Goal: Task Accomplishment & Management: Use online tool/utility

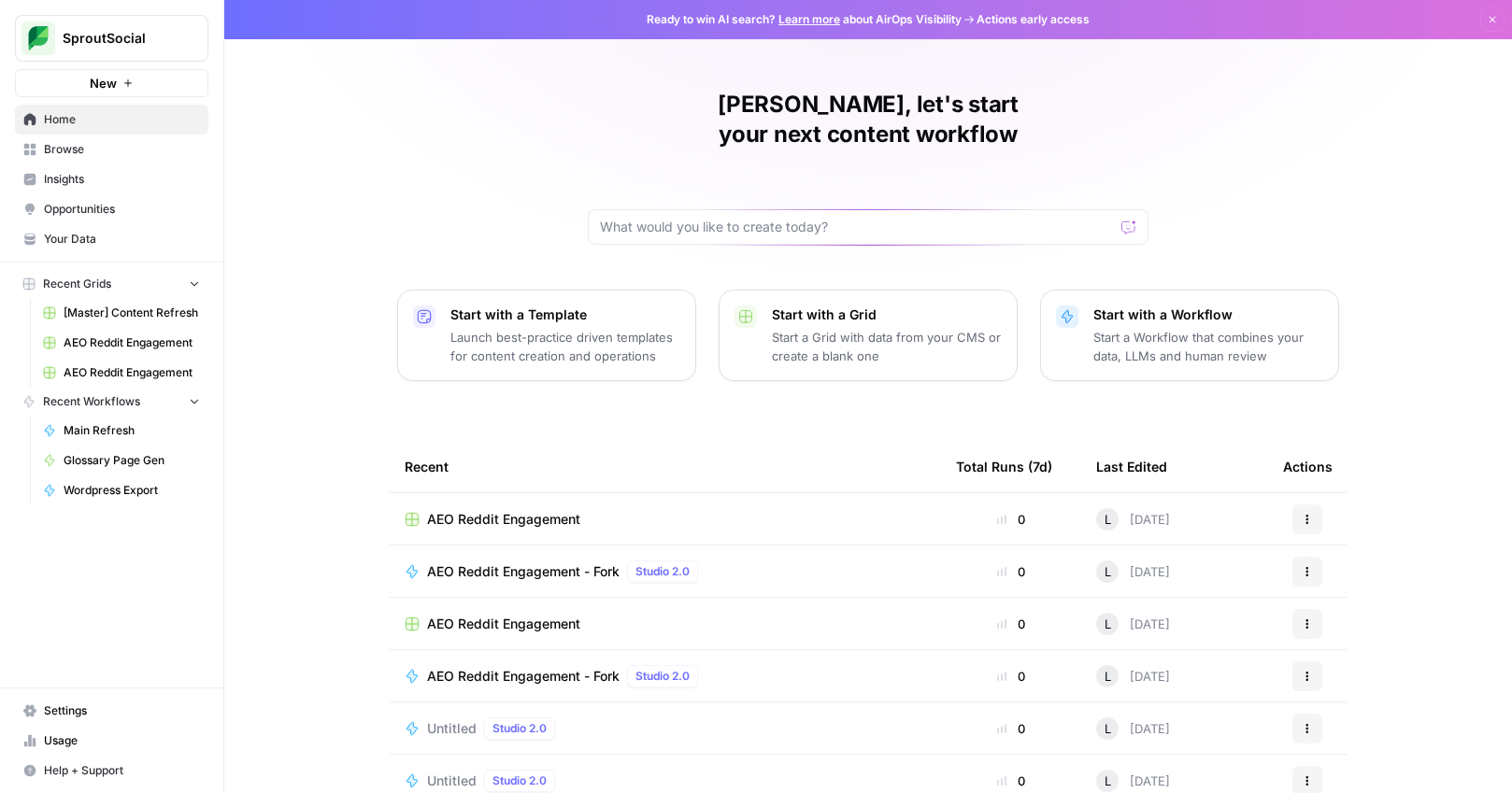
click at [147, 36] on span "SproutSocial" at bounding box center [119, 38] width 113 height 19
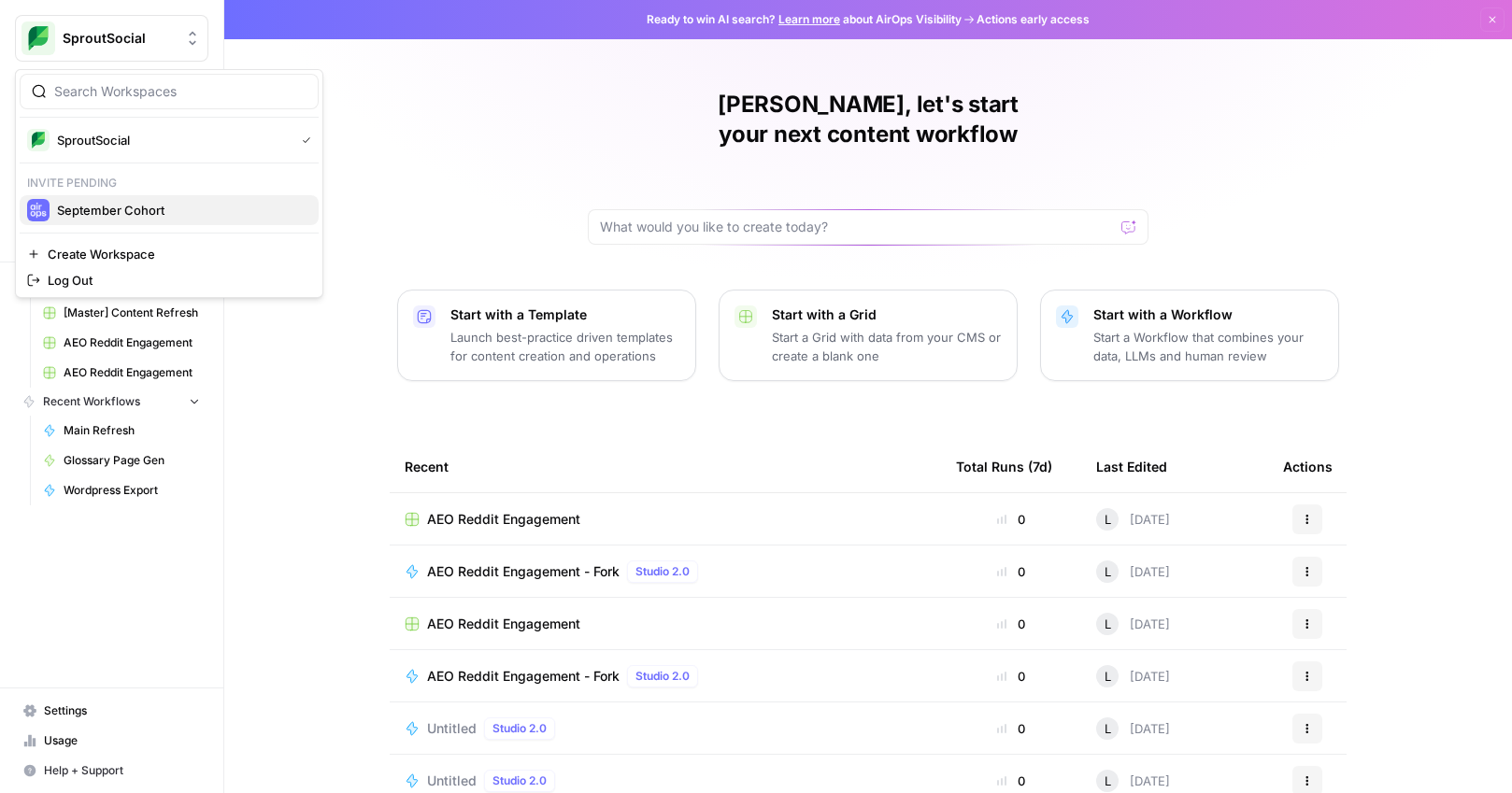
click at [130, 211] on span "September Cohort" at bounding box center [179, 210] width 247 height 19
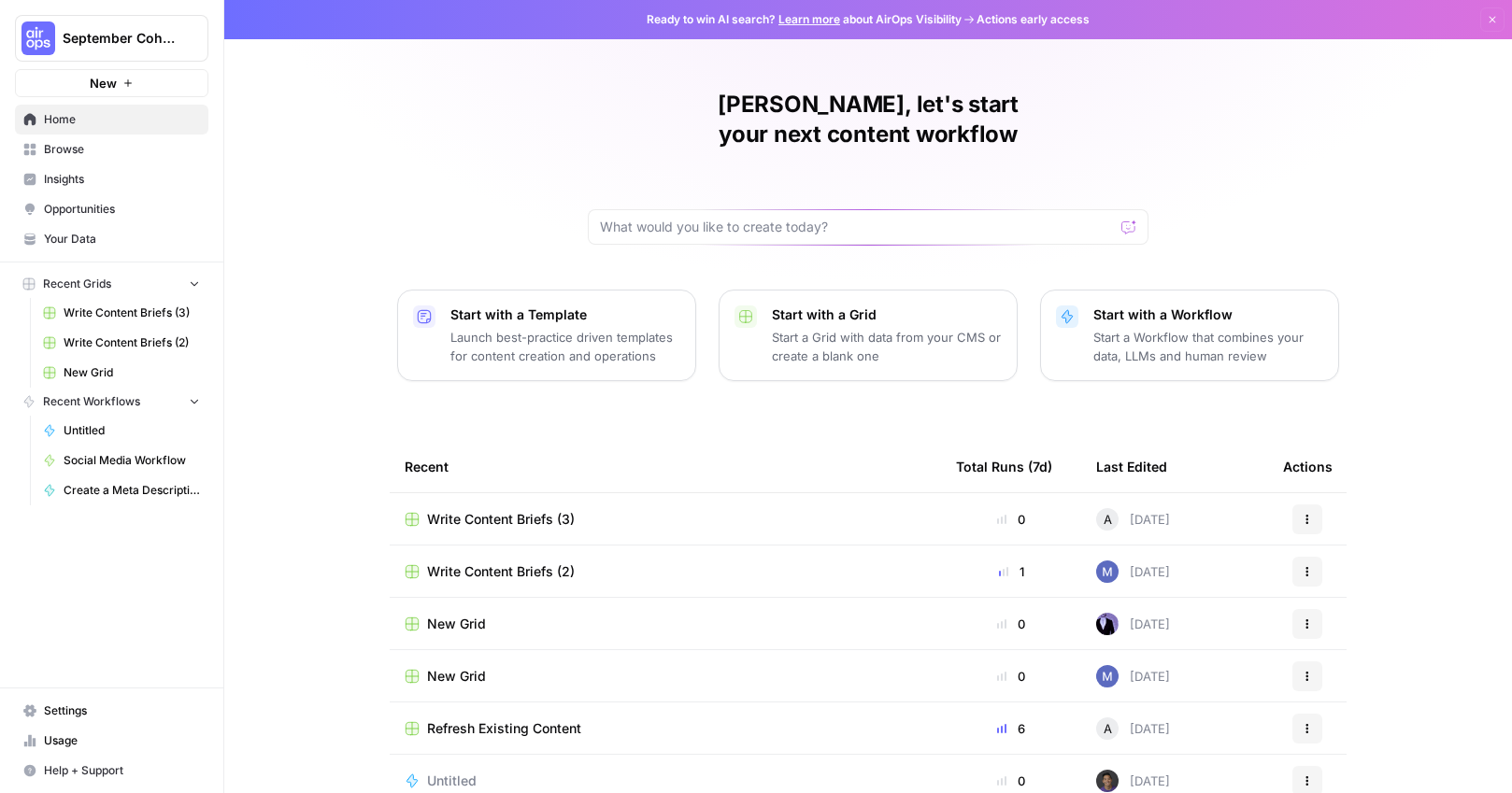
click at [349, 438] on div "Lauren, let's start your next content workflow Start with a Template Launch bes…" at bounding box center [868, 444] width 1288 height 889
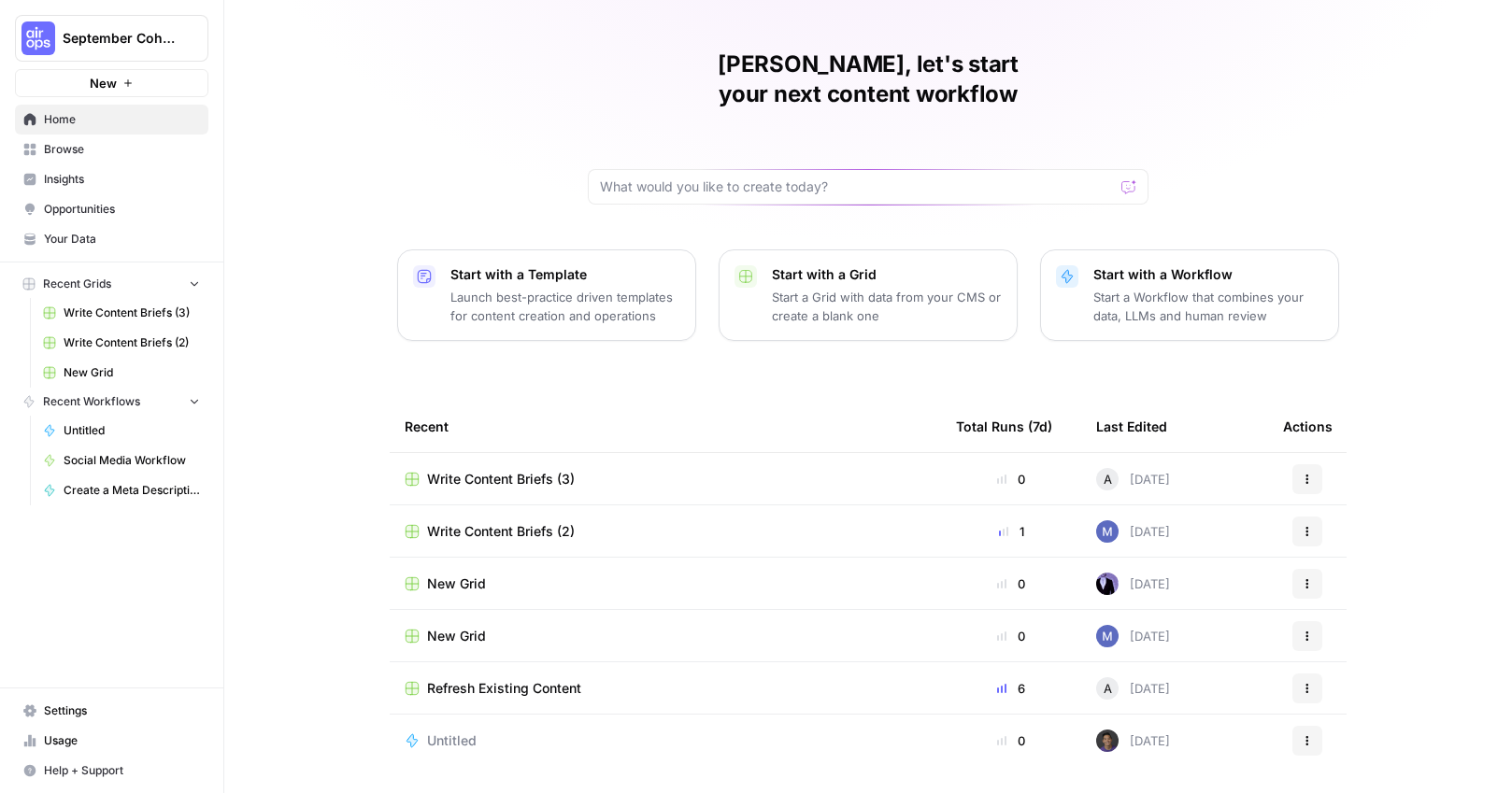
scroll to position [66, 0]
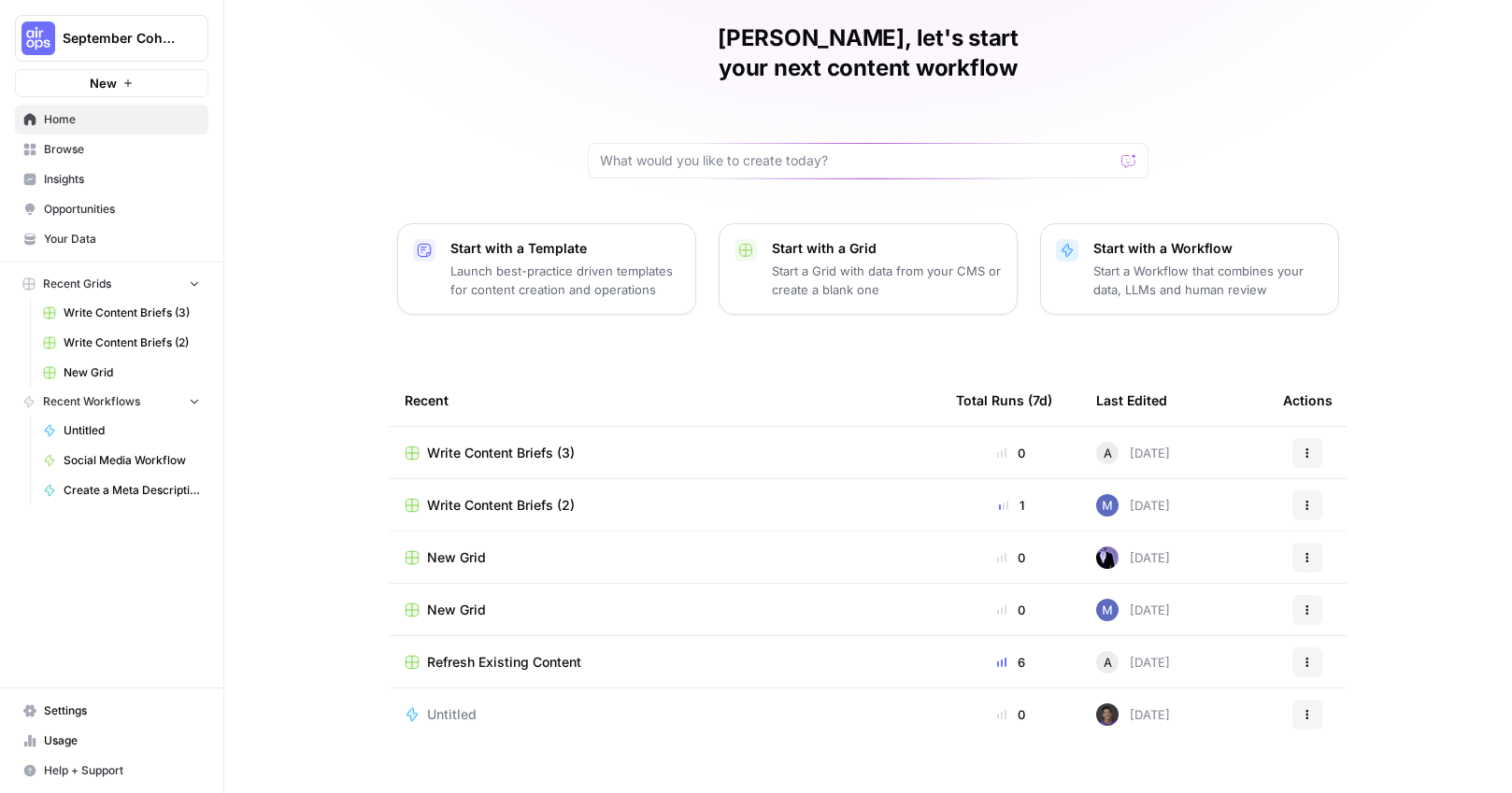
click at [142, 85] on button "New" at bounding box center [111, 83] width 193 height 28
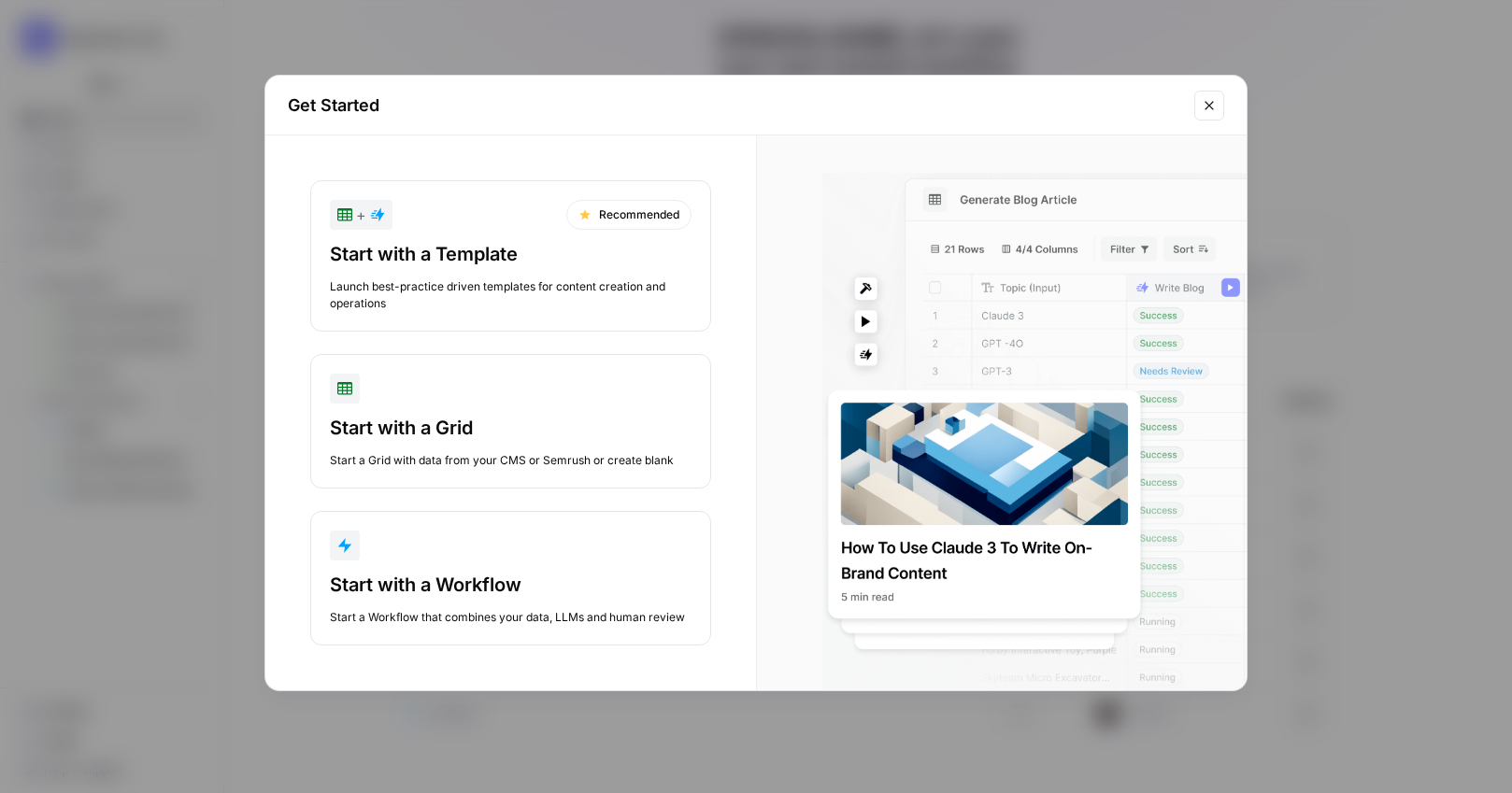
click at [1205, 101] on icon "Close modal" at bounding box center [1209, 105] width 15 height 15
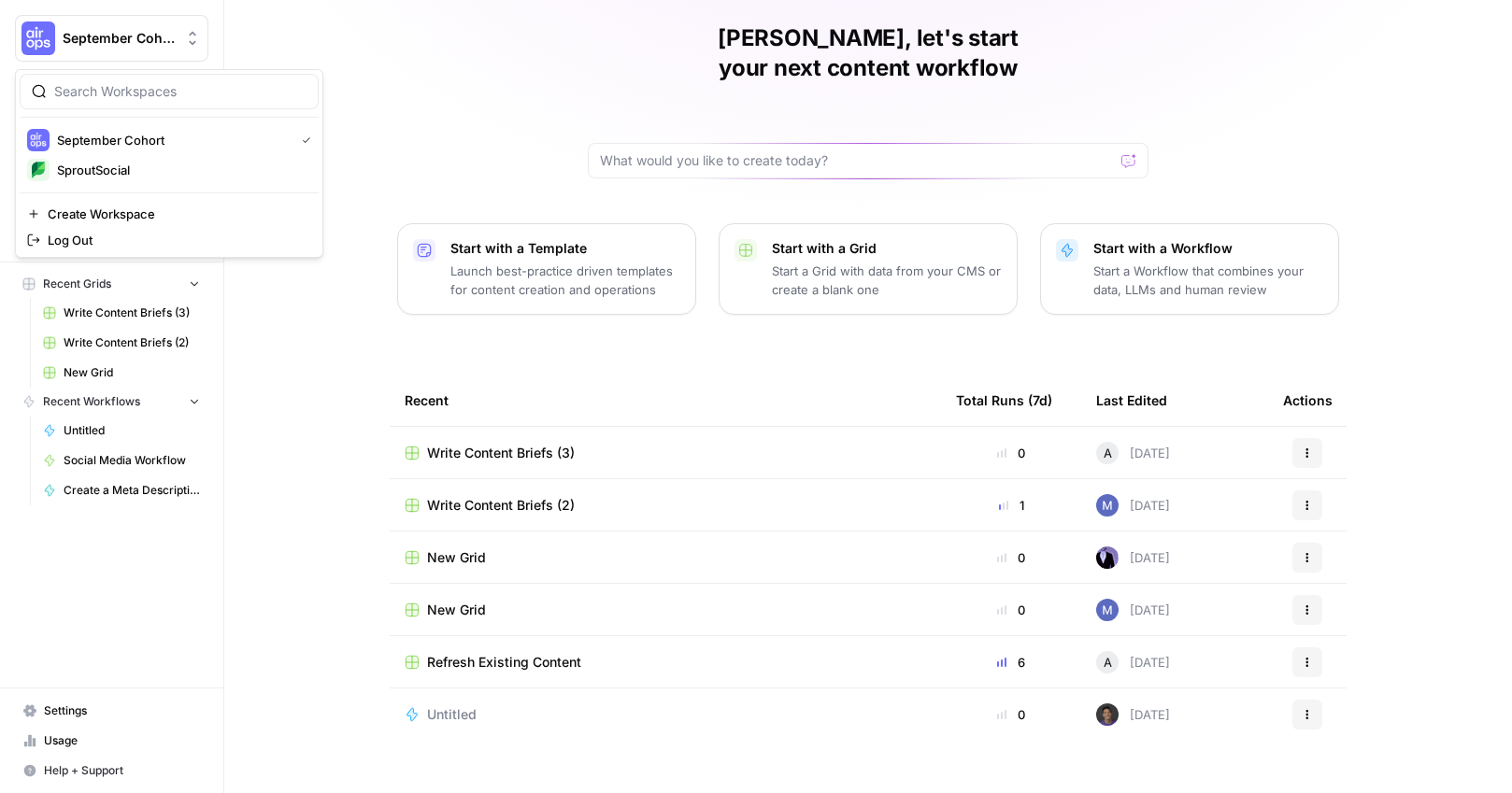
click at [126, 45] on span "September Cohort" at bounding box center [119, 38] width 113 height 19
click at [412, 73] on div "Lauren, let's start your next content workflow Start with a Template Launch bes…" at bounding box center [868, 378] width 1288 height 889
click at [118, 87] on button "New" at bounding box center [111, 83] width 193 height 28
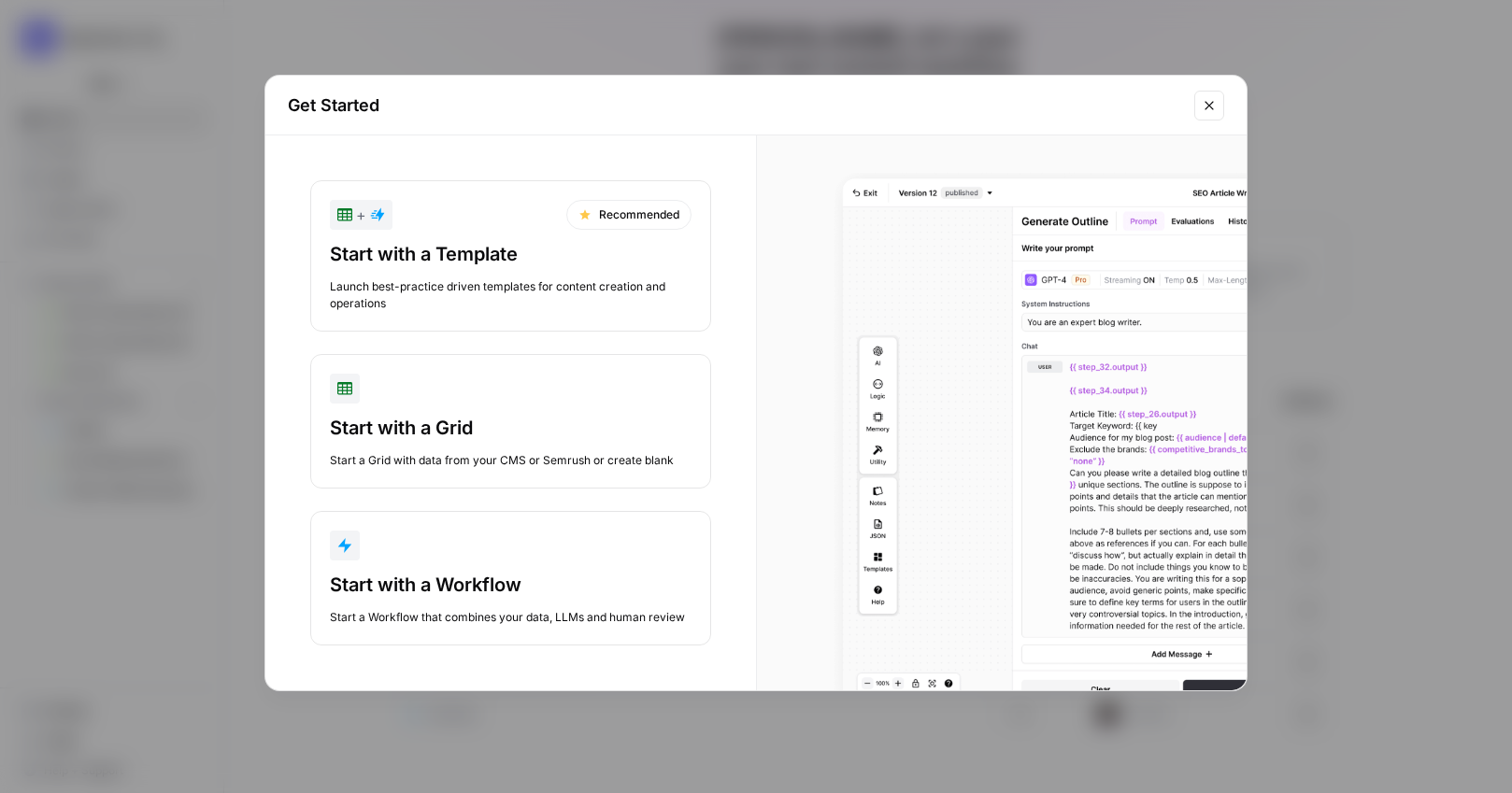
click at [546, 576] on div "Start with a Workflow" at bounding box center [511, 585] width 362 height 26
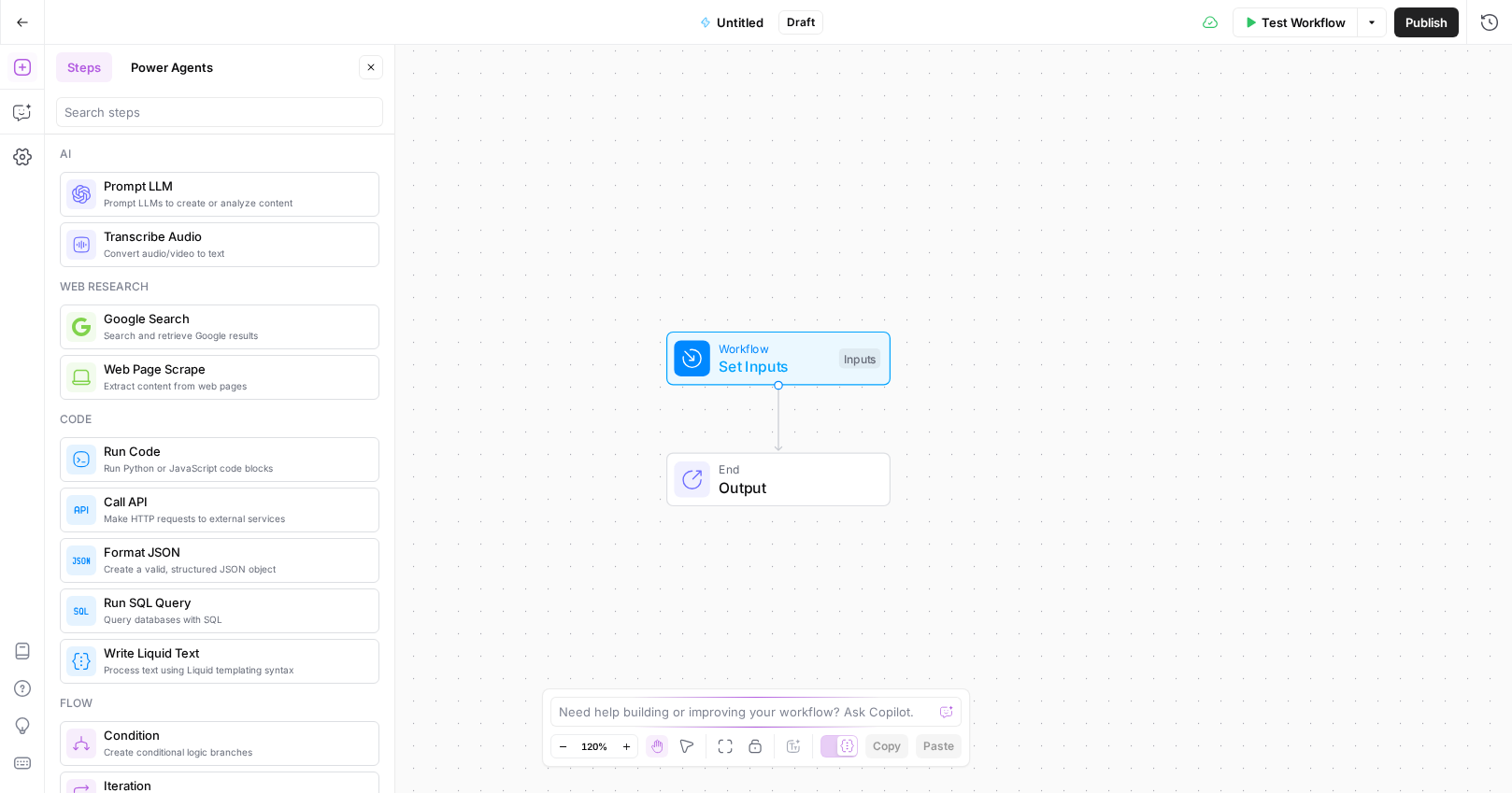
click at [733, 28] on span "Untitled" at bounding box center [740, 22] width 47 height 19
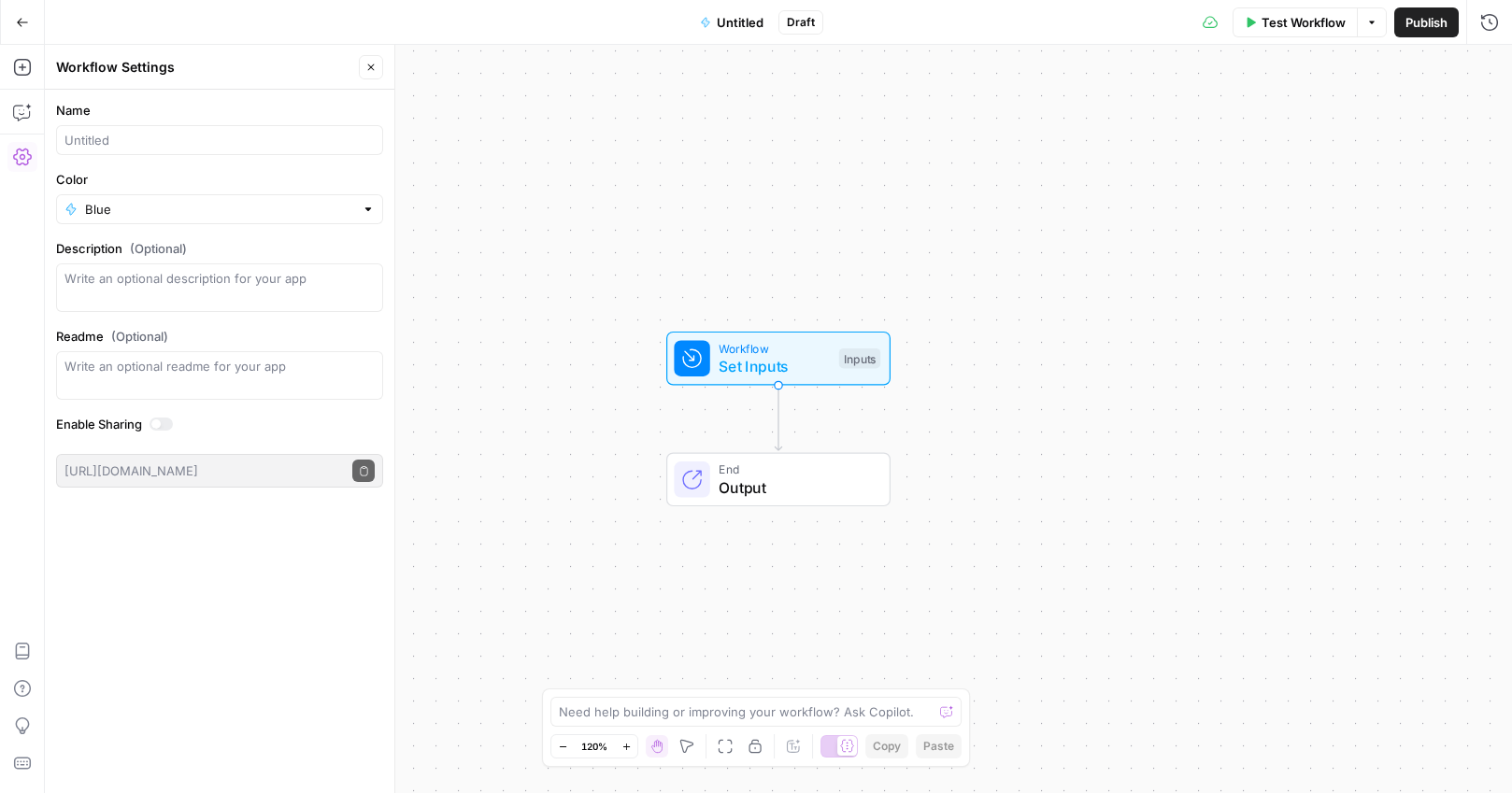
click at [733, 28] on span "Untitled" at bounding box center [740, 22] width 47 height 19
click at [733, 29] on span "Untitled" at bounding box center [740, 22] width 47 height 19
click at [736, 4] on div "Go Back Untitled Draft Test Workflow Options Publish Run History" at bounding box center [756, 22] width 1512 height 44
click at [734, 17] on span "Untitled" at bounding box center [740, 22] width 47 height 19
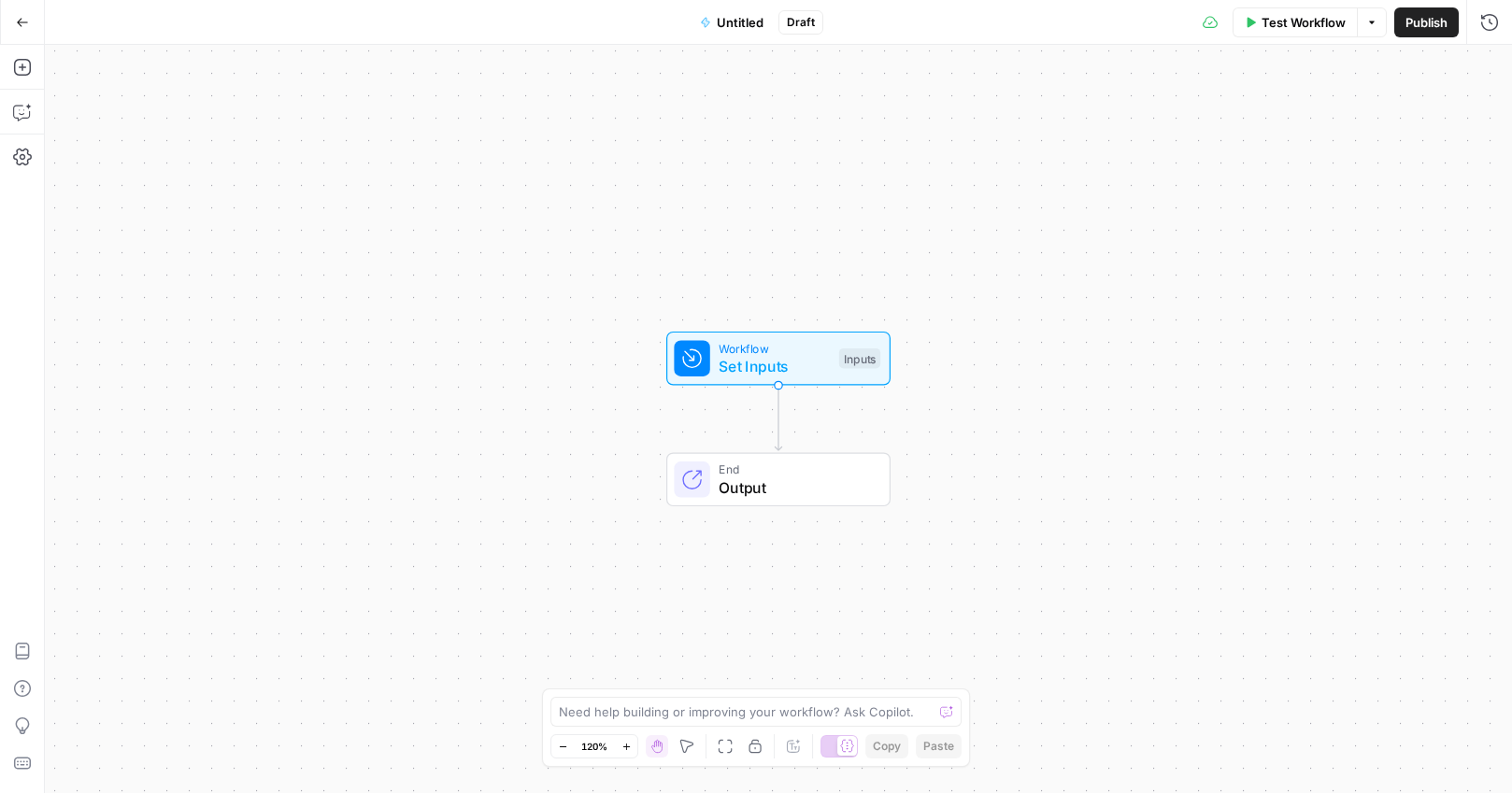
click at [734, 17] on span "Untitled" at bounding box center [740, 22] width 47 height 19
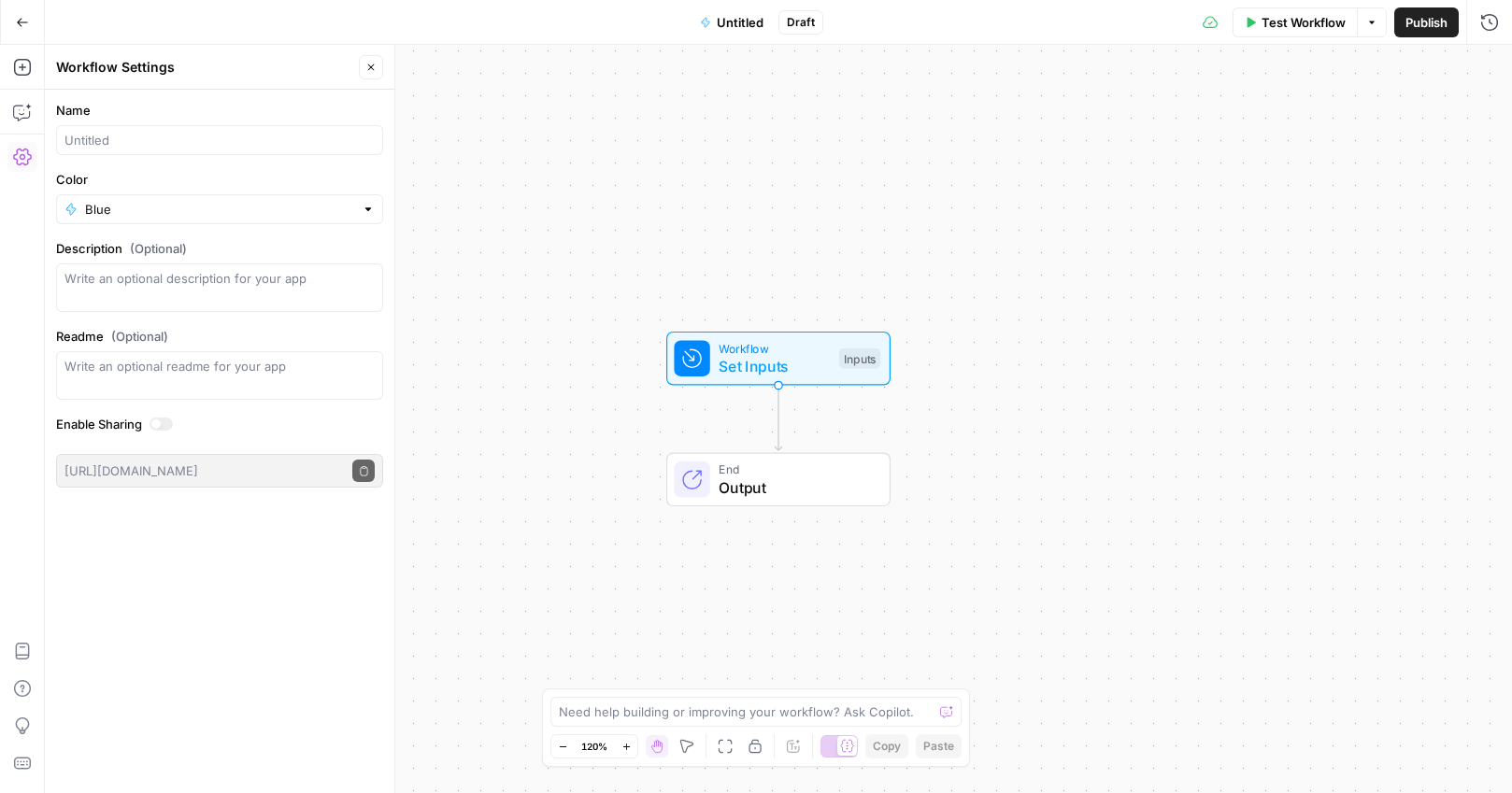
click at [184, 156] on form "Name Color Blue Description (Optional) Readme (Optional) Write an optional read…" at bounding box center [219, 293] width 349 height 409
click at [185, 153] on div at bounding box center [220, 140] width 327 height 30
drag, startPoint x: 223, startPoint y: 134, endPoint x: 27, endPoint y: 129, distance: 196.1
click at [27, 129] on body "September Cohort New Home Browse Insights Opportunities Your Data Recent Grids …" at bounding box center [756, 396] width 1512 height 793
click at [141, 138] on input "Lauren Keudell - Workflow" at bounding box center [219, 140] width 310 height 19
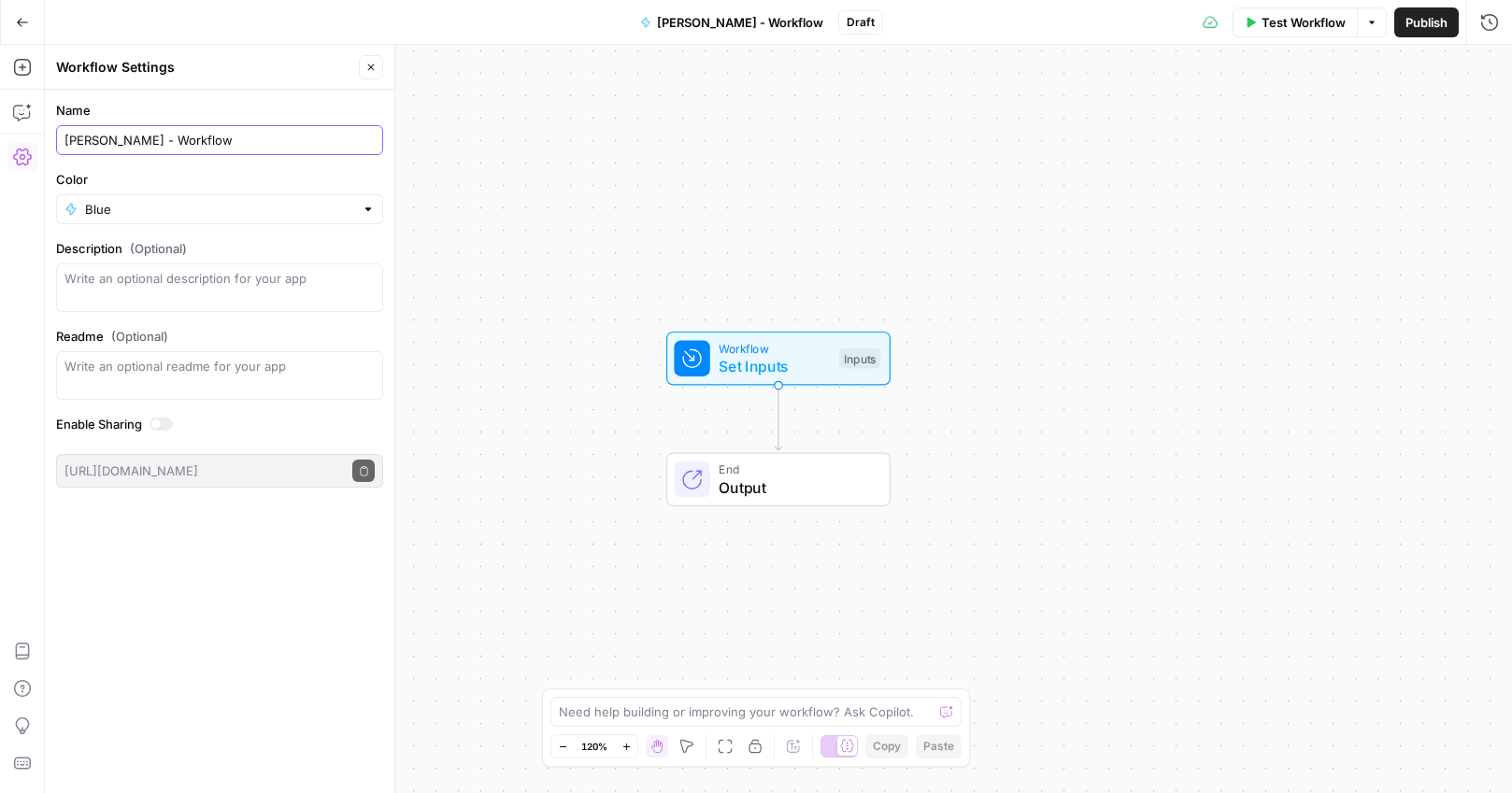
click at [141, 138] on input "Lauren Keudell - Workflow" at bounding box center [219, 140] width 310 height 19
type input "Fitness Content Generator (Lauren K.)"
click at [1427, 31] on button "Publish" at bounding box center [1426, 23] width 64 height 30
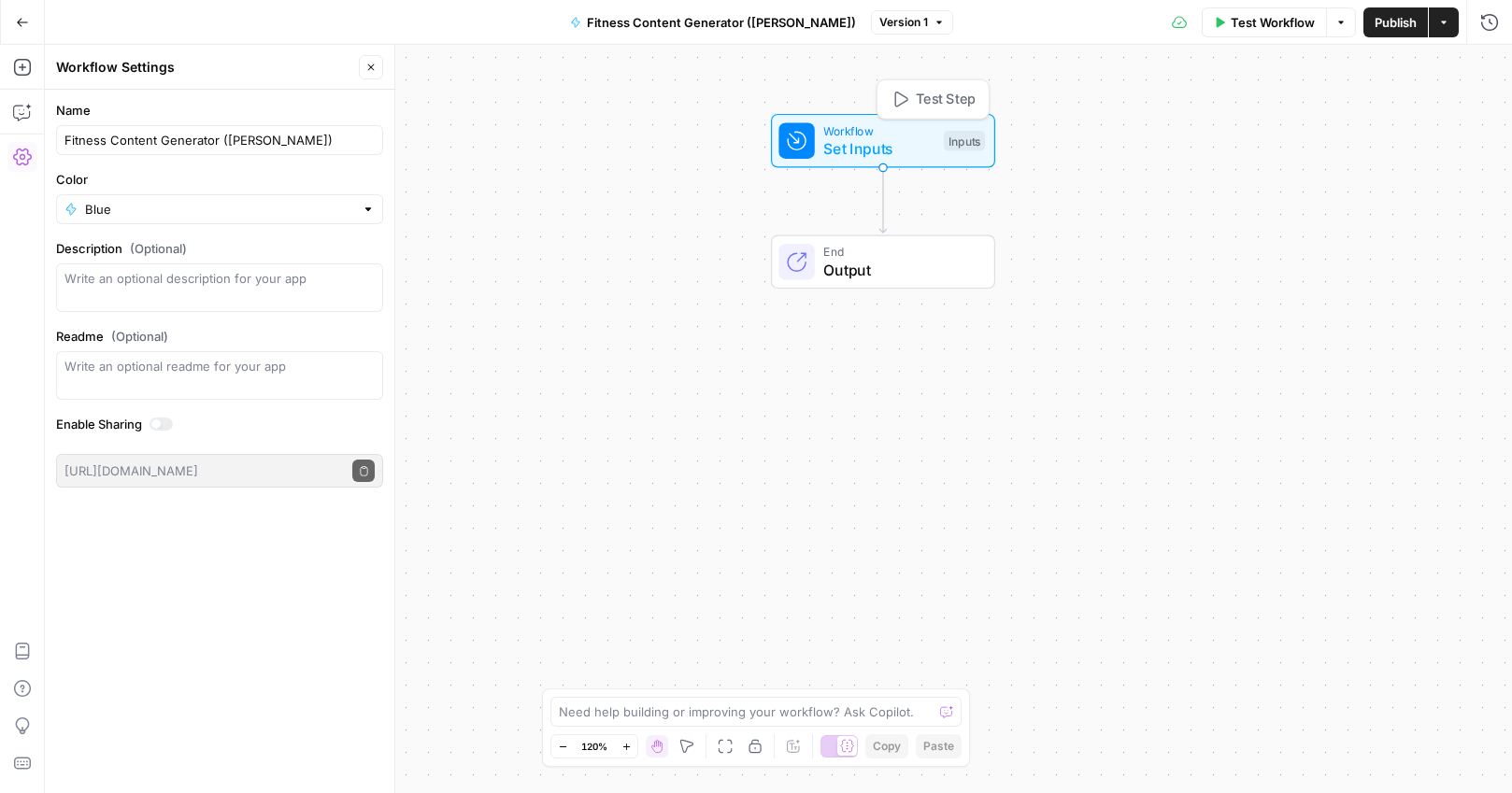
drag, startPoint x: 747, startPoint y: 343, endPoint x: 852, endPoint y: 125, distance: 242.0
click at [852, 125] on span "Workflow" at bounding box center [878, 131] width 111 height 18
click at [888, 266] on span "Output" at bounding box center [899, 270] width 153 height 23
click at [589, 203] on div "Workflow Set Inputs Inputs End Output" at bounding box center [778, 418] width 1467 height 748
click at [21, 27] on icon "button" at bounding box center [22, 22] width 13 height 13
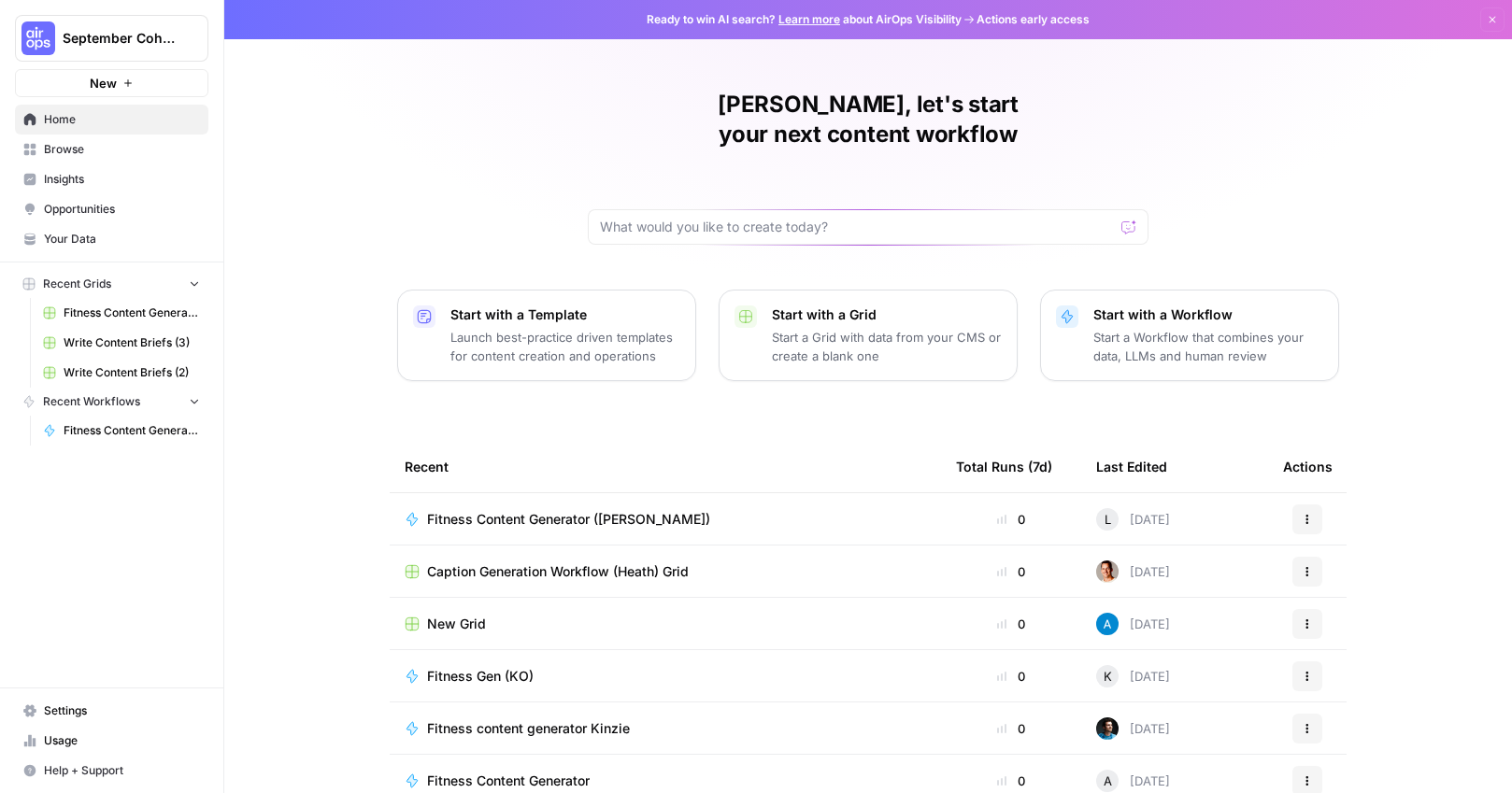
scroll to position [59, 0]
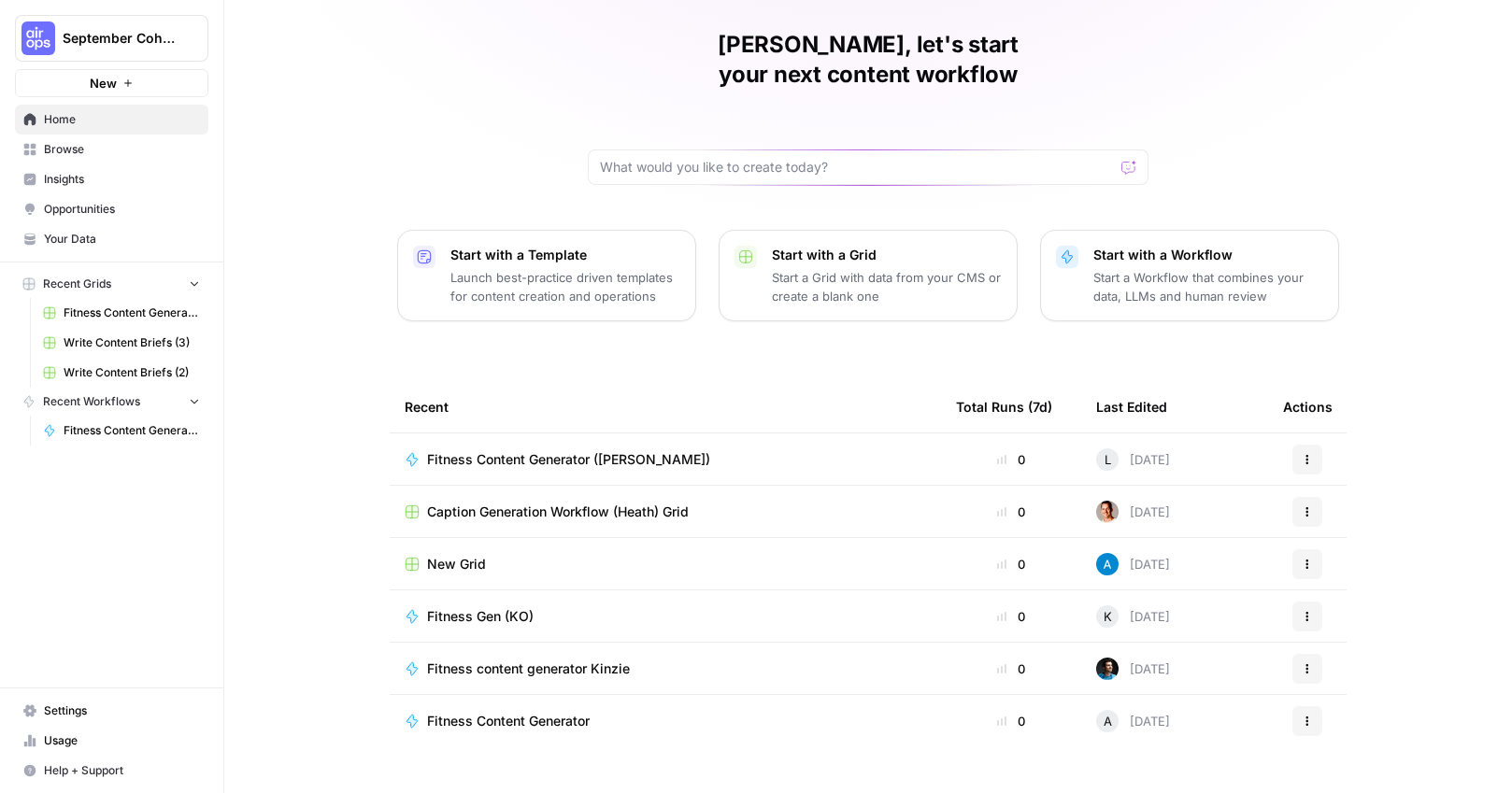
click at [852, 317] on div "Lauren, let's start your next content workflow Start with a Template Launch bes…" at bounding box center [868, 385] width 1288 height 889
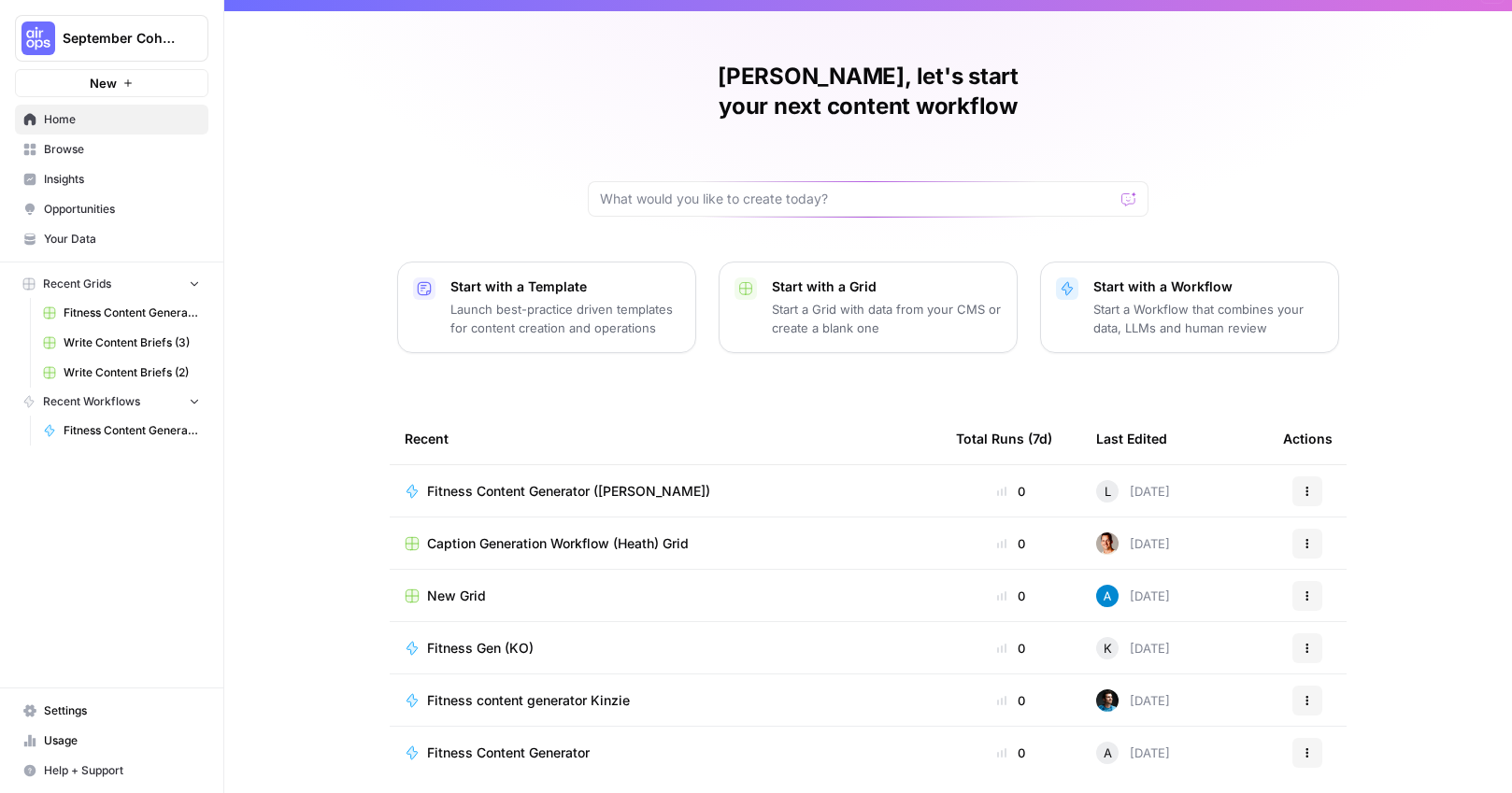
scroll to position [0, 0]
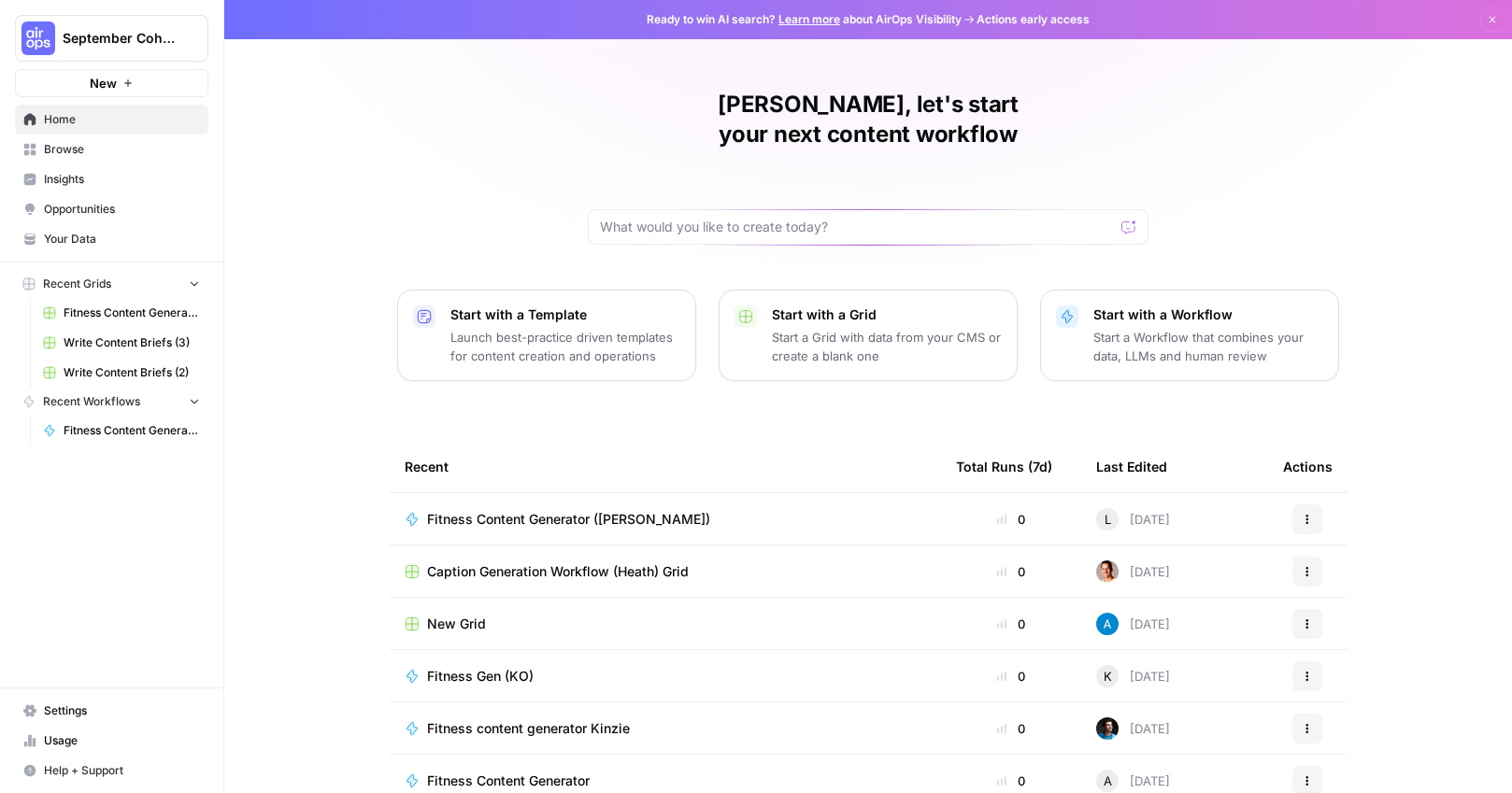
click at [122, 155] on span "Browse" at bounding box center [121, 149] width 156 height 17
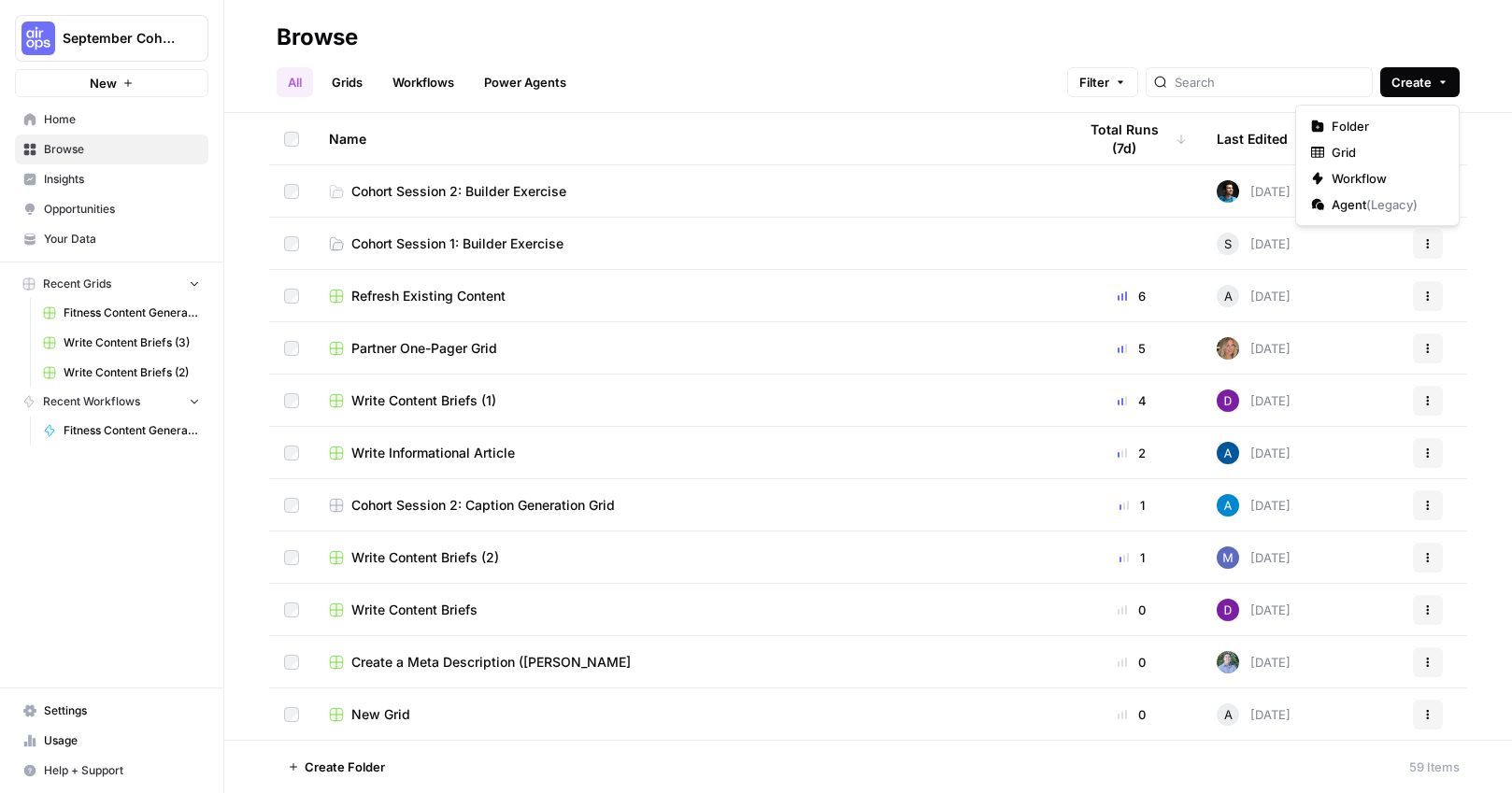
click at [1445, 81] on icon "button" at bounding box center [1442, 81] width 11 height 11
click at [1362, 144] on span "Grid" at bounding box center [1384, 152] width 105 height 19
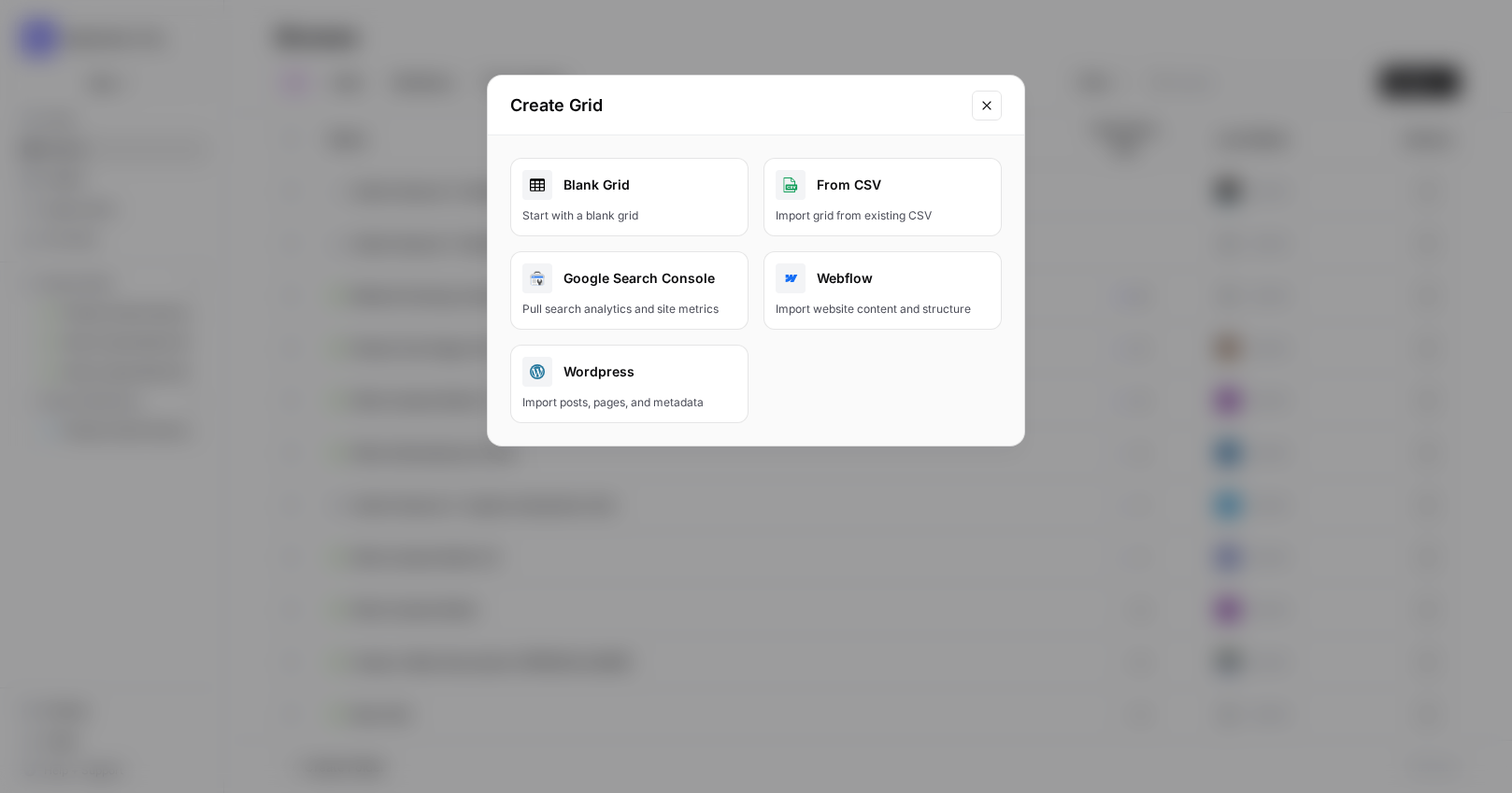
click at [678, 208] on div "Start with a blank grid" at bounding box center [630, 215] width 214 height 17
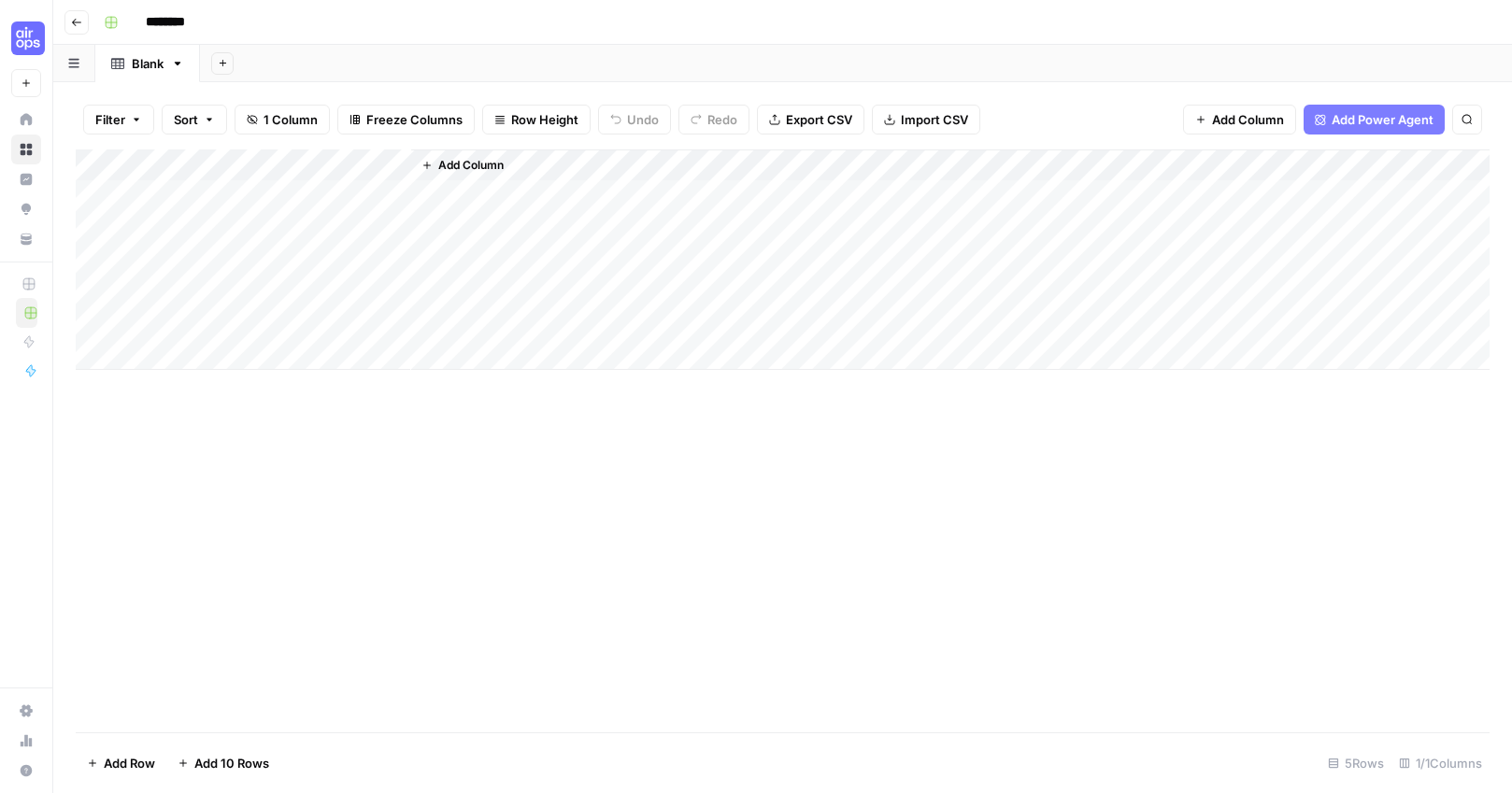
click at [183, 21] on input "********" at bounding box center [190, 23] width 105 height 30
type input "**********"
click at [460, 30] on div "**********" at bounding box center [794, 23] width 1397 height 30
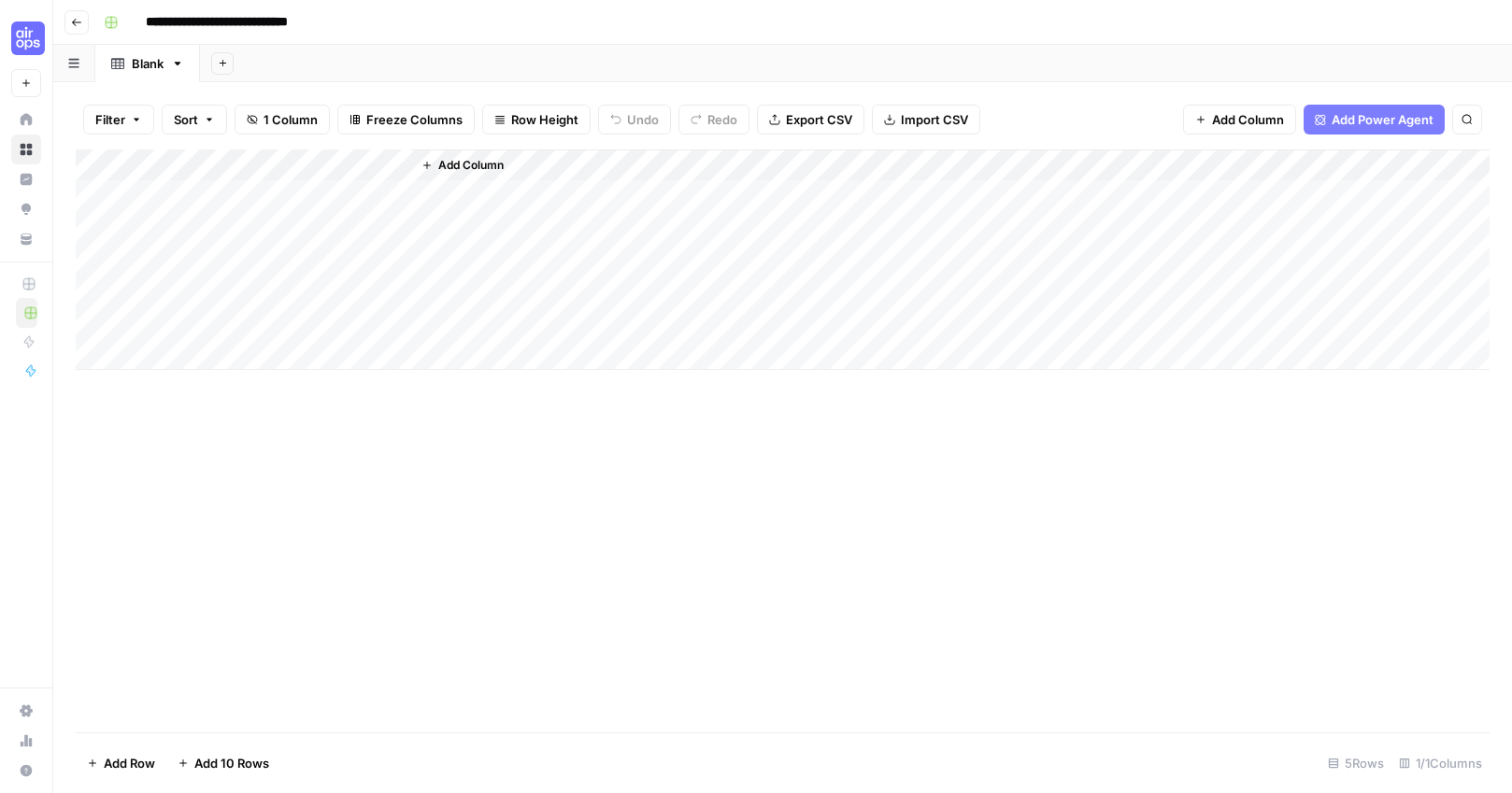
click at [430, 63] on div "Add Sheet" at bounding box center [856, 63] width 1312 height 38
click at [498, 167] on span "Add Column" at bounding box center [471, 165] width 65 height 17
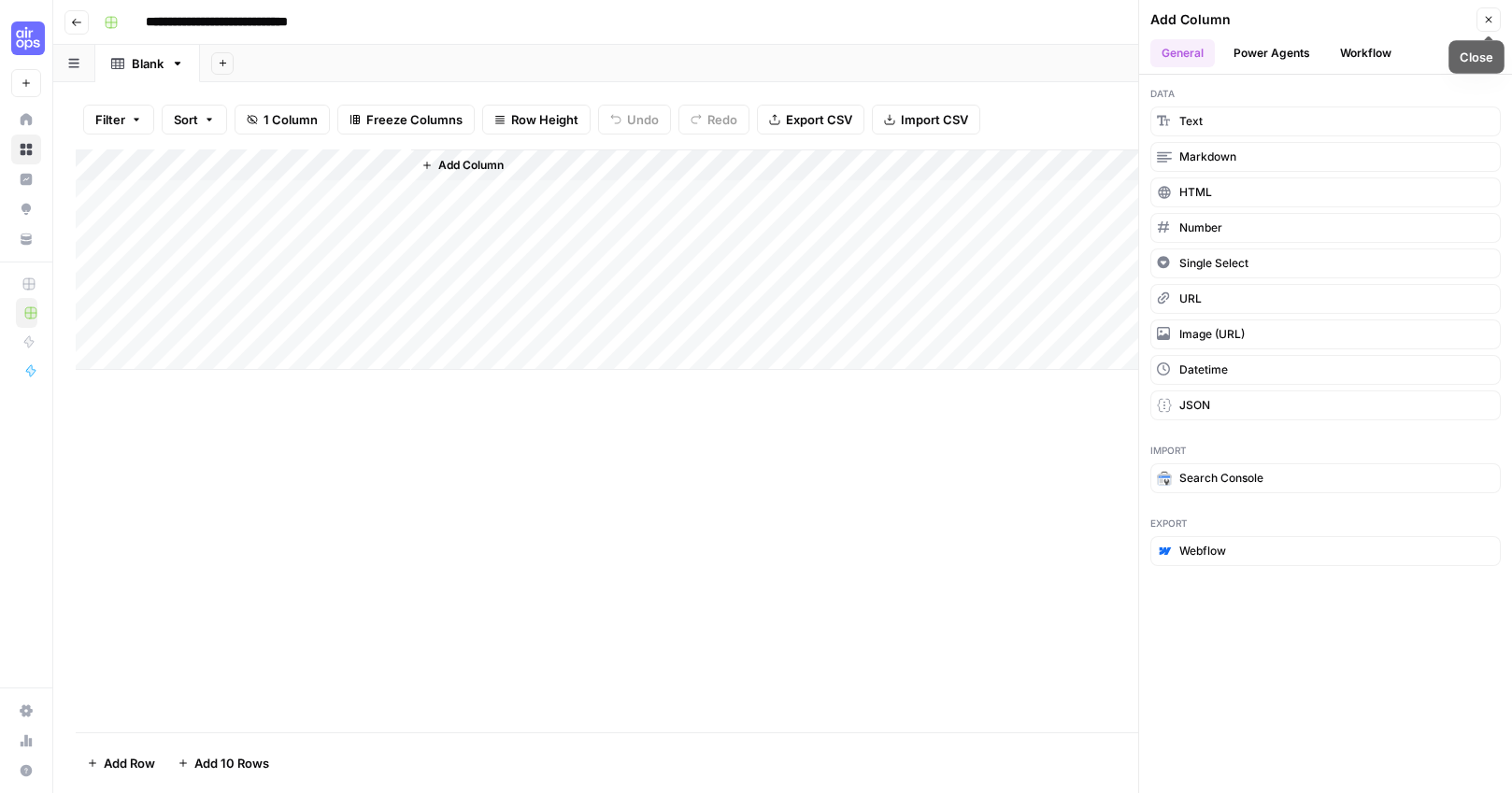
click at [1489, 23] on icon "button" at bounding box center [1488, 19] width 11 height 11
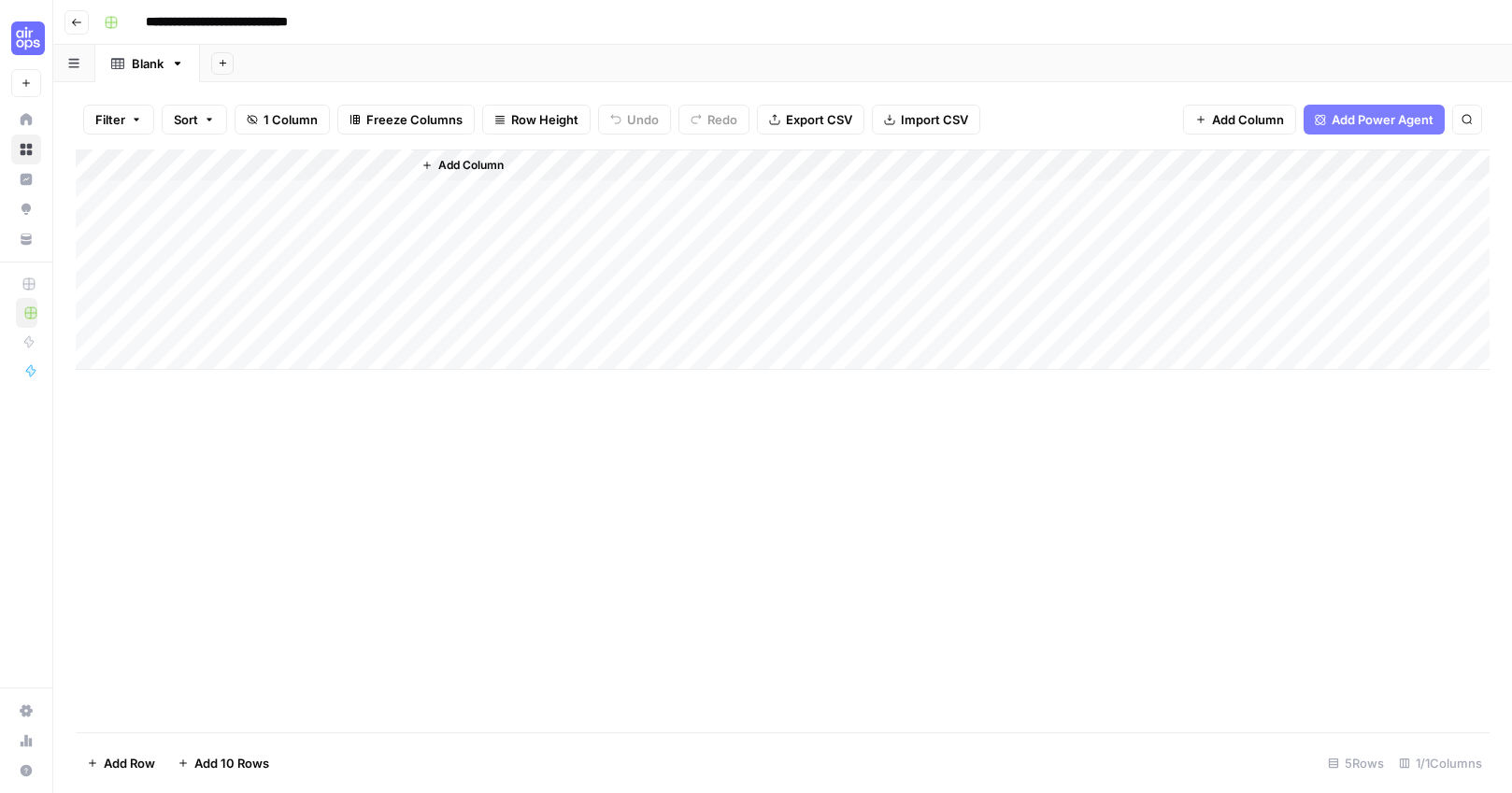
click at [934, 127] on span "Import CSV" at bounding box center [934, 119] width 67 height 19
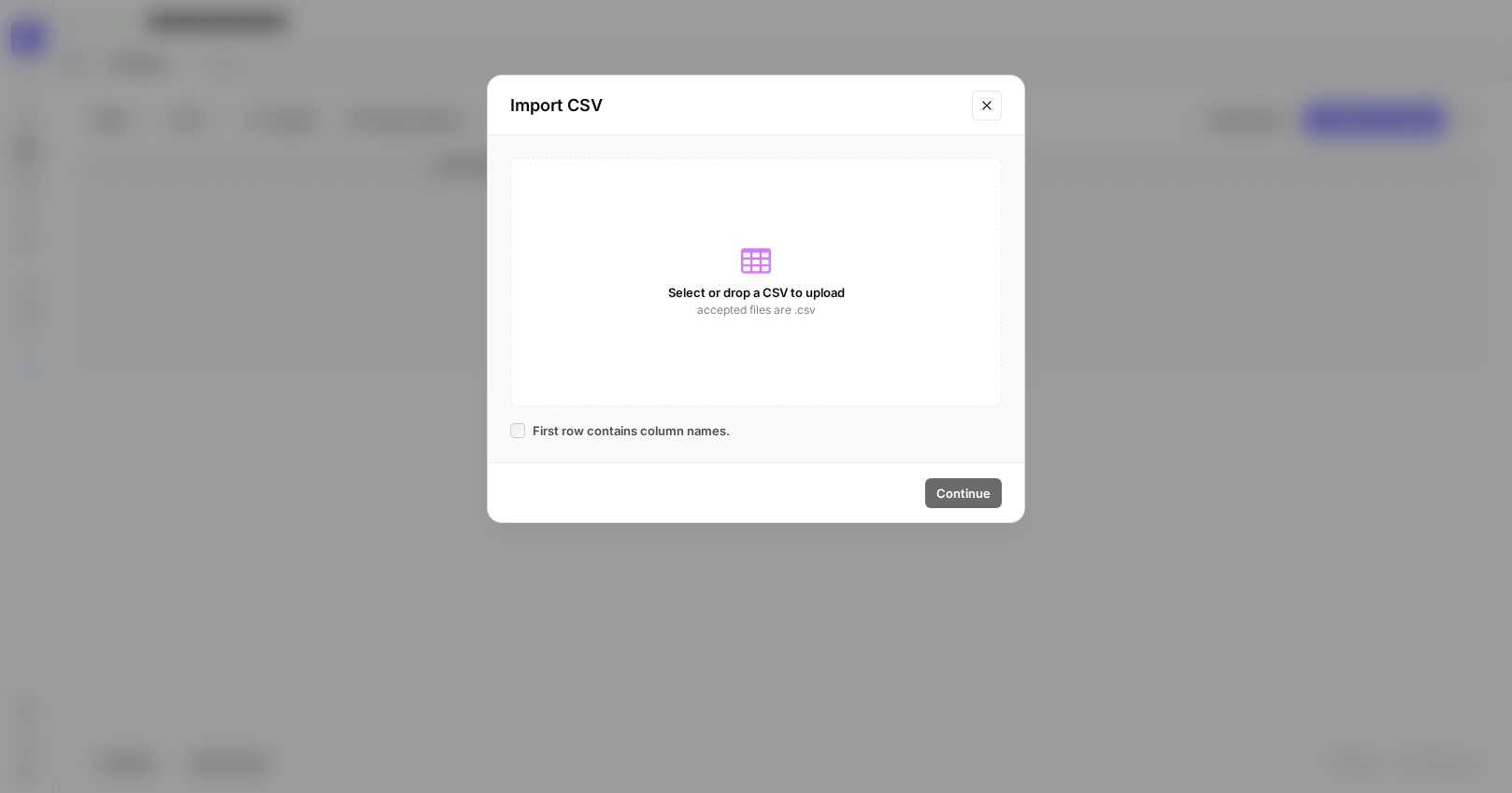
click at [745, 265] on icon at bounding box center [756, 261] width 30 height 25
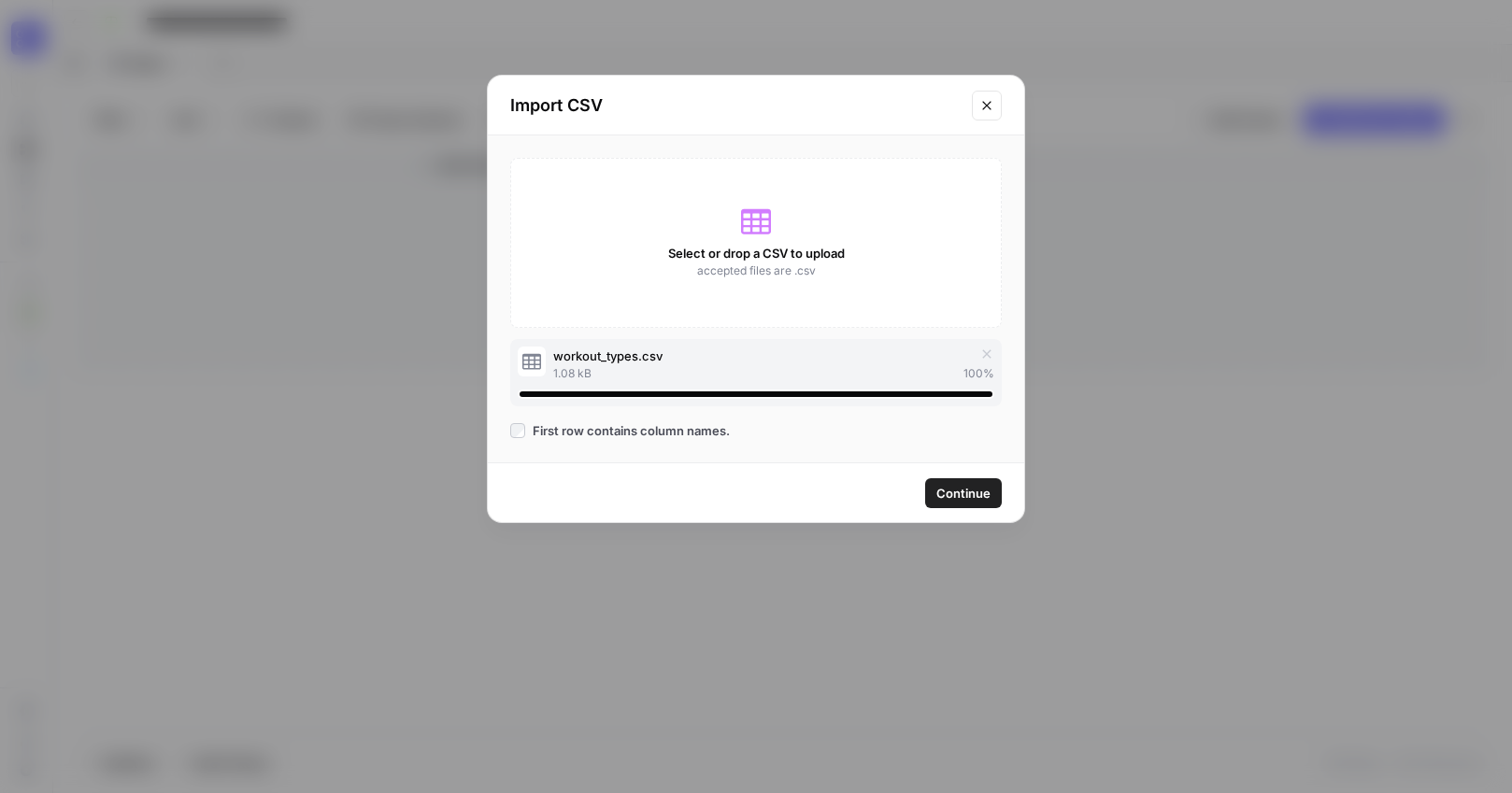
click at [987, 490] on span "Continue" at bounding box center [963, 493] width 55 height 19
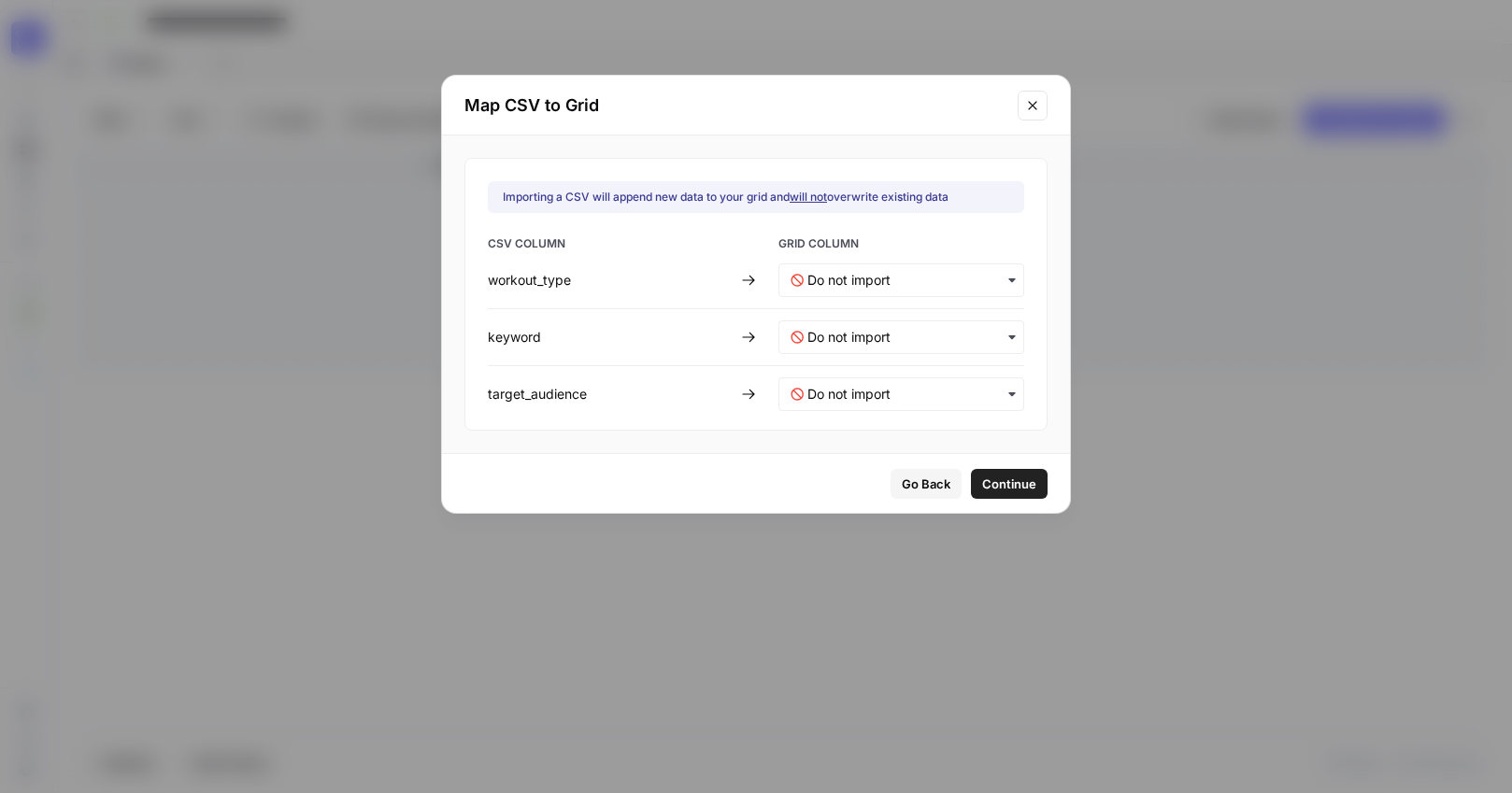
click at [982, 490] on span "Continue" at bounding box center [1008, 484] width 55 height 19
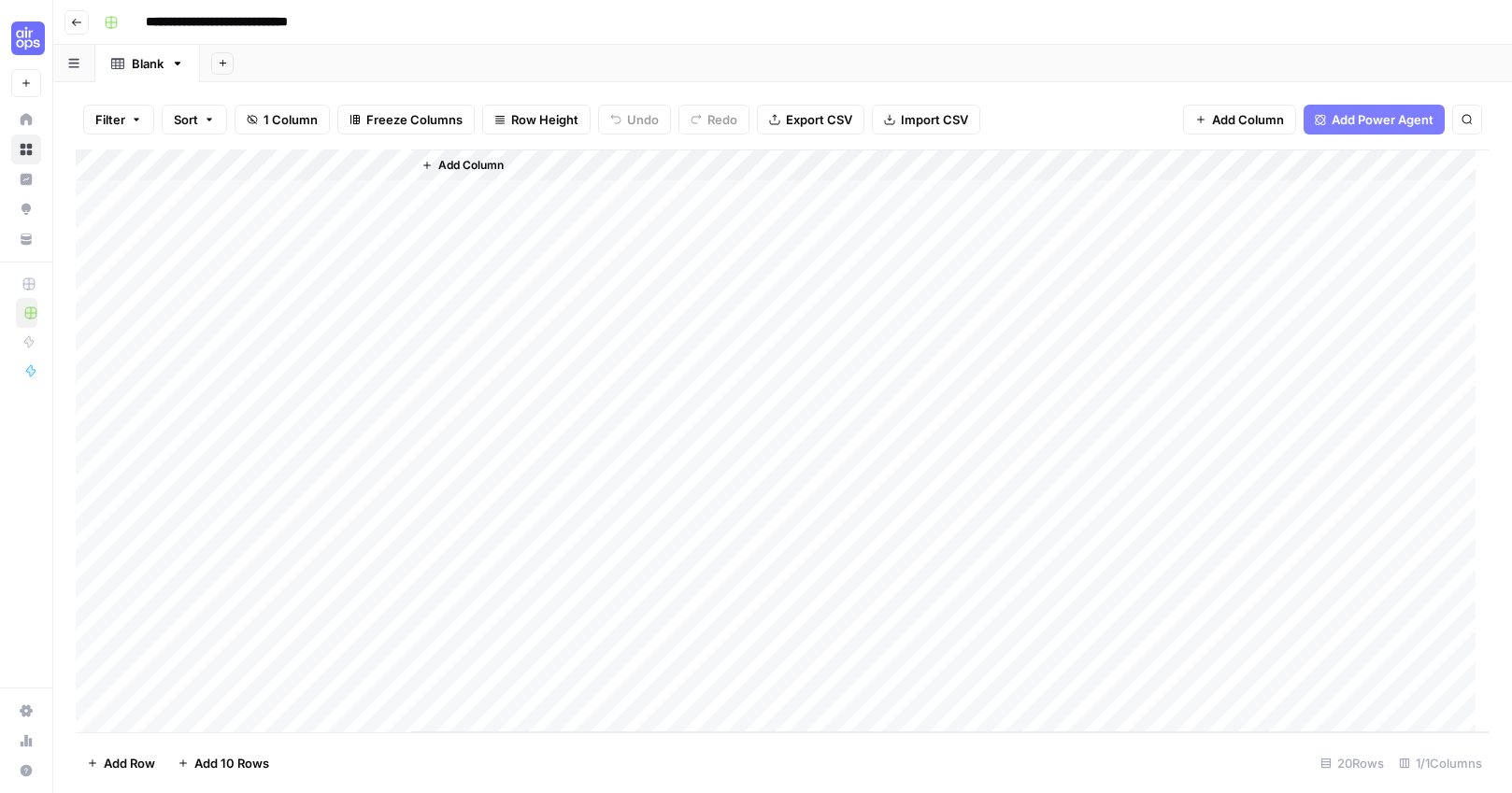
click at [922, 111] on span "Import CSV" at bounding box center [934, 119] width 67 height 19
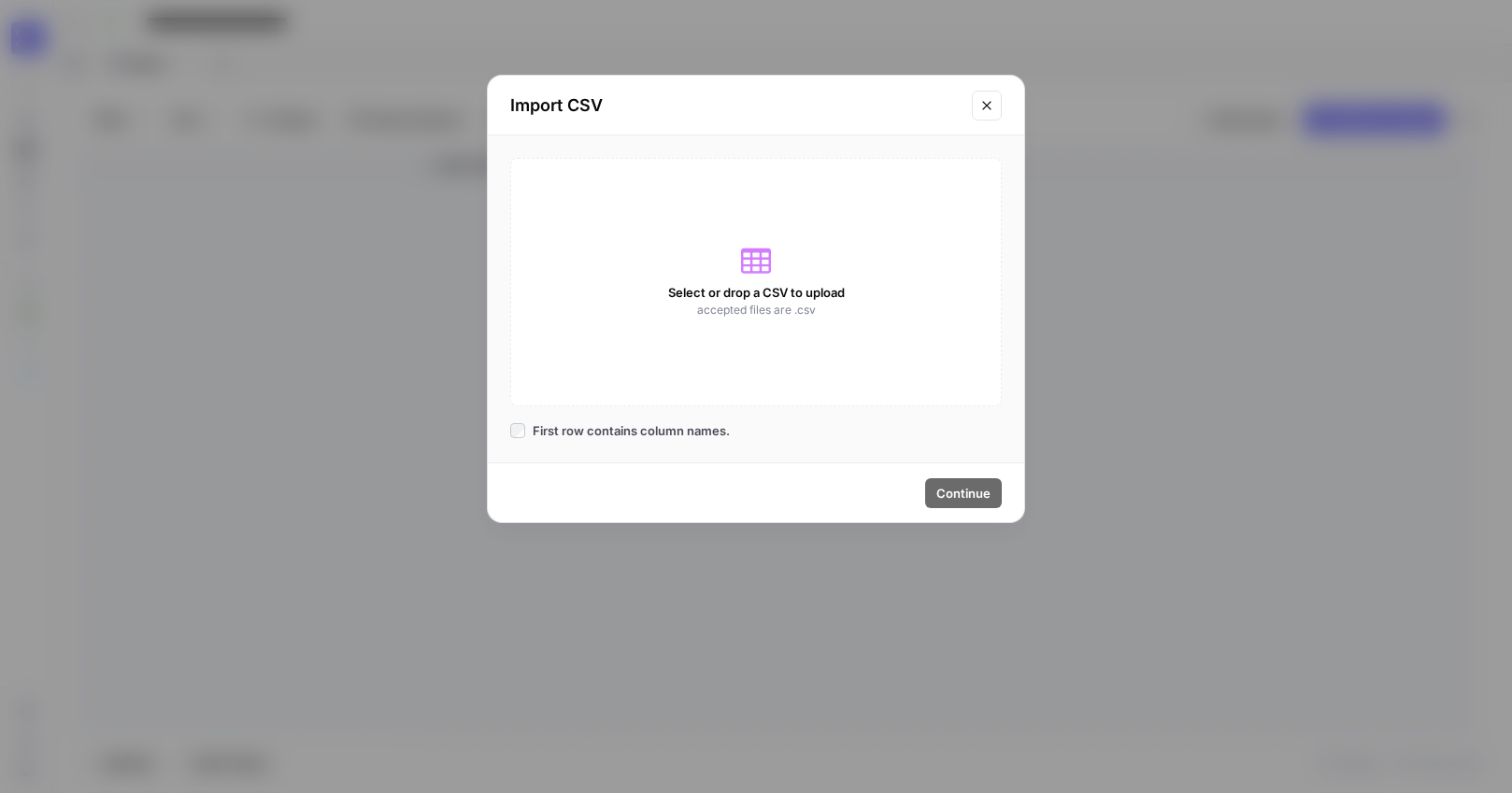
click at [757, 284] on span "Select or drop a CSV to upload" at bounding box center [756, 292] width 176 height 19
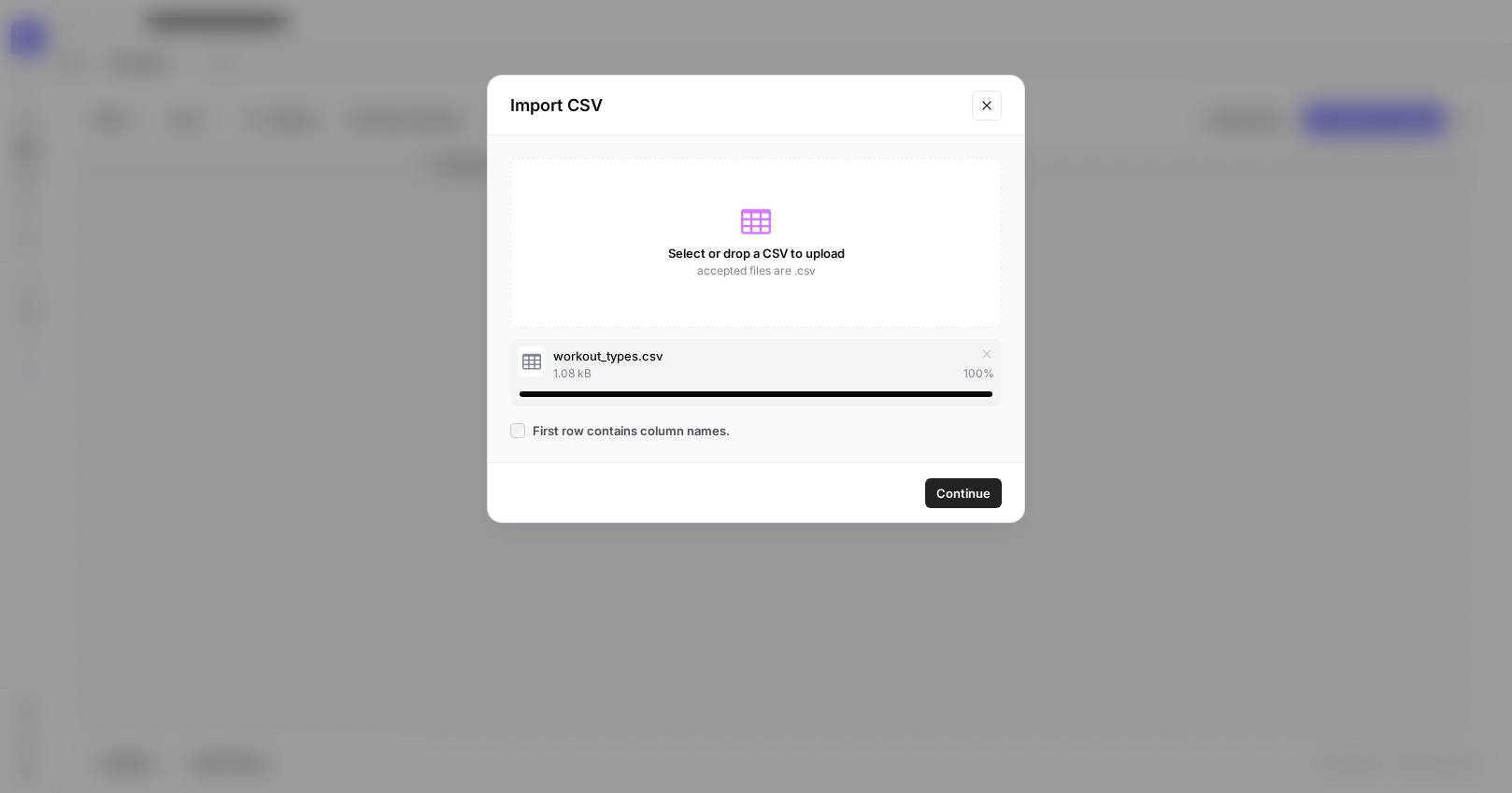
click at [982, 493] on span "Continue" at bounding box center [963, 493] width 55 height 19
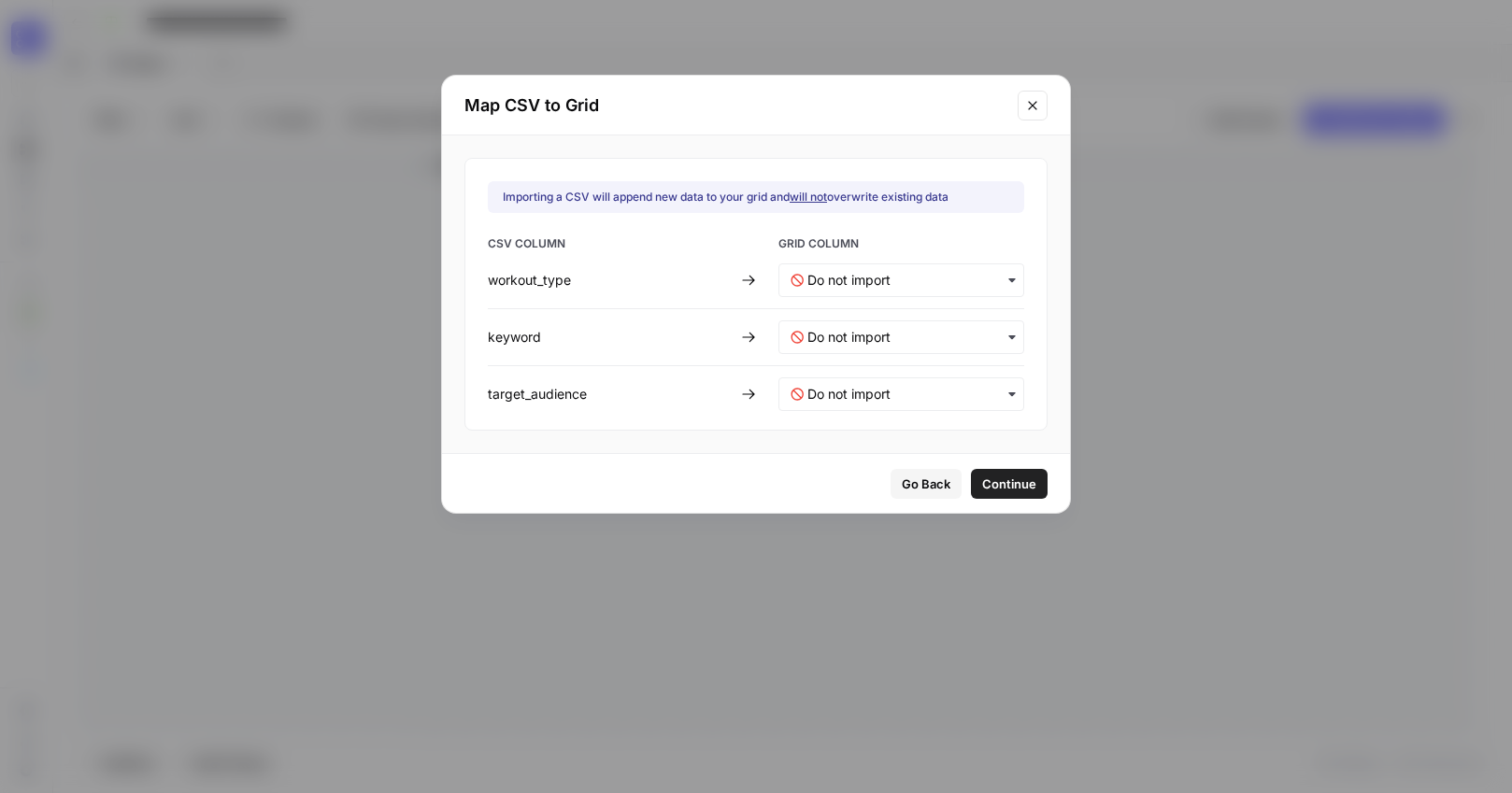
click at [1004, 277] on icon "button" at bounding box center [1011, 280] width 15 height 15
click at [1006, 245] on div "Importing a CSV will append new data to your grid and will not overwrite existi…" at bounding box center [756, 293] width 583 height 273
click at [997, 283] on div "button" at bounding box center [901, 281] width 246 height 34
click at [992, 237] on span "GRID COLUMN" at bounding box center [901, 245] width 246 height 21
click at [953, 268] on div "button" at bounding box center [901, 281] width 246 height 34
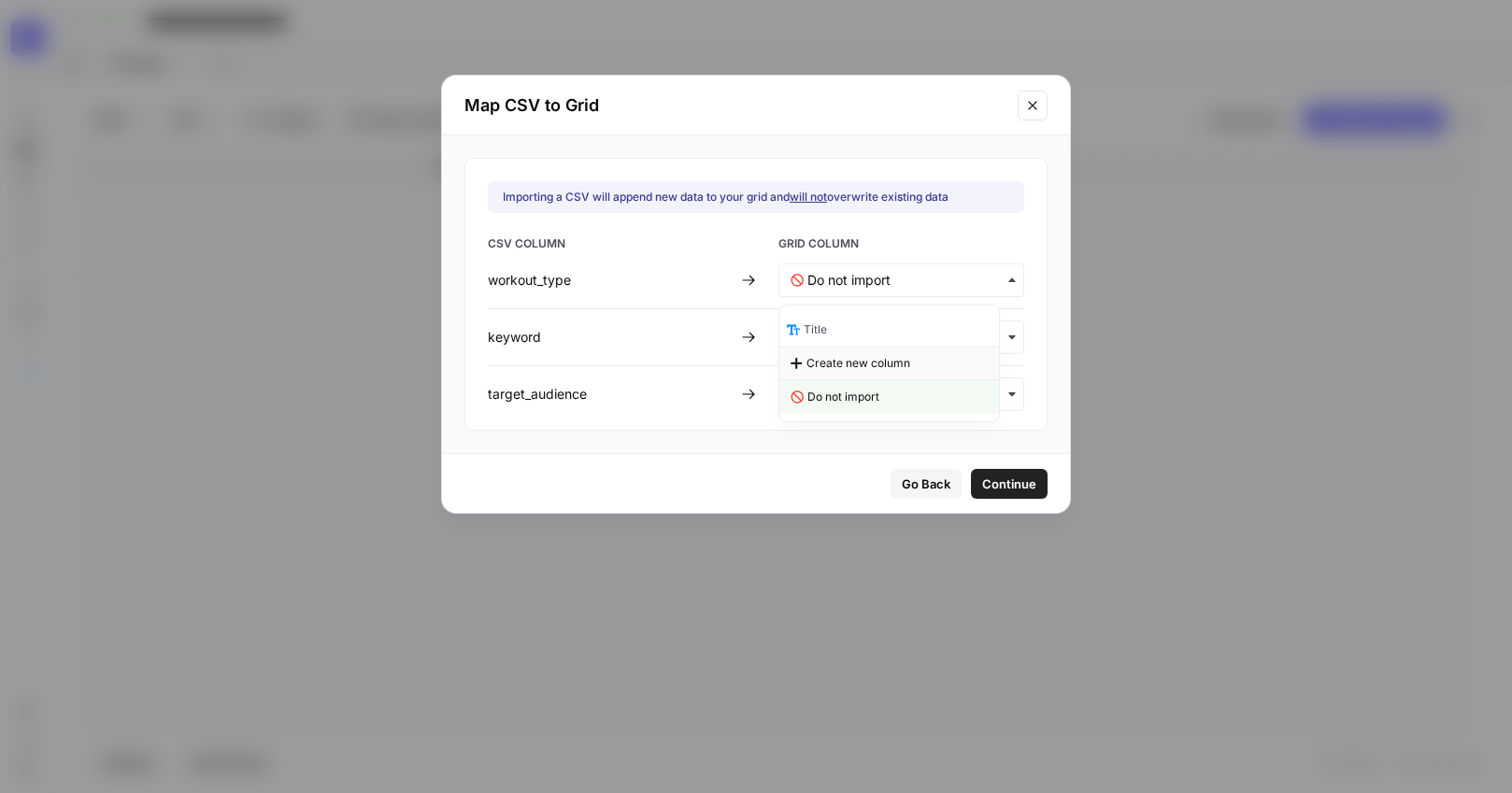
click at [895, 360] on span "Create new column" at bounding box center [858, 363] width 104 height 17
click at [974, 332] on input "text" at bounding box center [909, 337] width 204 height 19
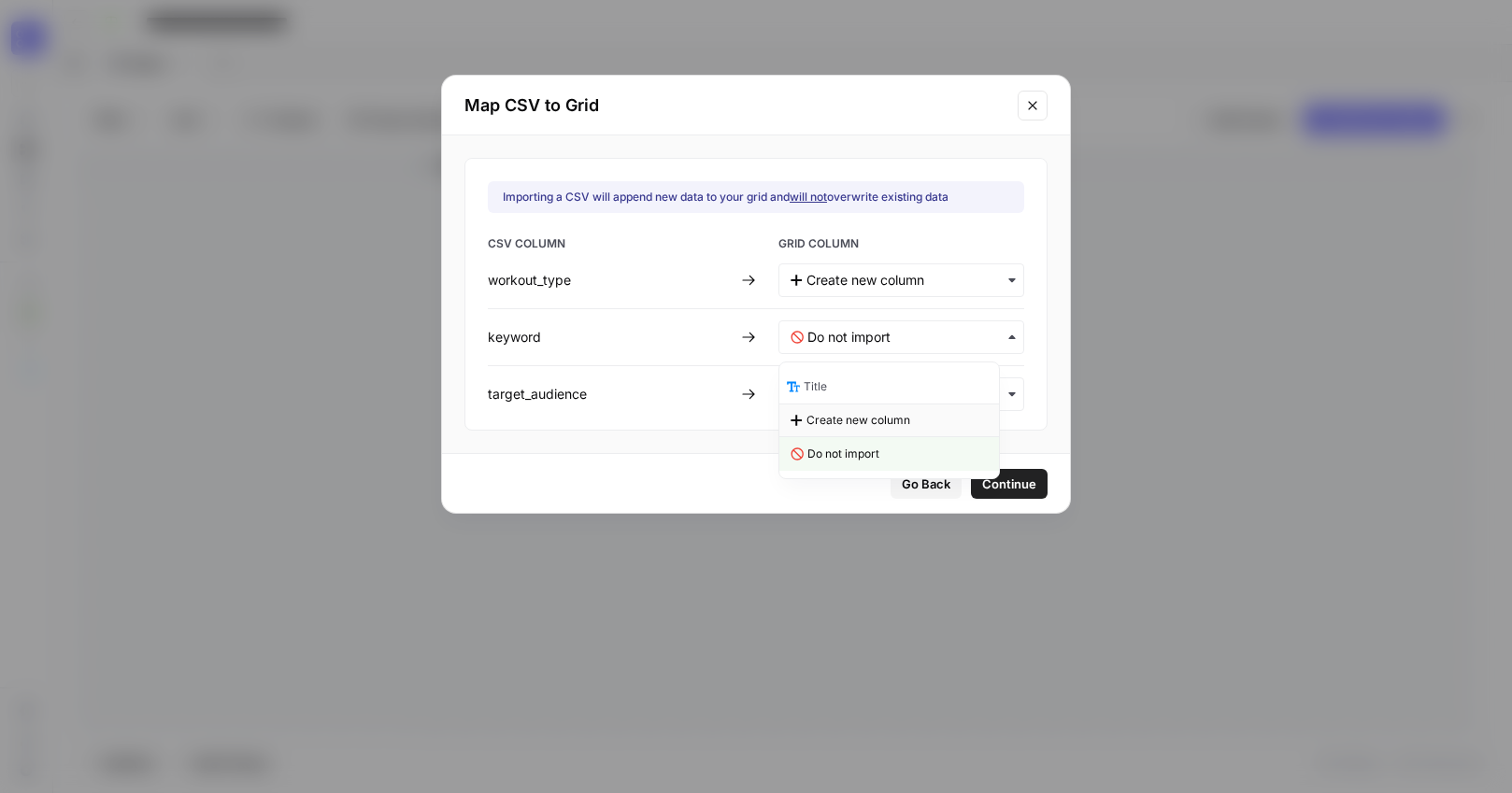
drag, startPoint x: 856, startPoint y: 417, endPoint x: 869, endPoint y: 413, distance: 13.6
click at [856, 417] on span "Create new column" at bounding box center [858, 420] width 104 height 17
click at [971, 389] on input "text" at bounding box center [909, 394] width 204 height 19
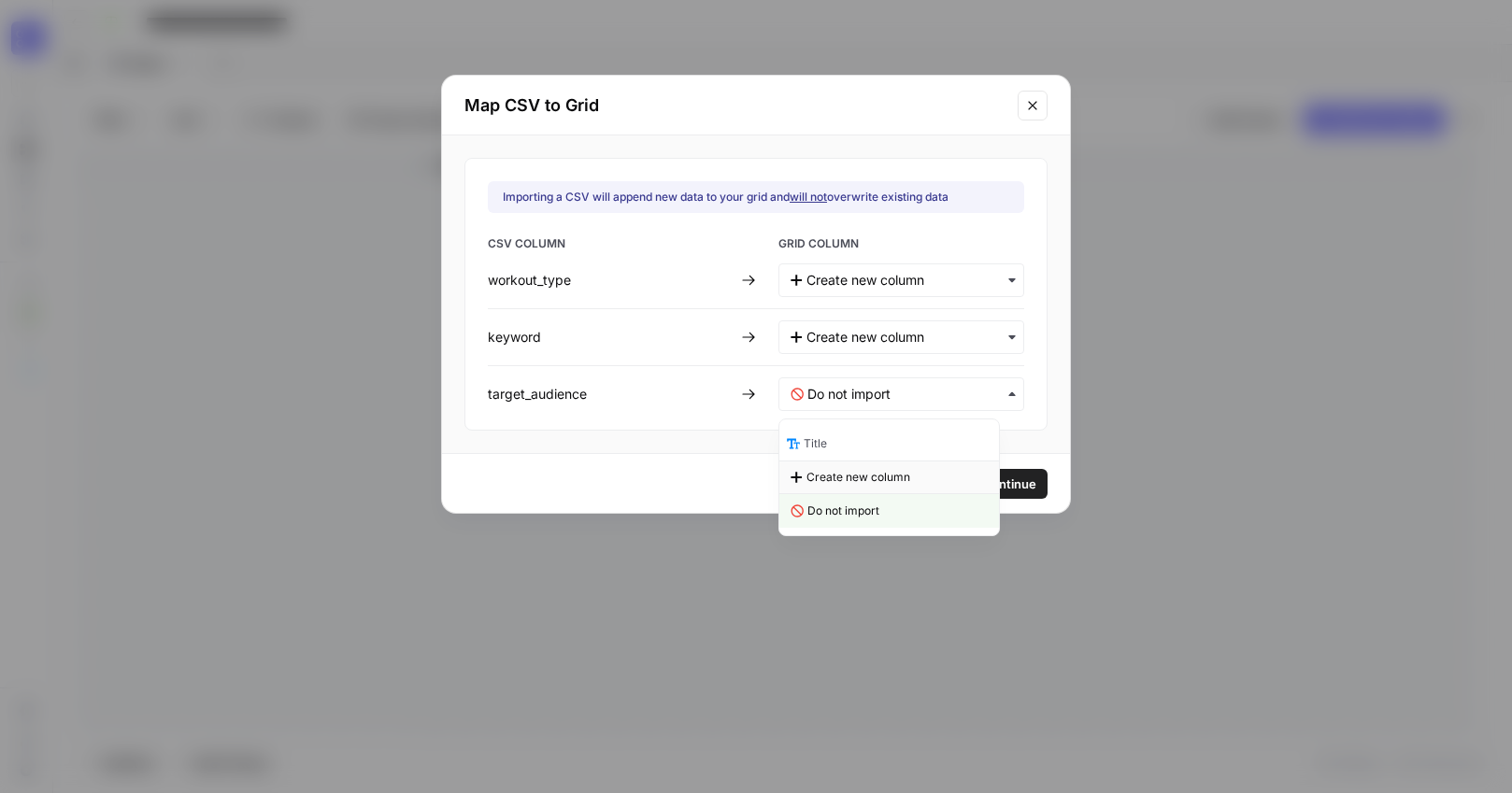
click at [877, 472] on span "Create new column" at bounding box center [858, 477] width 104 height 17
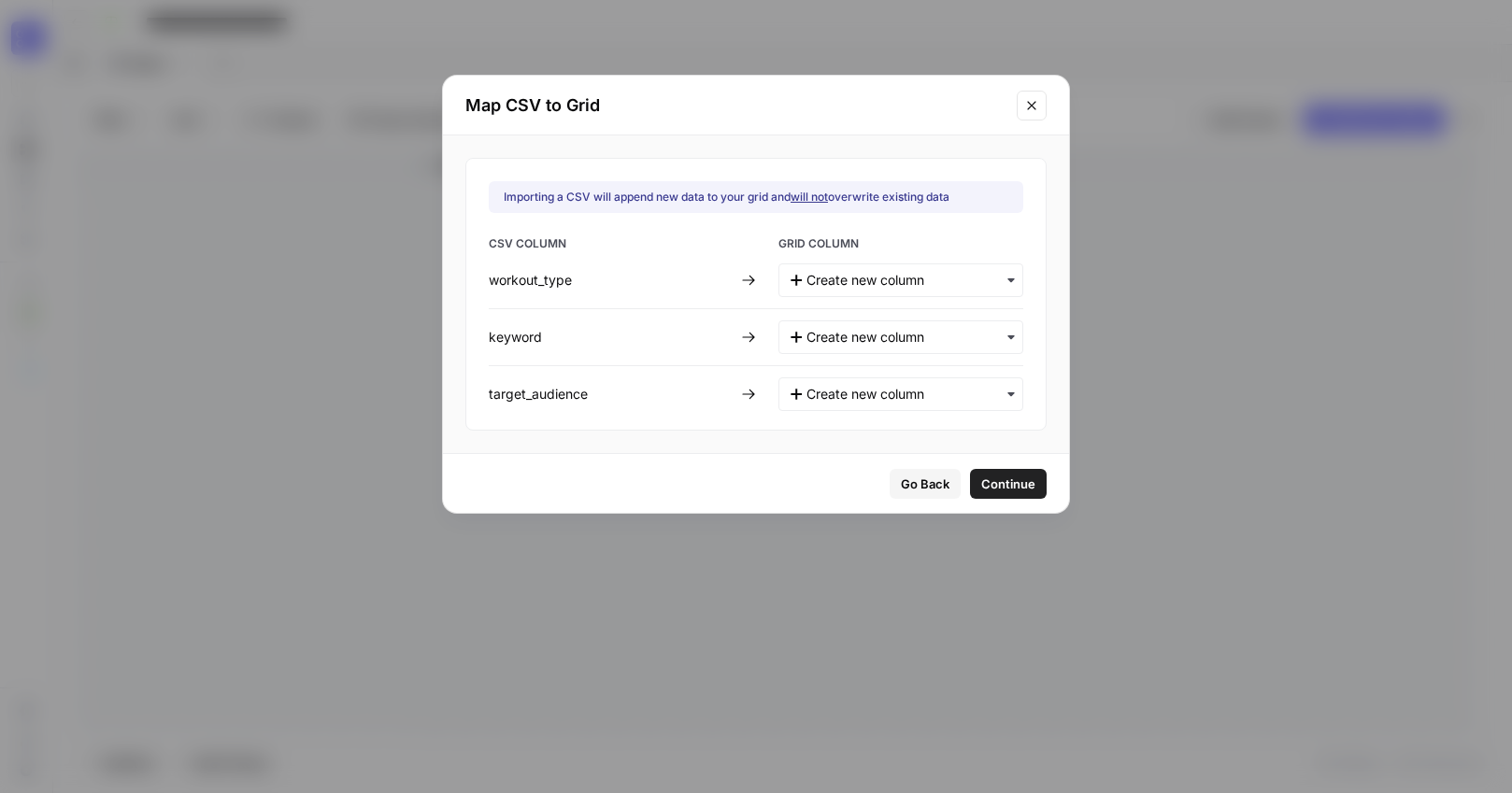
click at [989, 483] on span "Continue" at bounding box center [1008, 484] width 55 height 19
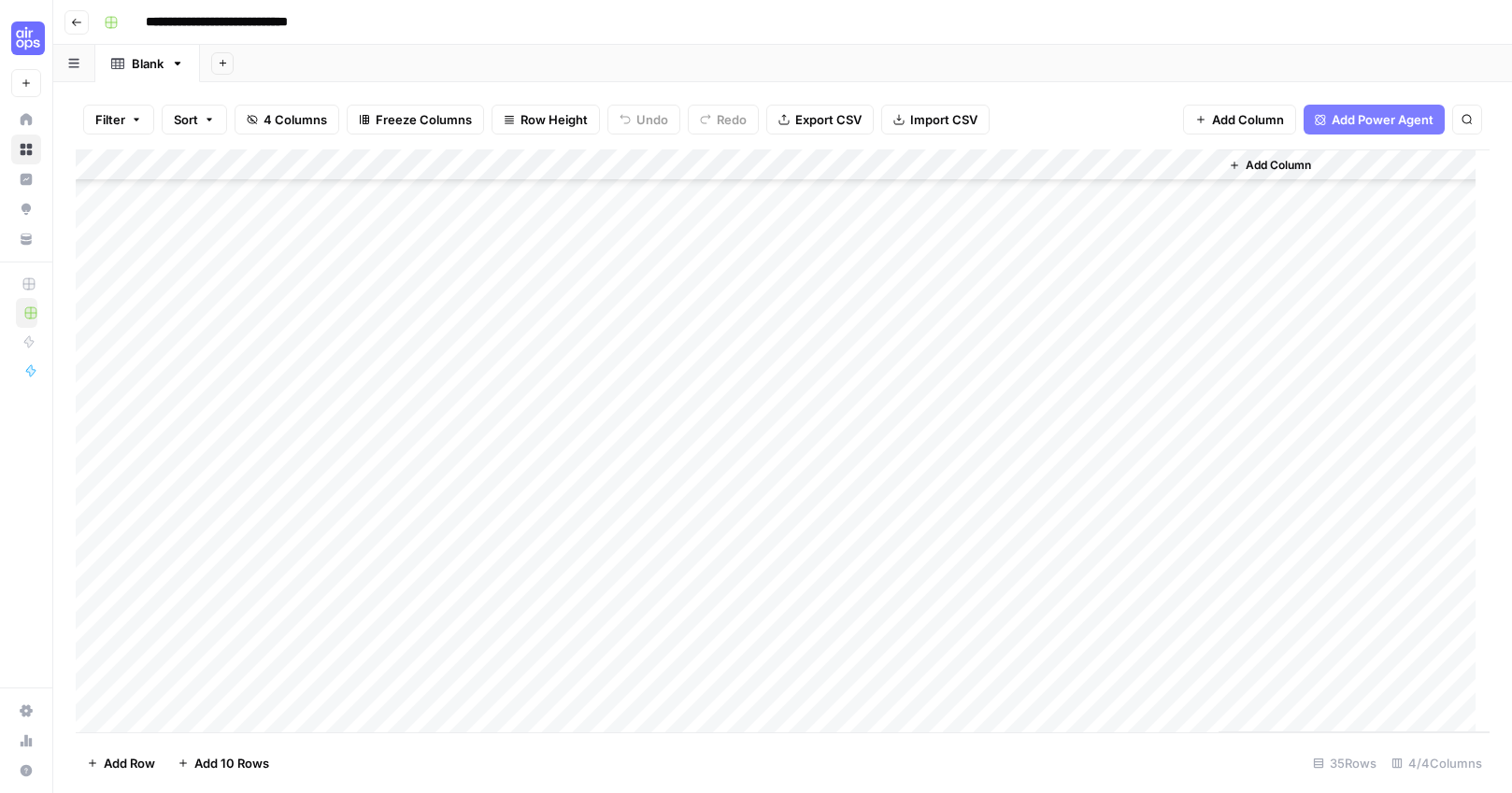
scroll to position [252, 0]
drag, startPoint x: 97, startPoint y: 545, endPoint x: 94, endPoint y: 481, distance: 64.1
click at [94, 481] on div "Add Column" at bounding box center [782, 441] width 1414 height 583
click at [95, 512] on div "Add Column" at bounding box center [782, 441] width 1414 height 583
click at [102, 492] on div "Add Column" at bounding box center [782, 441] width 1414 height 583
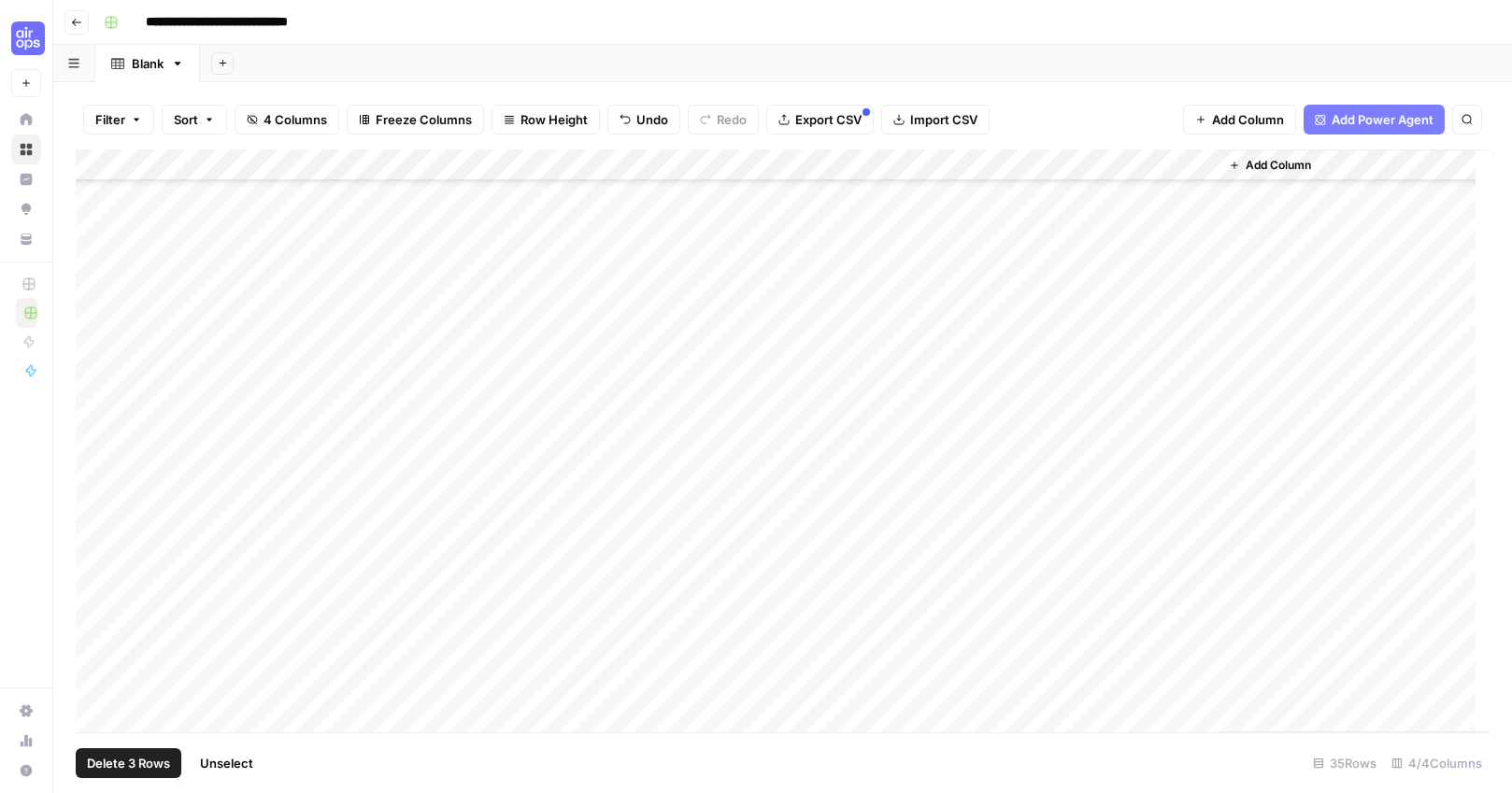
click at [94, 461] on div "Add Column" at bounding box center [782, 441] width 1414 height 583
click at [95, 427] on div "Add Column" at bounding box center [782, 441] width 1414 height 583
click at [100, 385] on div "Add Column" at bounding box center [782, 441] width 1414 height 583
click at [94, 349] on div "Add Column" at bounding box center [782, 441] width 1414 height 583
click at [93, 326] on div "Add Column" at bounding box center [782, 441] width 1414 height 583
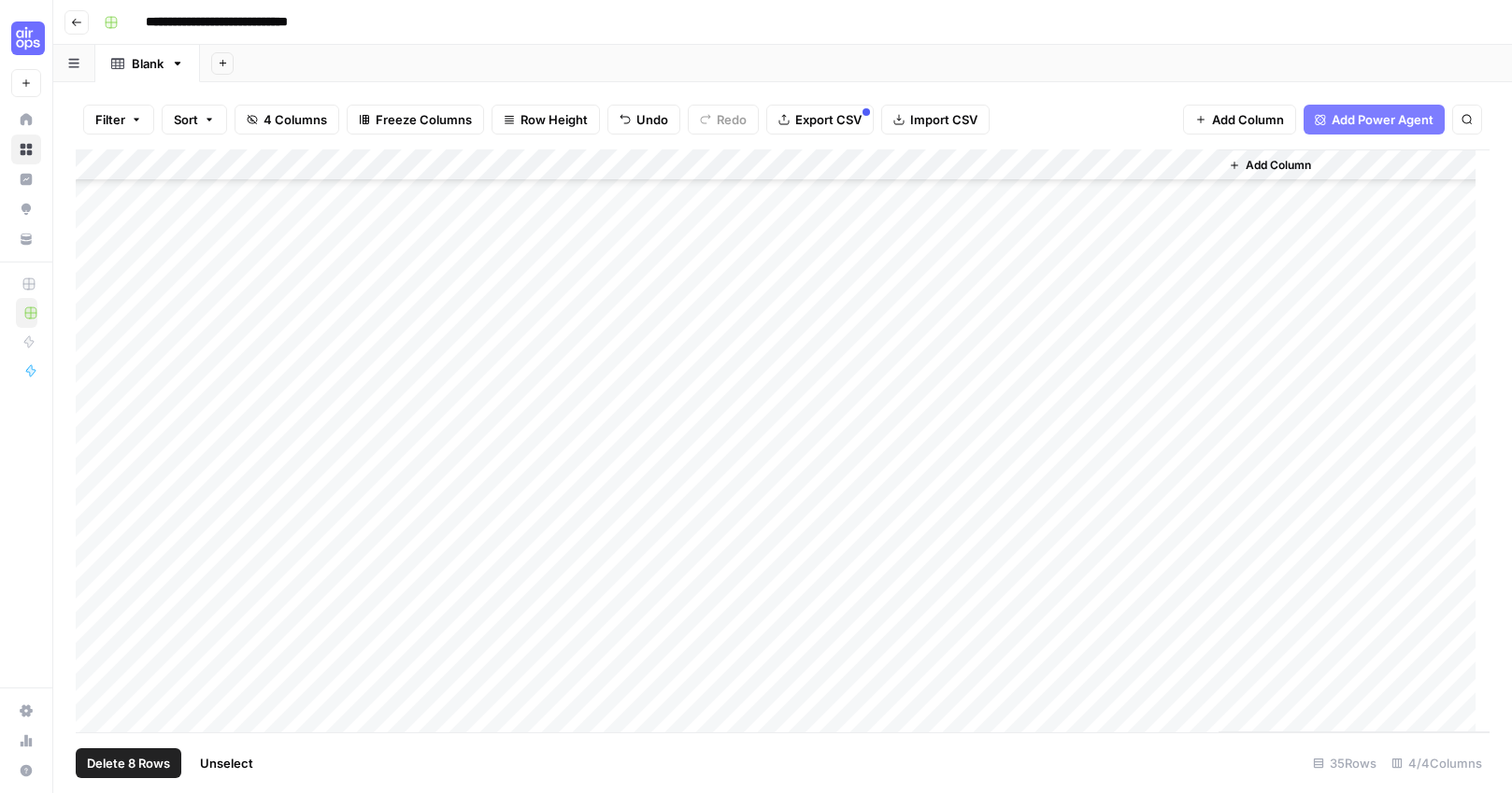
click at [94, 283] on div "Add Column" at bounding box center [782, 441] width 1414 height 583
click at [94, 263] on div "Add Column" at bounding box center [782, 441] width 1414 height 583
click at [93, 235] on div "Add Column" at bounding box center [782, 441] width 1414 height 583
click at [89, 298] on div "Add Column" at bounding box center [782, 441] width 1414 height 583
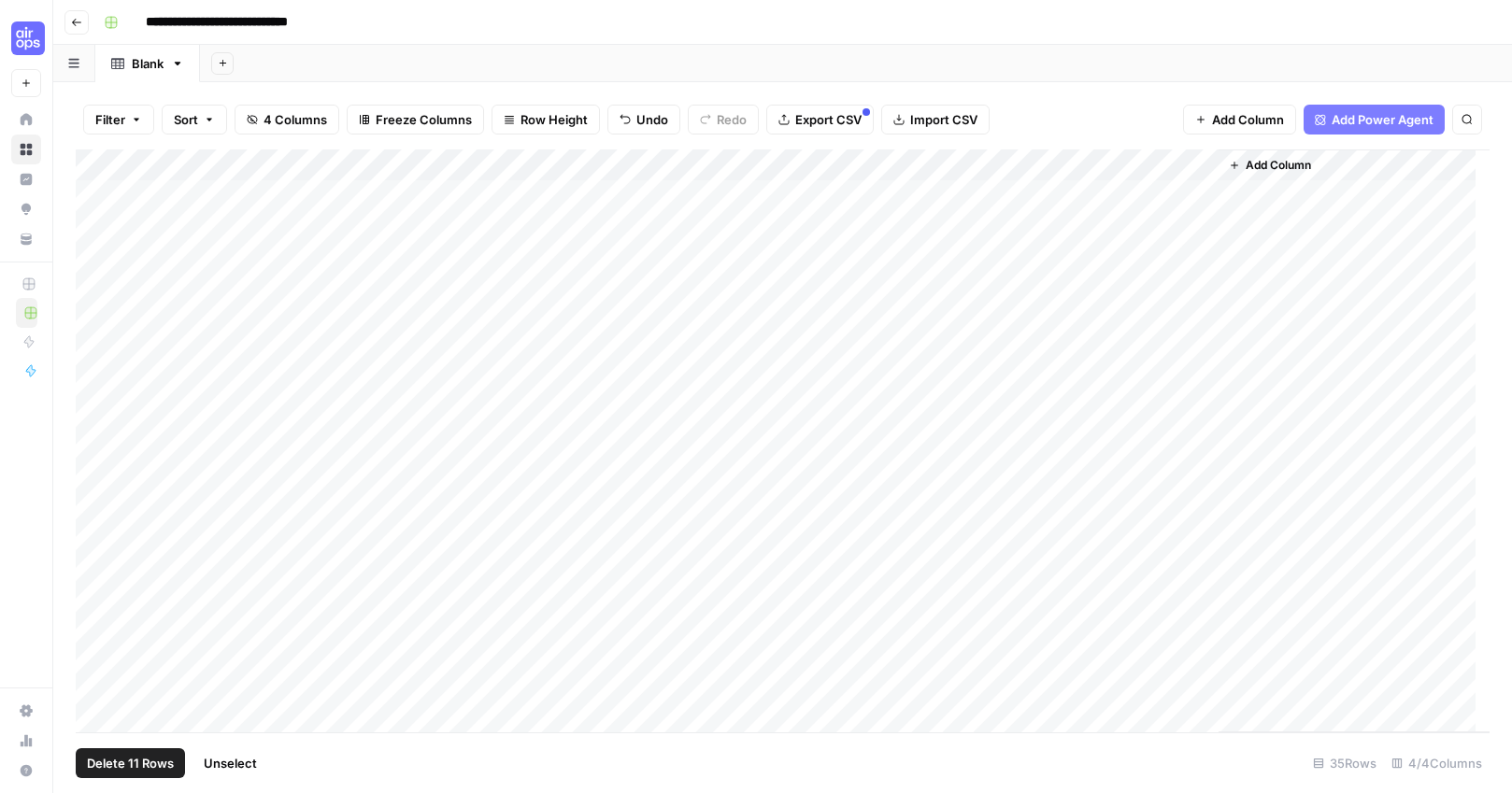
click at [95, 460] on div "Add Column" at bounding box center [782, 441] width 1414 height 583
click at [95, 419] on div "Add Column" at bounding box center [782, 441] width 1414 height 583
click at [96, 381] on div "Add Column" at bounding box center [782, 441] width 1414 height 583
click at [97, 447] on div "Add Column" at bounding box center [782, 441] width 1414 height 583
click at [97, 353] on div "Add Column" at bounding box center [782, 441] width 1414 height 583
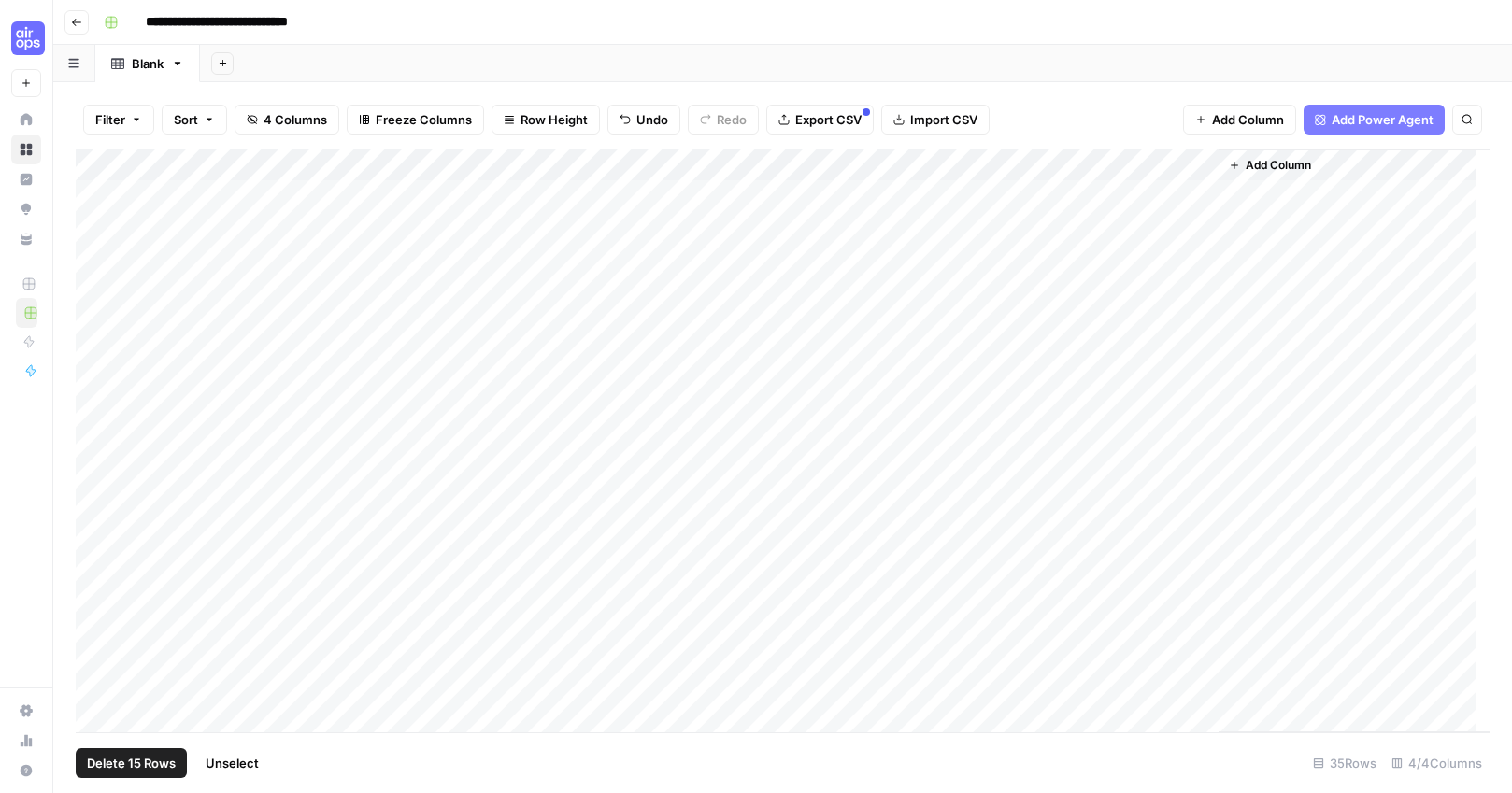
click at [99, 308] on div "Add Column" at bounding box center [782, 441] width 1414 height 583
click at [96, 283] on div "Add Column" at bounding box center [782, 441] width 1414 height 583
click at [97, 255] on div "Add Column" at bounding box center [782, 441] width 1414 height 583
click at [96, 224] on div "Add Column" at bounding box center [782, 441] width 1414 height 583
click at [100, 198] on div "Add Column" at bounding box center [782, 441] width 1414 height 583
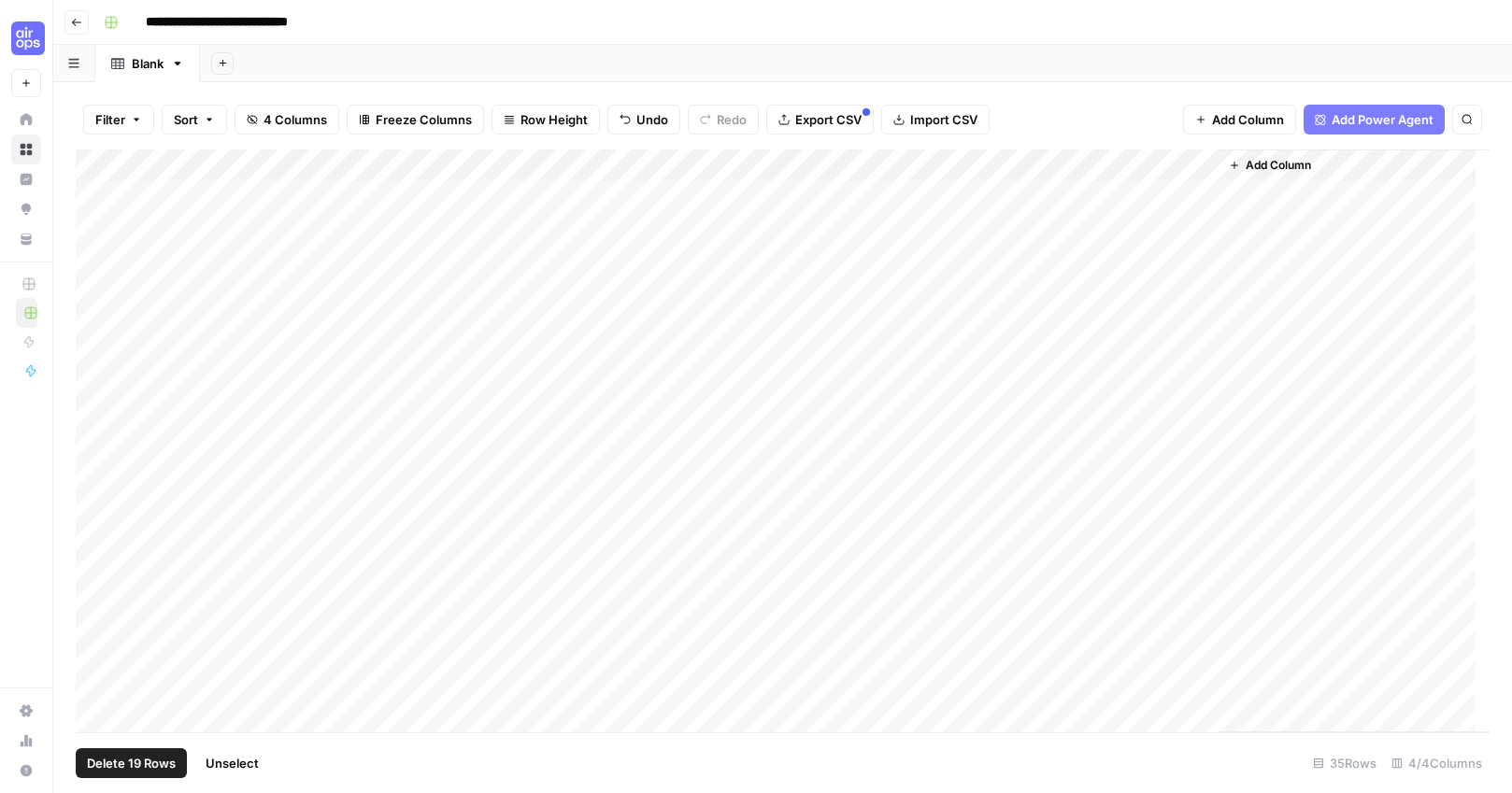
click at [96, 321] on div "Add Column" at bounding box center [782, 441] width 1414 height 583
click at [166, 765] on span "Delete 20 Rows" at bounding box center [133, 763] width 91 height 19
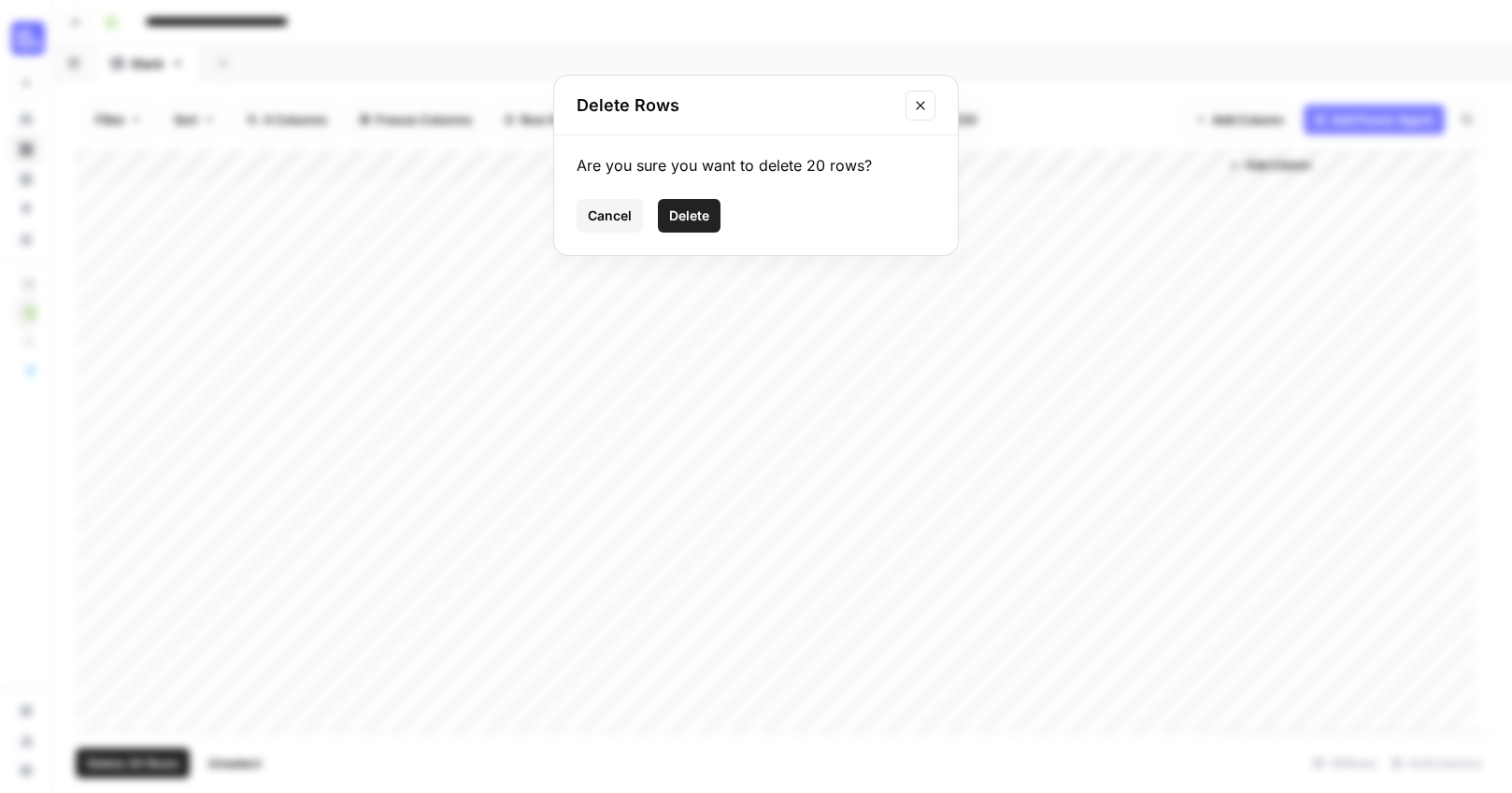
click at [703, 219] on span "Delete" at bounding box center [689, 215] width 41 height 19
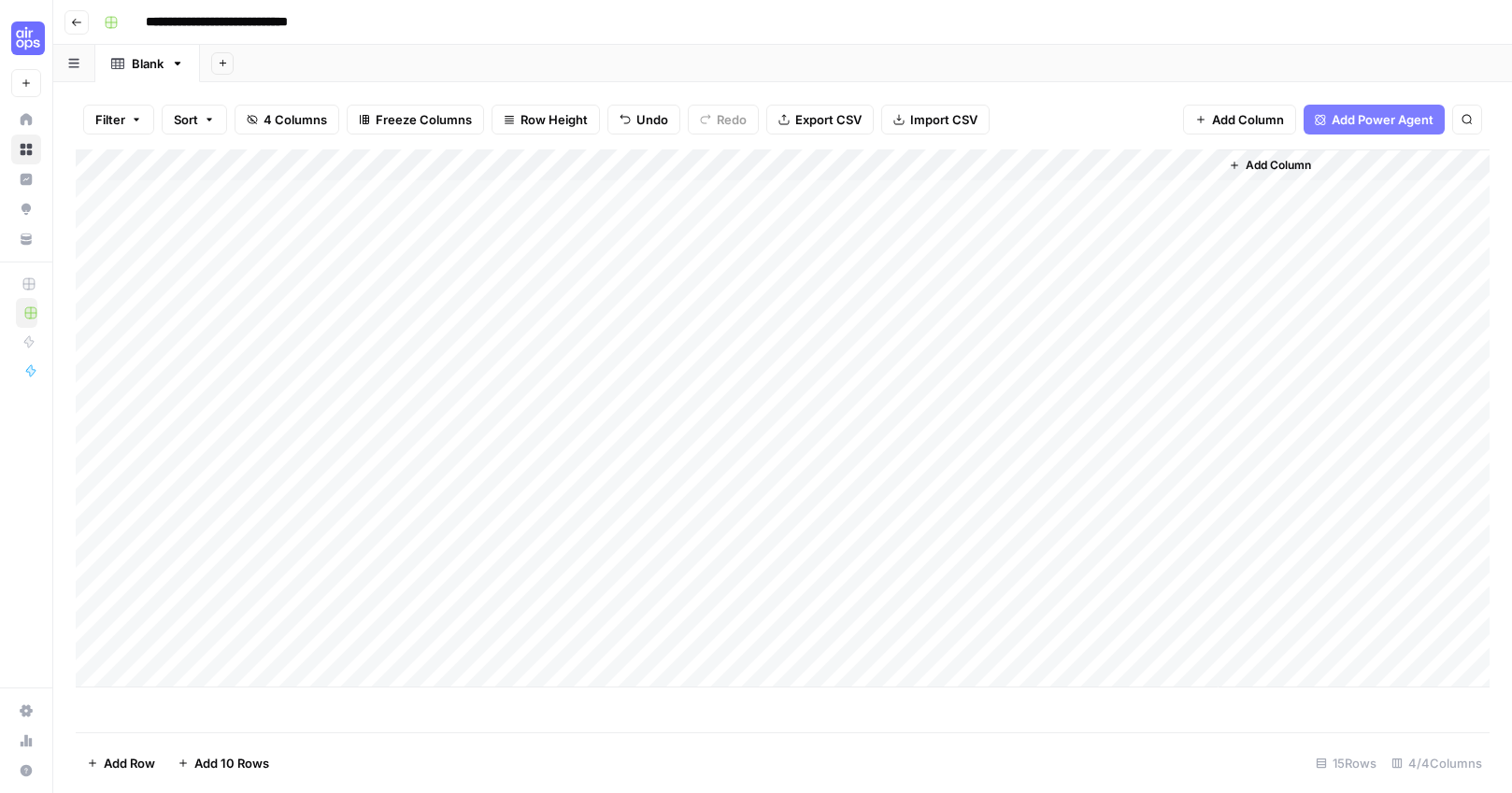
click at [399, 167] on div "Add Column" at bounding box center [782, 418] width 1414 height 538
click at [251, 422] on span "Remove Column" at bounding box center [259, 416] width 164 height 19
click at [660, 190] on button "Delete" at bounding box center [688, 193] width 62 height 34
click at [1003, 163] on span "Add Column" at bounding box center [1009, 165] width 65 height 17
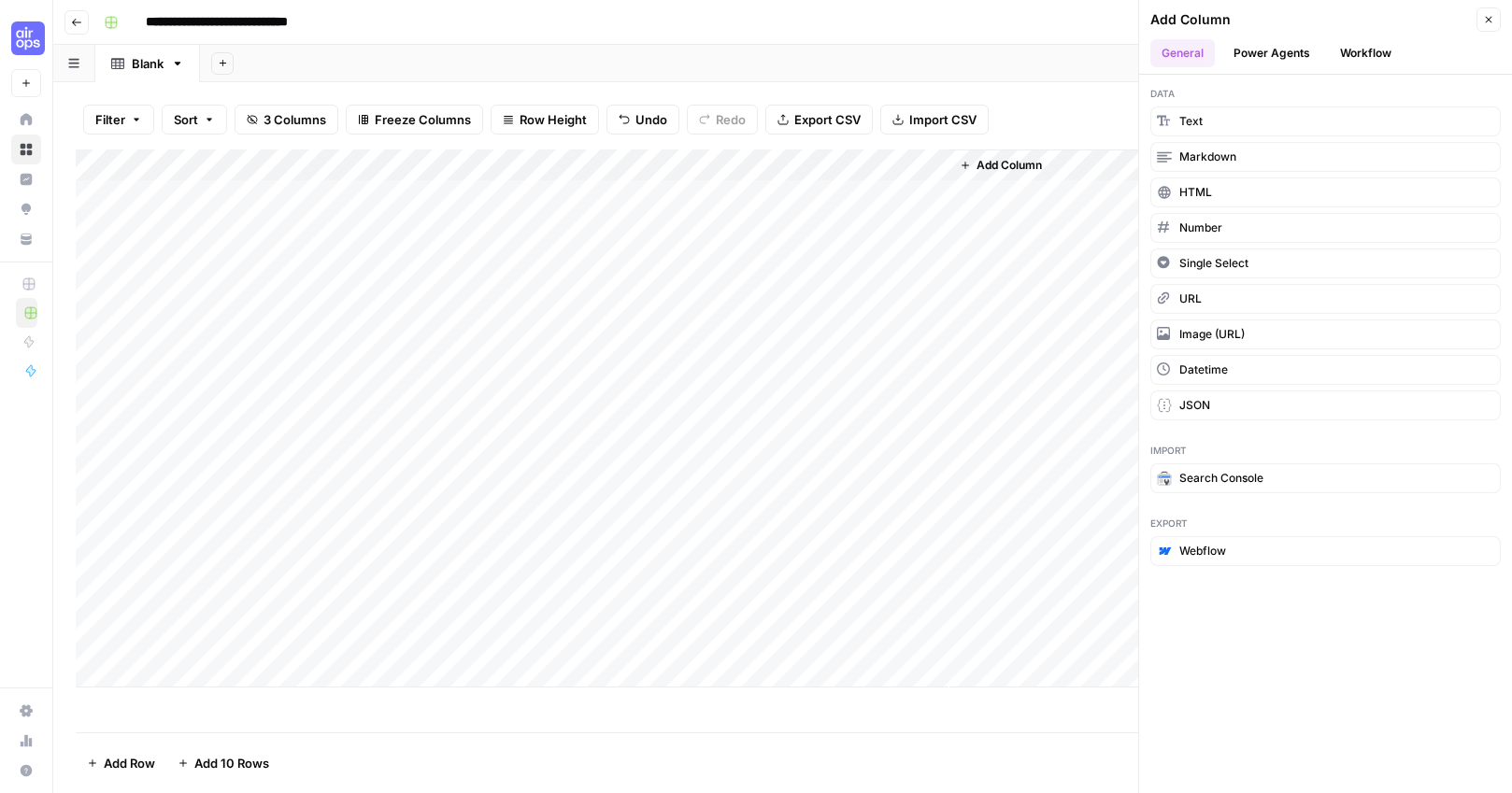
click at [1348, 55] on button "Workflow" at bounding box center [1365, 54] width 73 height 28
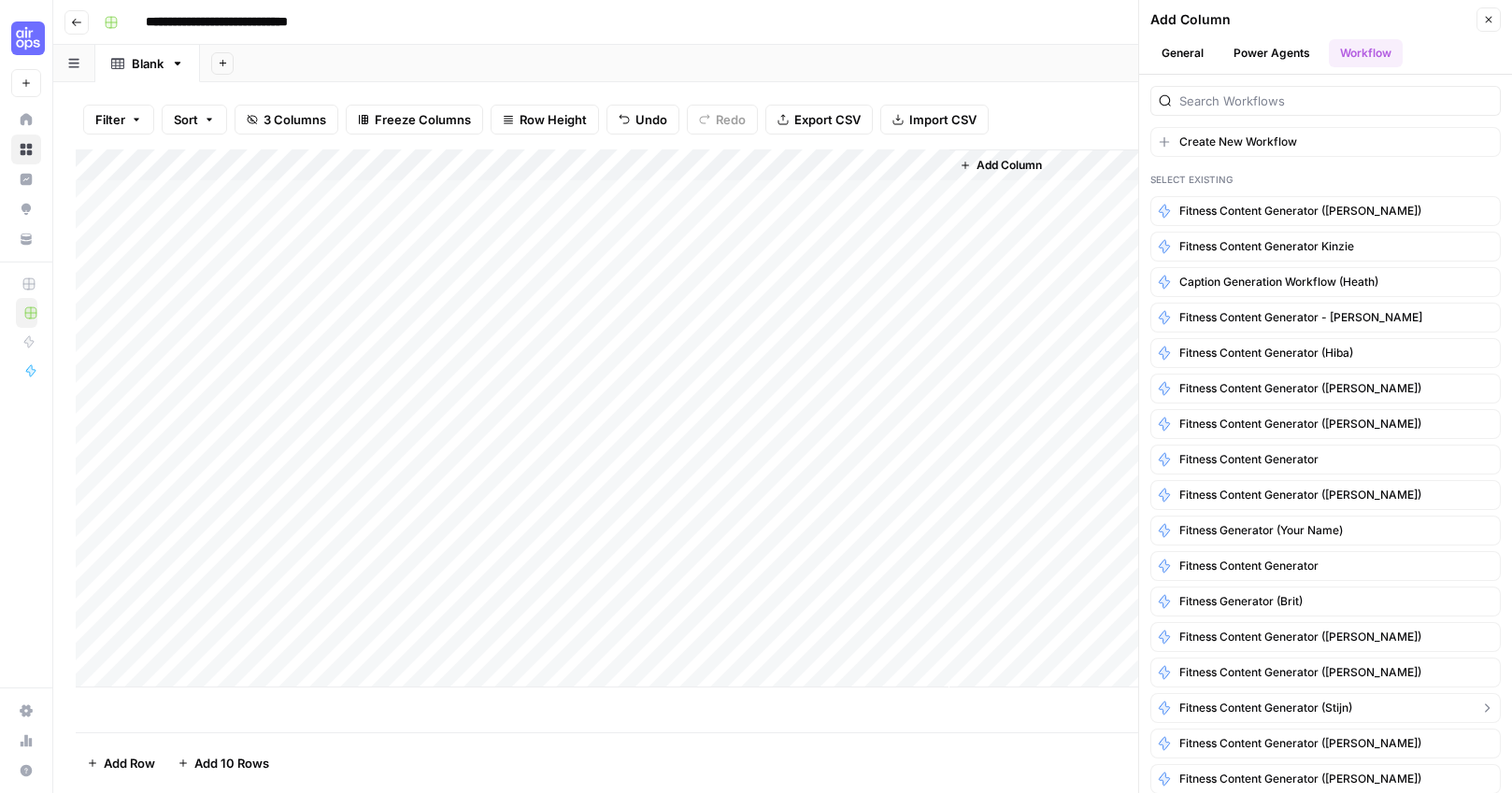
scroll to position [45, 0]
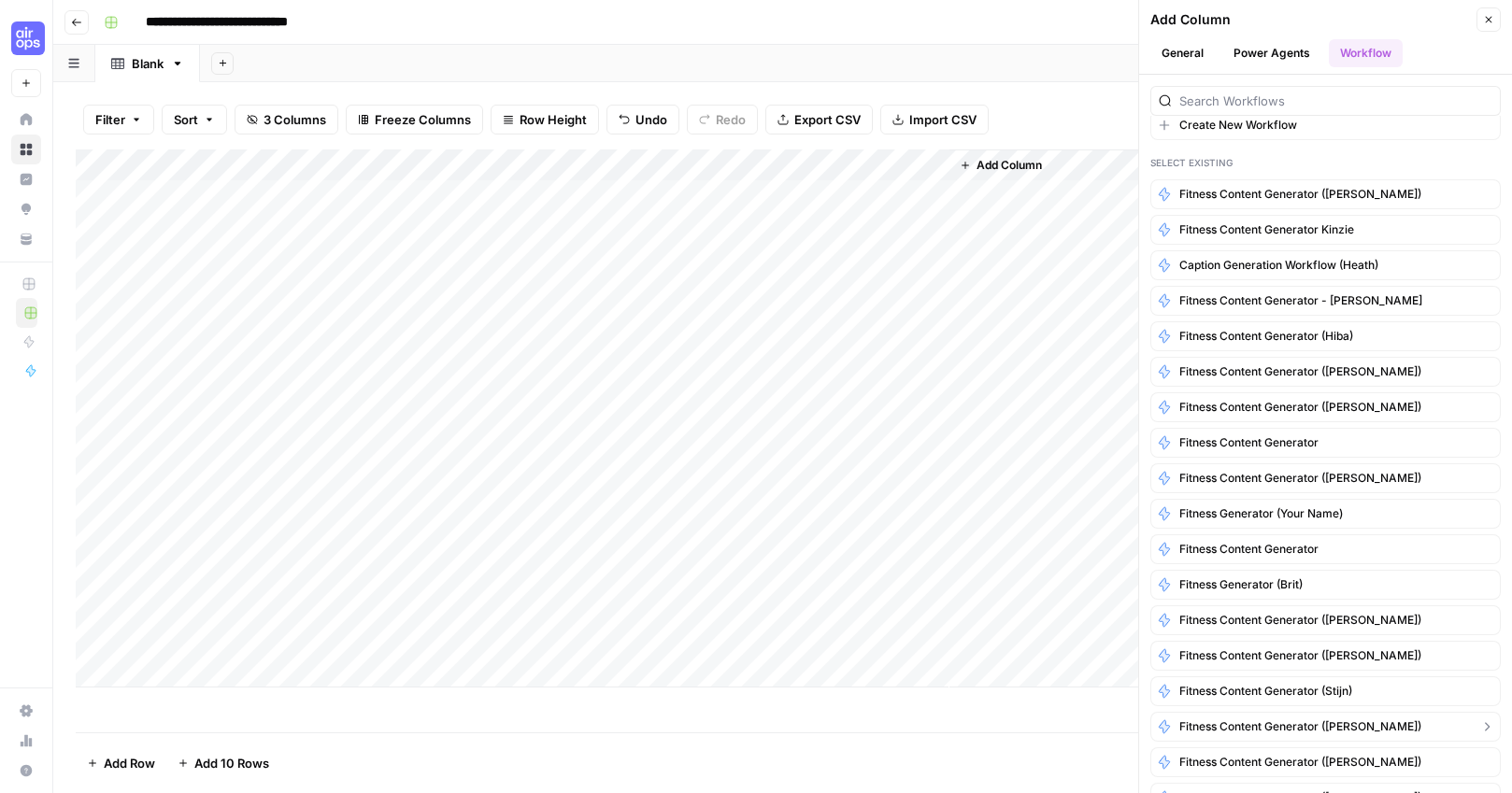
click at [1294, 724] on span "Fitness Content Generator (Lauren K.)" at bounding box center [1300, 727] width 242 height 17
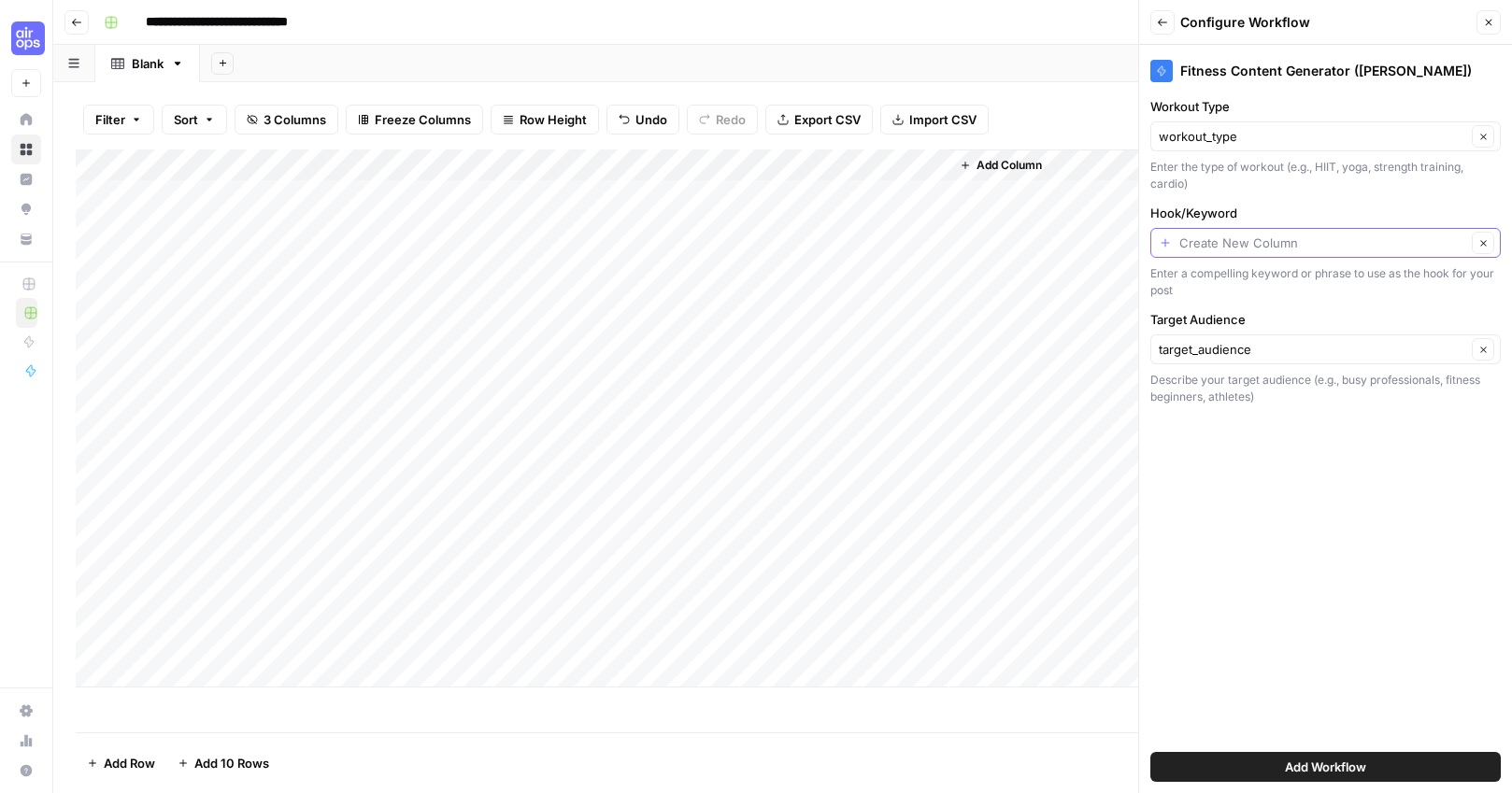
click at [1249, 239] on input "Hook/Keyword" at bounding box center [1322, 243] width 287 height 19
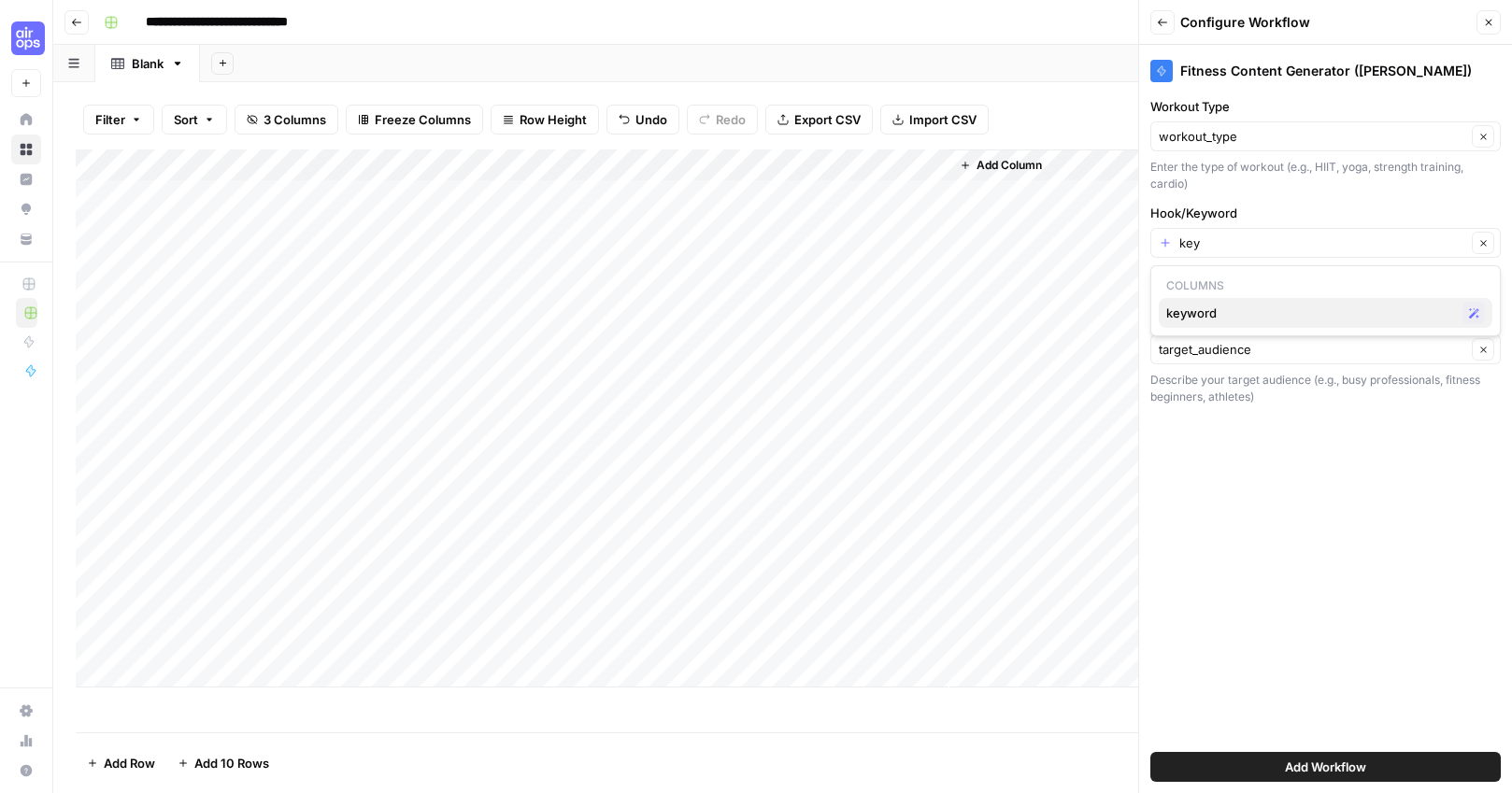
click at [1237, 326] on button "keyword Possible Match" at bounding box center [1326, 313] width 333 height 30
type input "keyword"
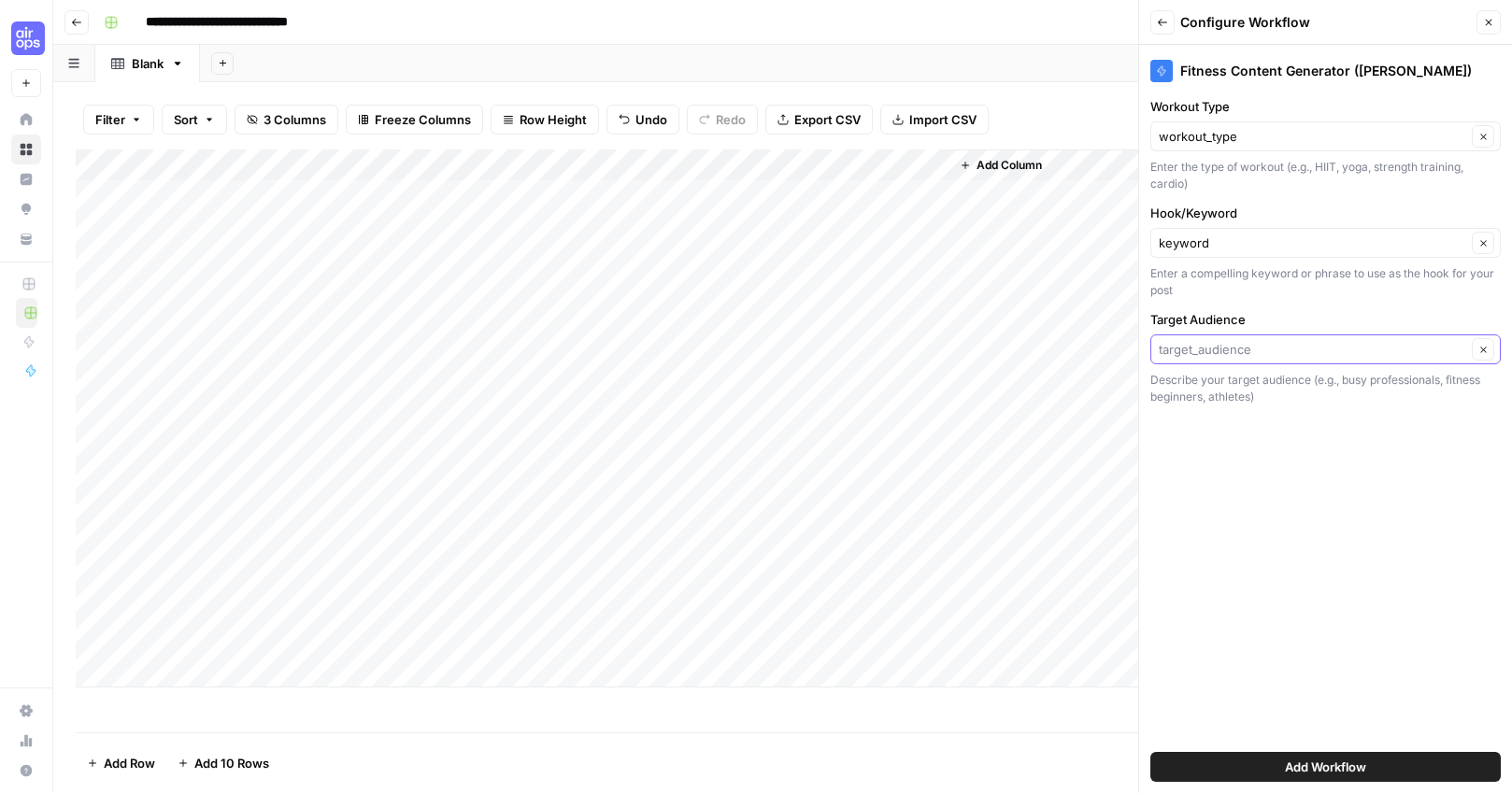
click at [1219, 344] on input "Target Audience" at bounding box center [1313, 349] width 307 height 19
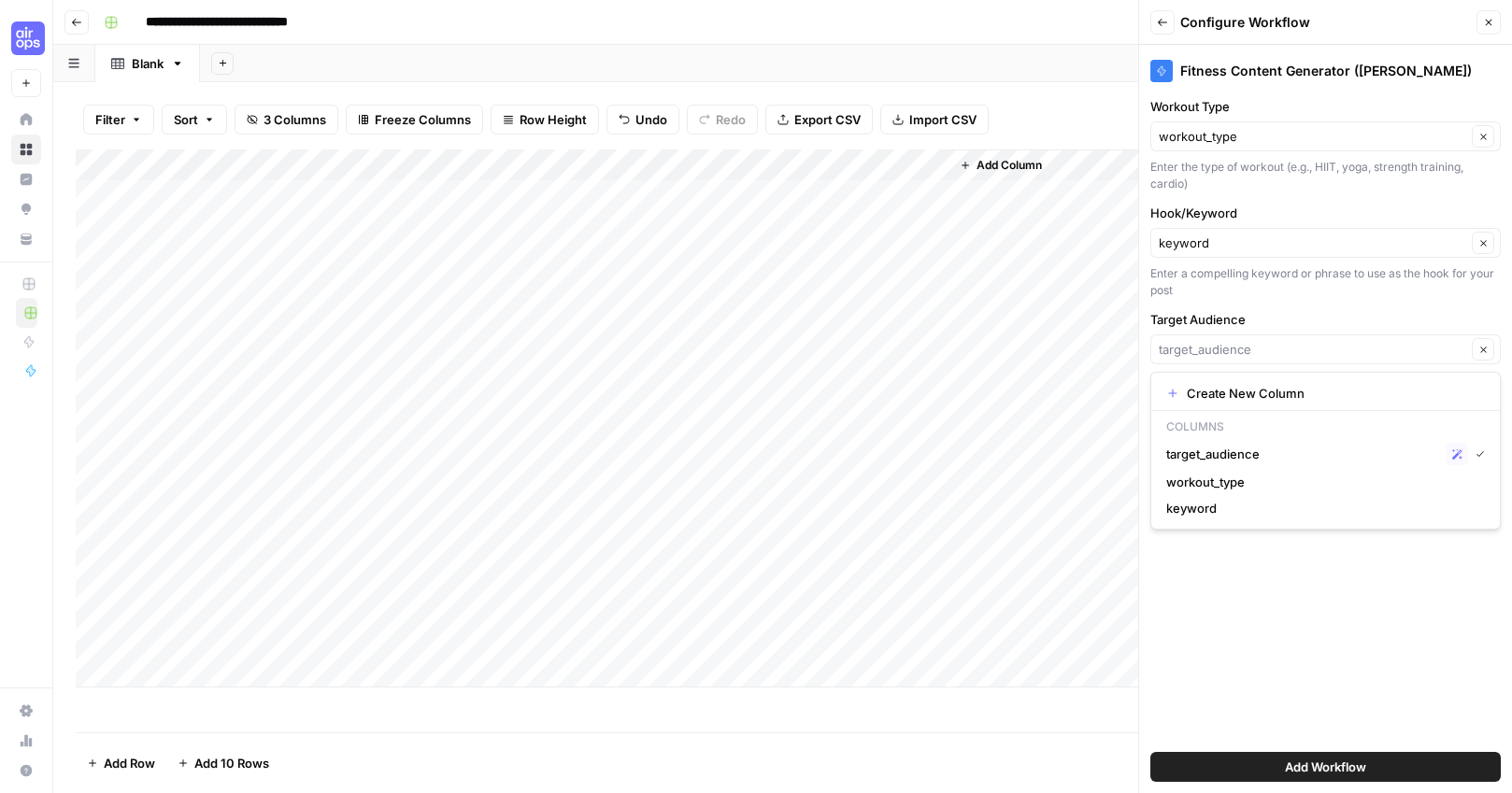
type input "target_audience"
click at [1298, 302] on div "Fitness Content Generator (Lauren K.) Workout Type workout_type Clear Enter the…" at bounding box center [1326, 418] width 373 height 748
click at [1294, 761] on span "Add Workflow" at bounding box center [1326, 766] width 81 height 19
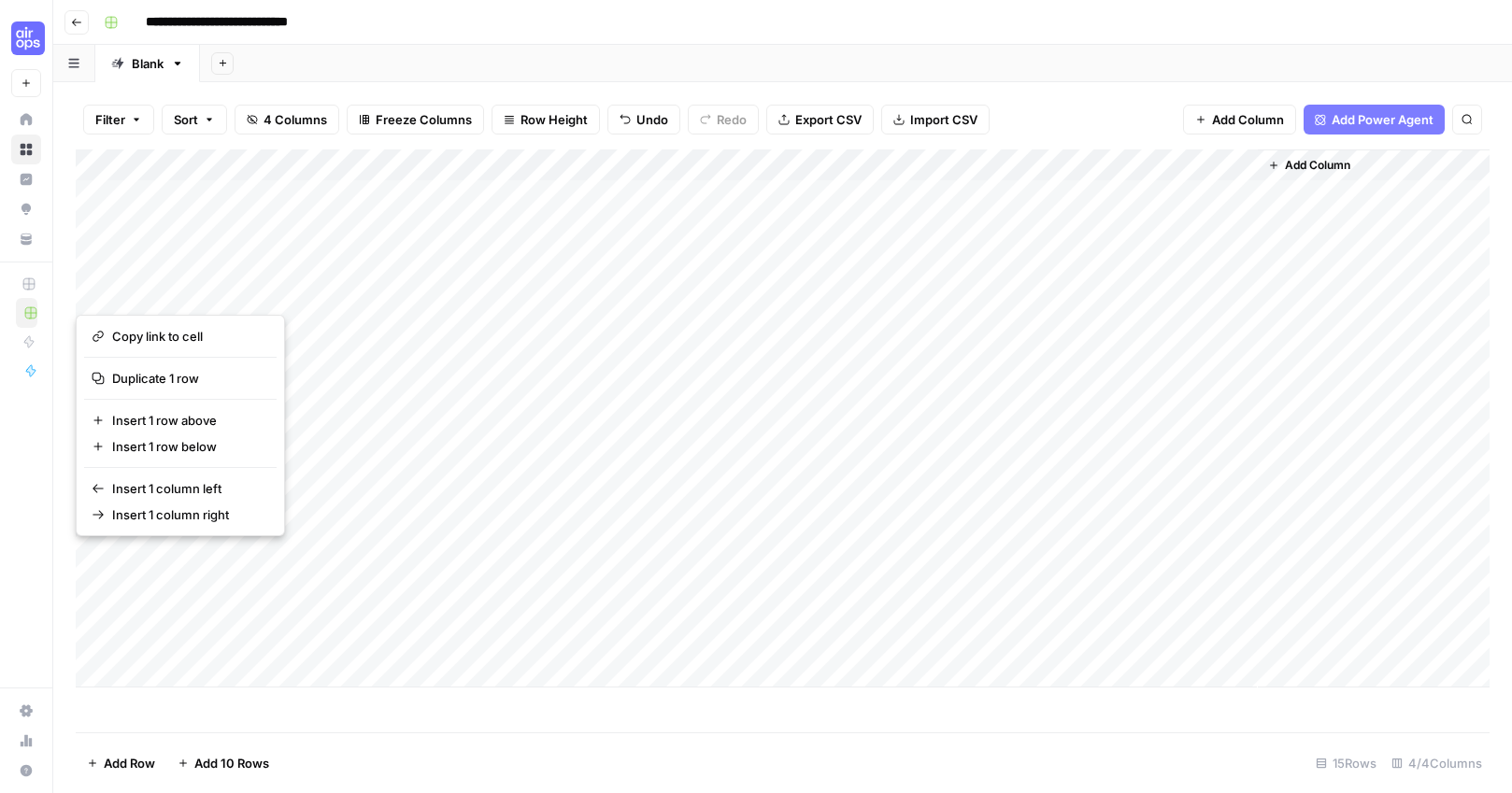
click at [968, 195] on div "Add Column" at bounding box center [782, 418] width 1414 height 538
click at [893, 754] on footer "Add Row Add 10 Rows Stop Runs 15 Rows 4/4 Columns" at bounding box center [782, 762] width 1414 height 60
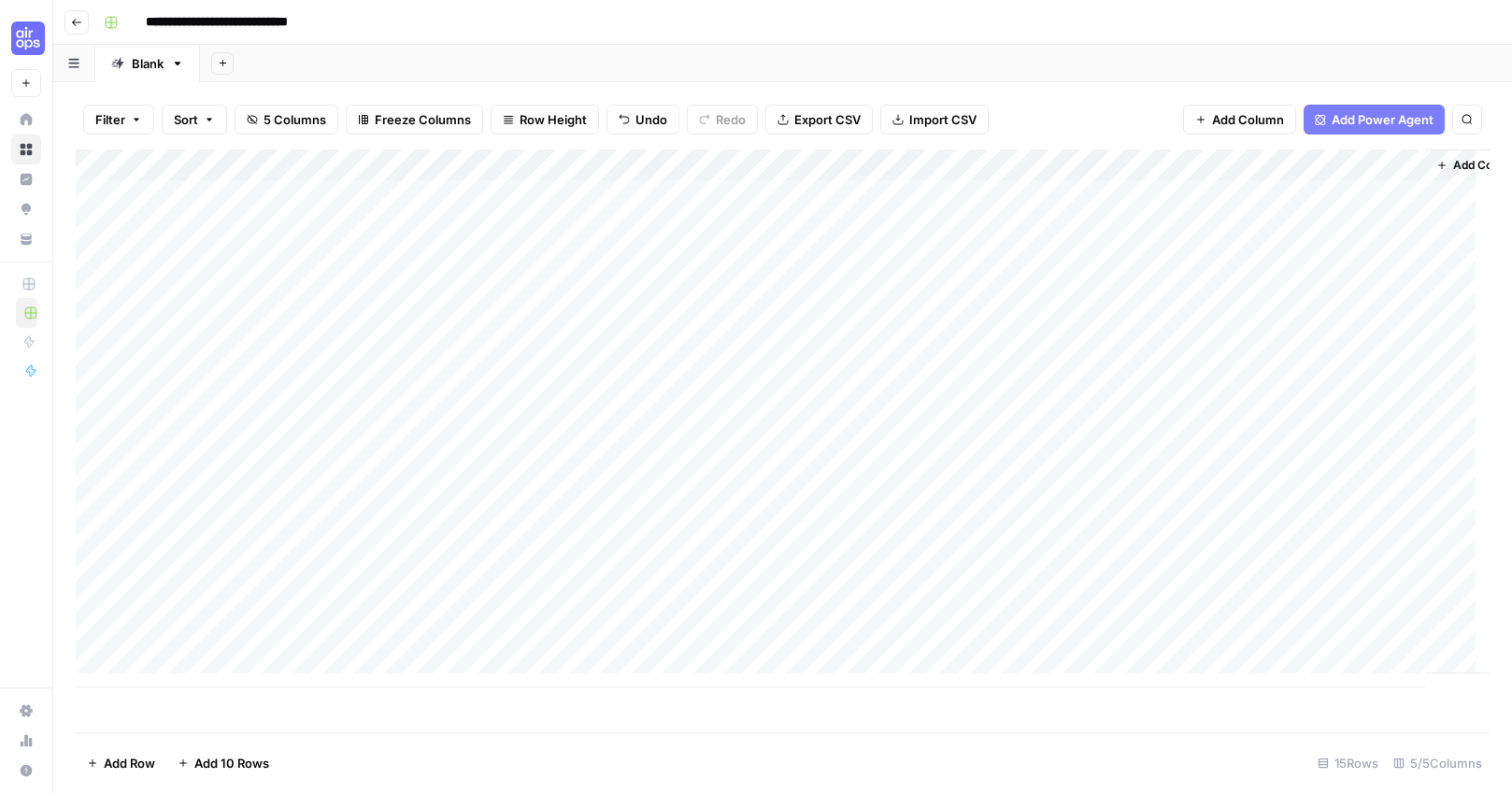
scroll to position [0, 55]
click at [1269, 192] on div "Add Column" at bounding box center [782, 418] width 1414 height 538
click at [1286, 194] on div "Add Column" at bounding box center [782, 418] width 1414 height 538
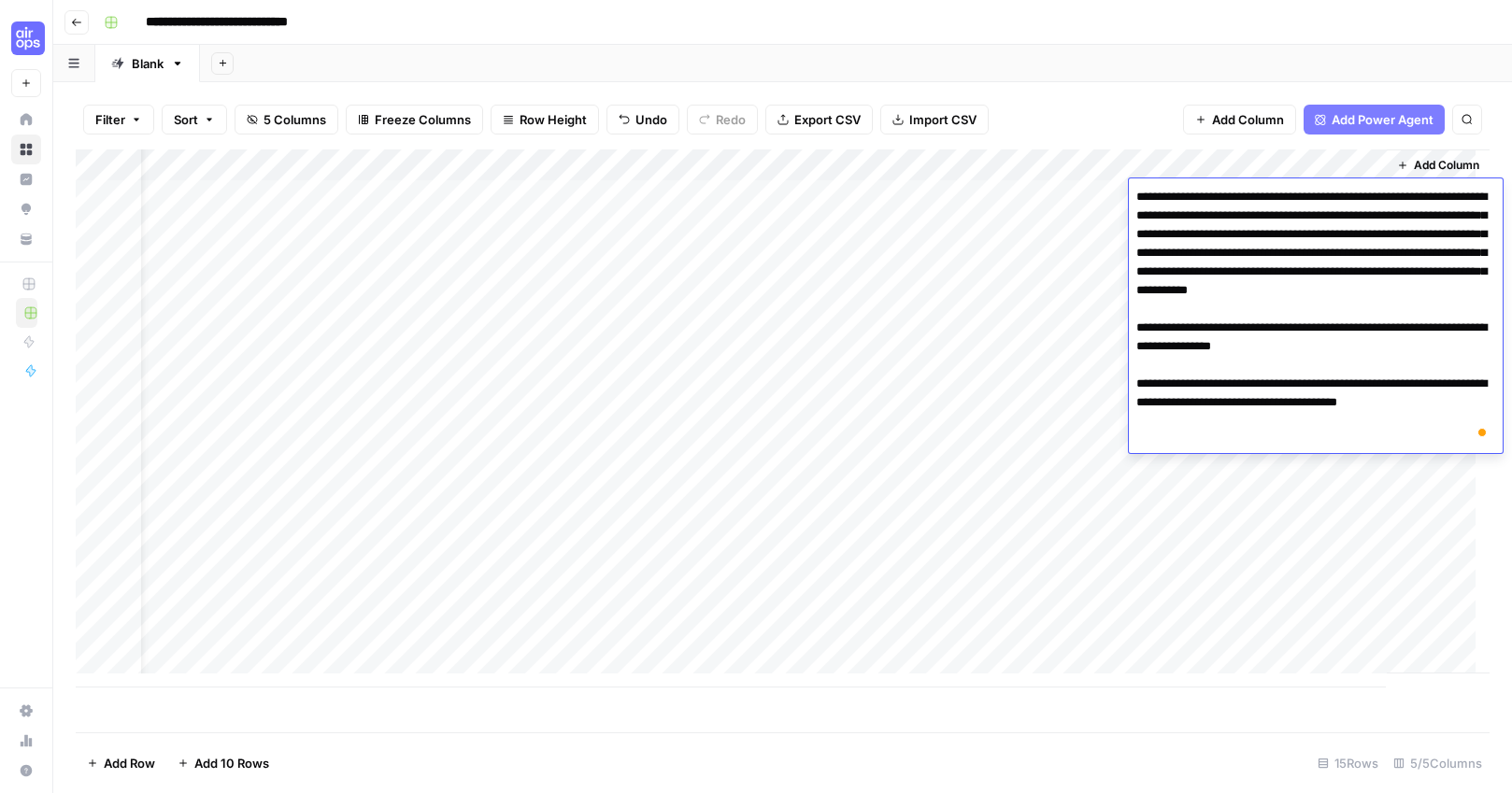
click at [1194, 45] on div "Add Sheet" at bounding box center [856, 63] width 1312 height 38
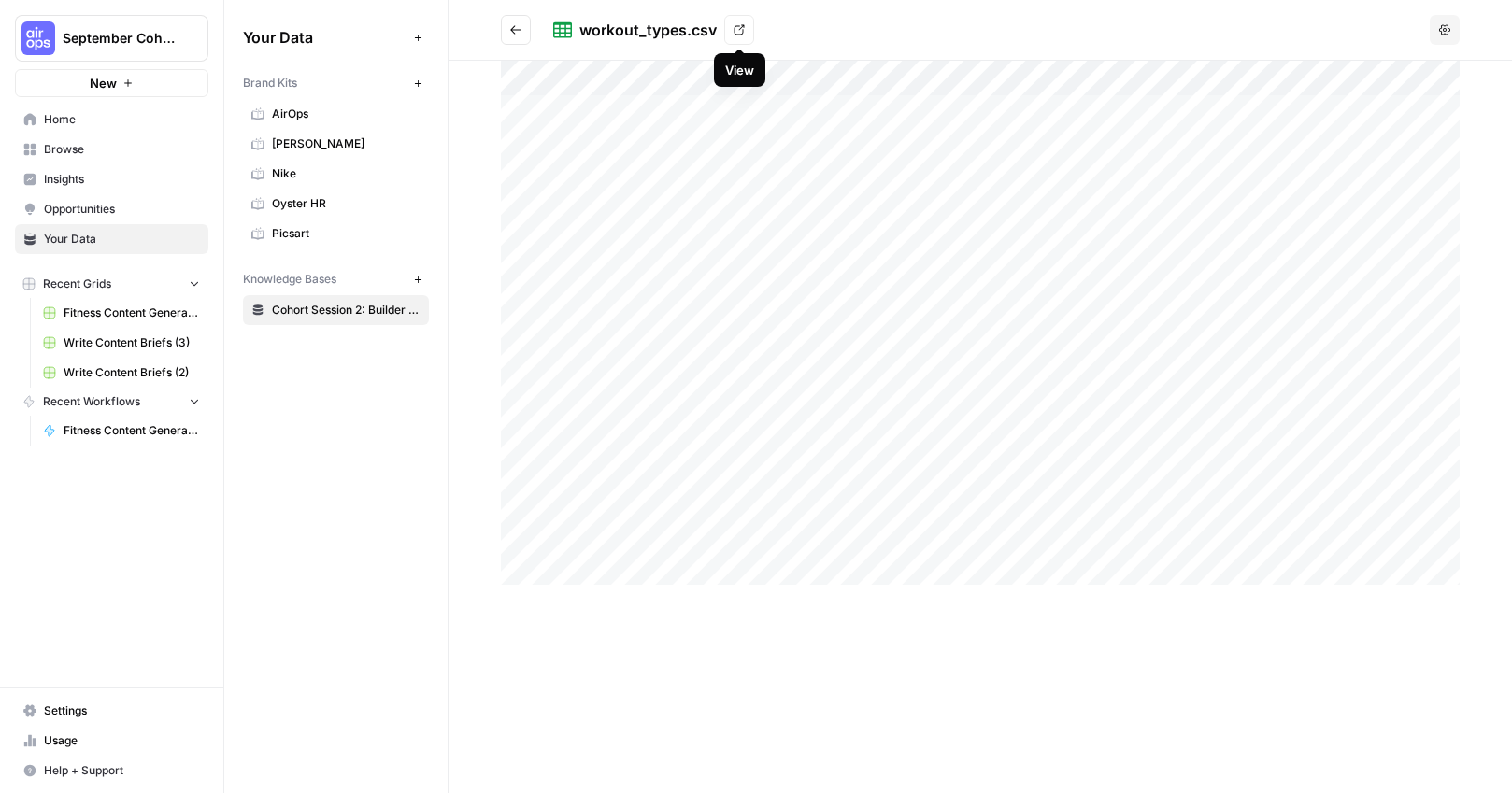
click at [745, 32] on link "View" at bounding box center [739, 30] width 30 height 30
click at [97, 119] on span "Home" at bounding box center [121, 119] width 156 height 17
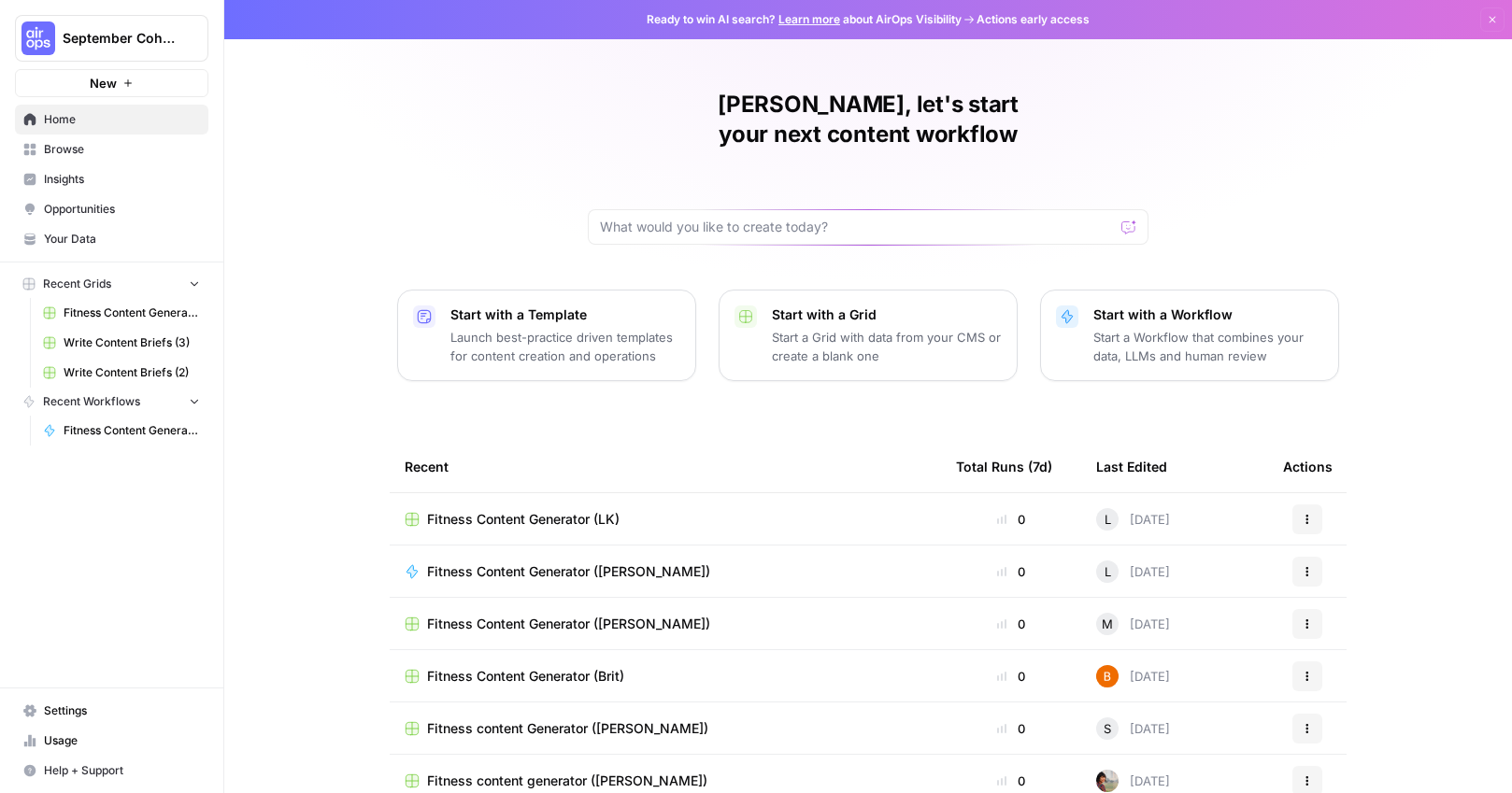
click at [542, 562] on span "Fitness Content Generator (Lauren K.)" at bounding box center [569, 571] width 284 height 19
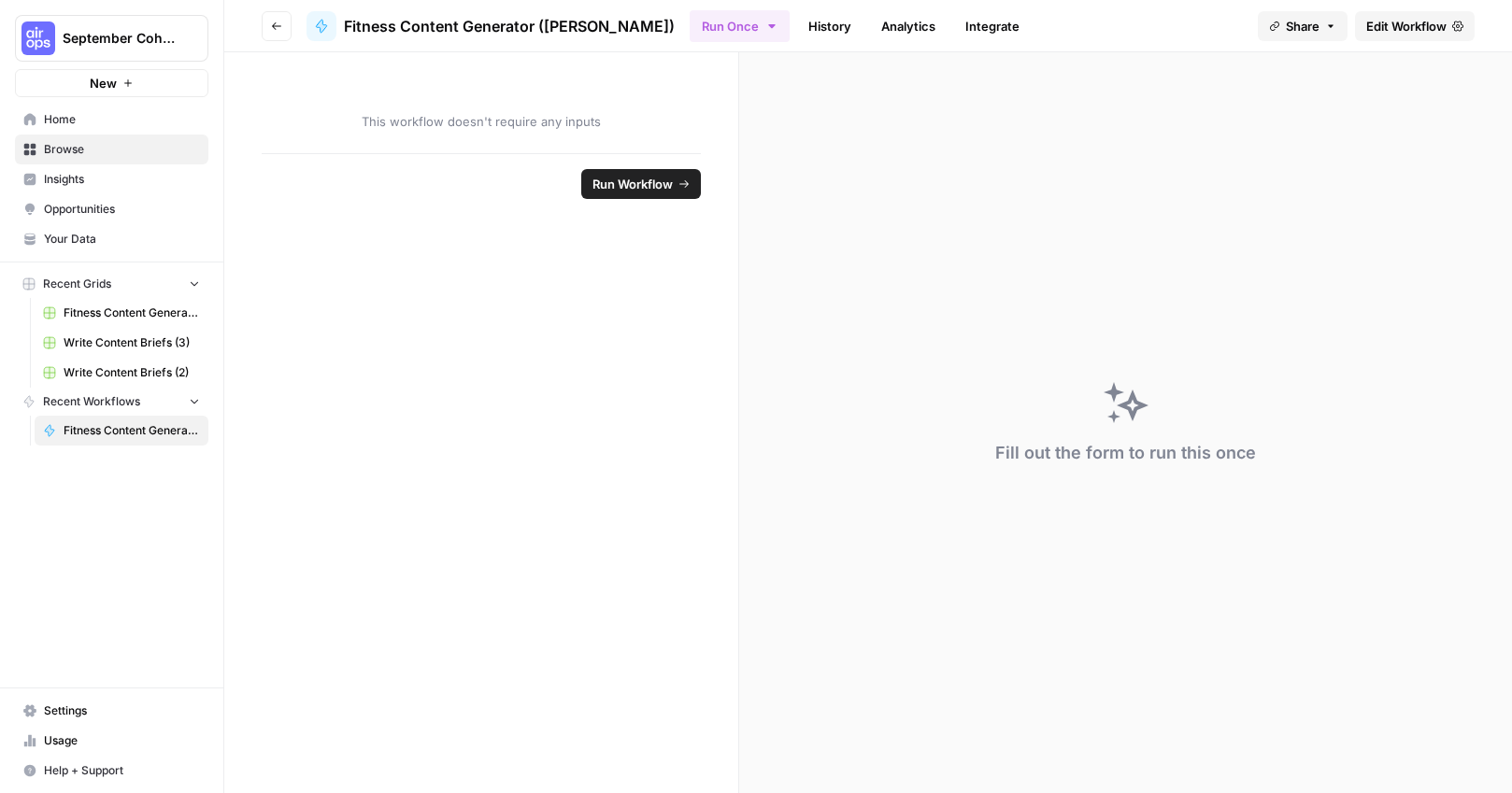
click at [545, 231] on form "This workflow doesn't require any inputs Run Workflow" at bounding box center [481, 422] width 515 height 740
click at [506, 126] on span "This workflow doesn't require any inputs" at bounding box center [481, 121] width 439 height 19
click at [870, 26] on link "Analytics" at bounding box center [907, 26] width 76 height 30
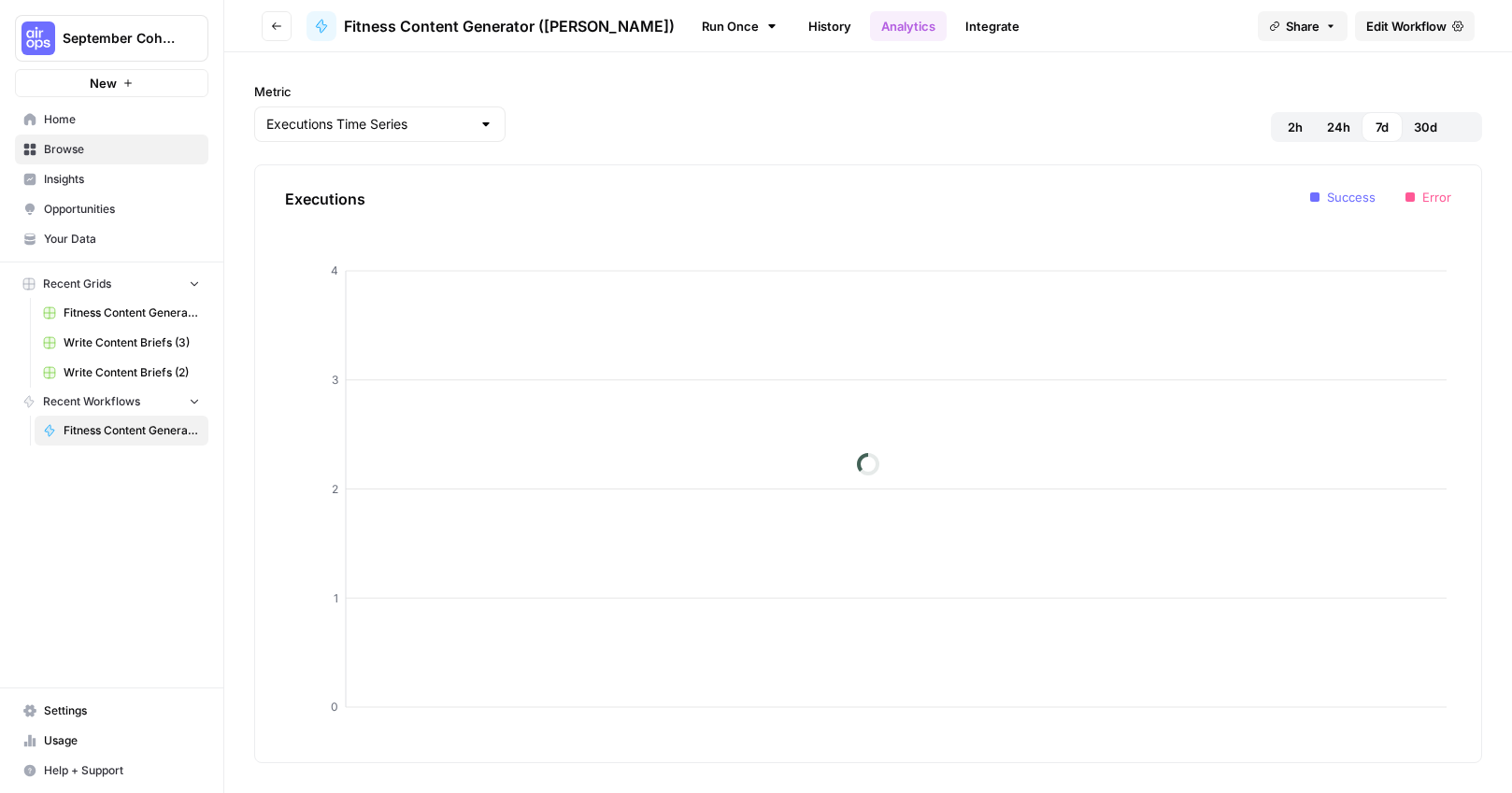
click at [954, 22] on link "Integrate" at bounding box center [991, 26] width 76 height 30
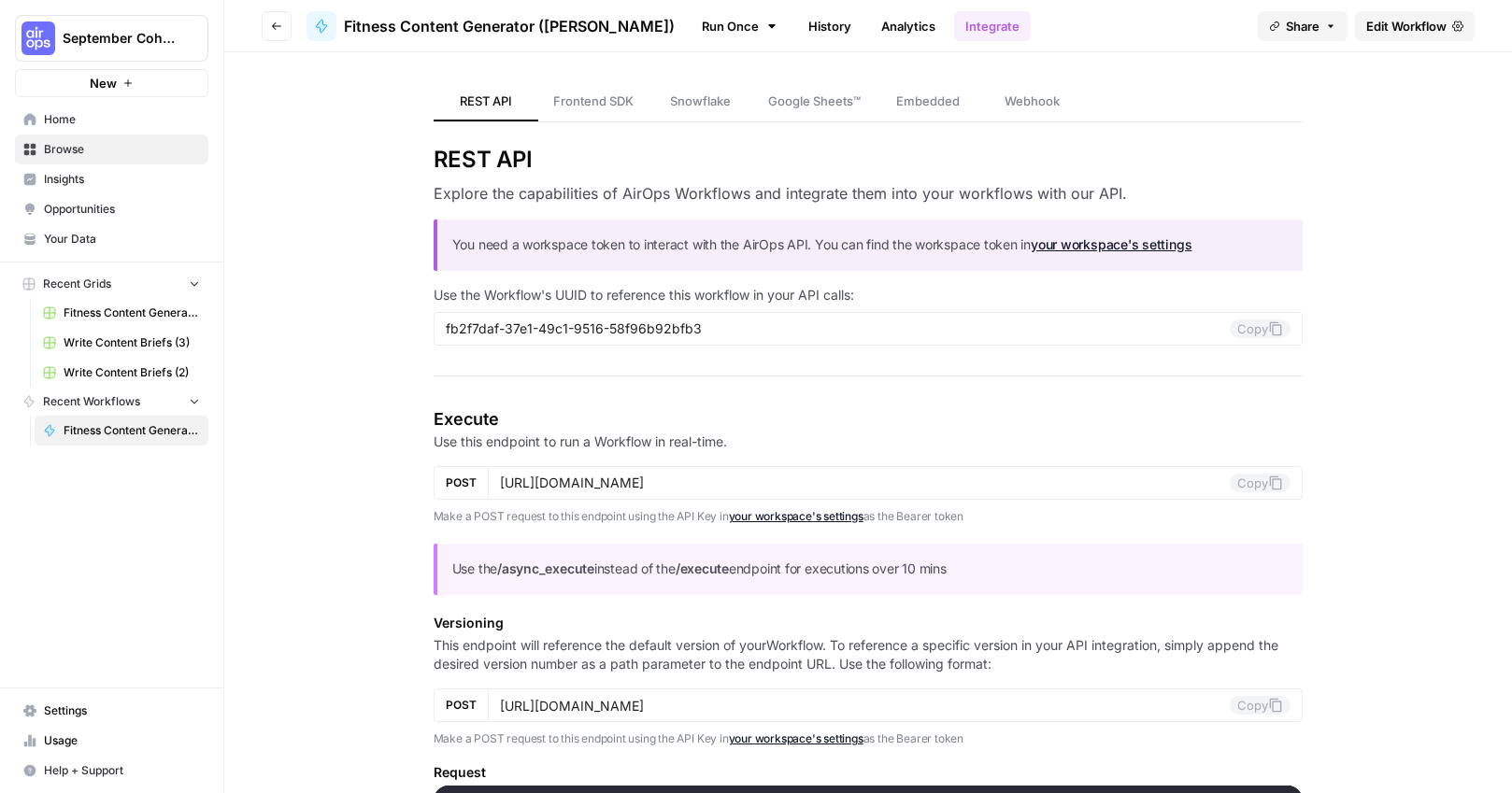
click at [1395, 25] on span "Edit Workflow" at bounding box center [1406, 26] width 80 height 19
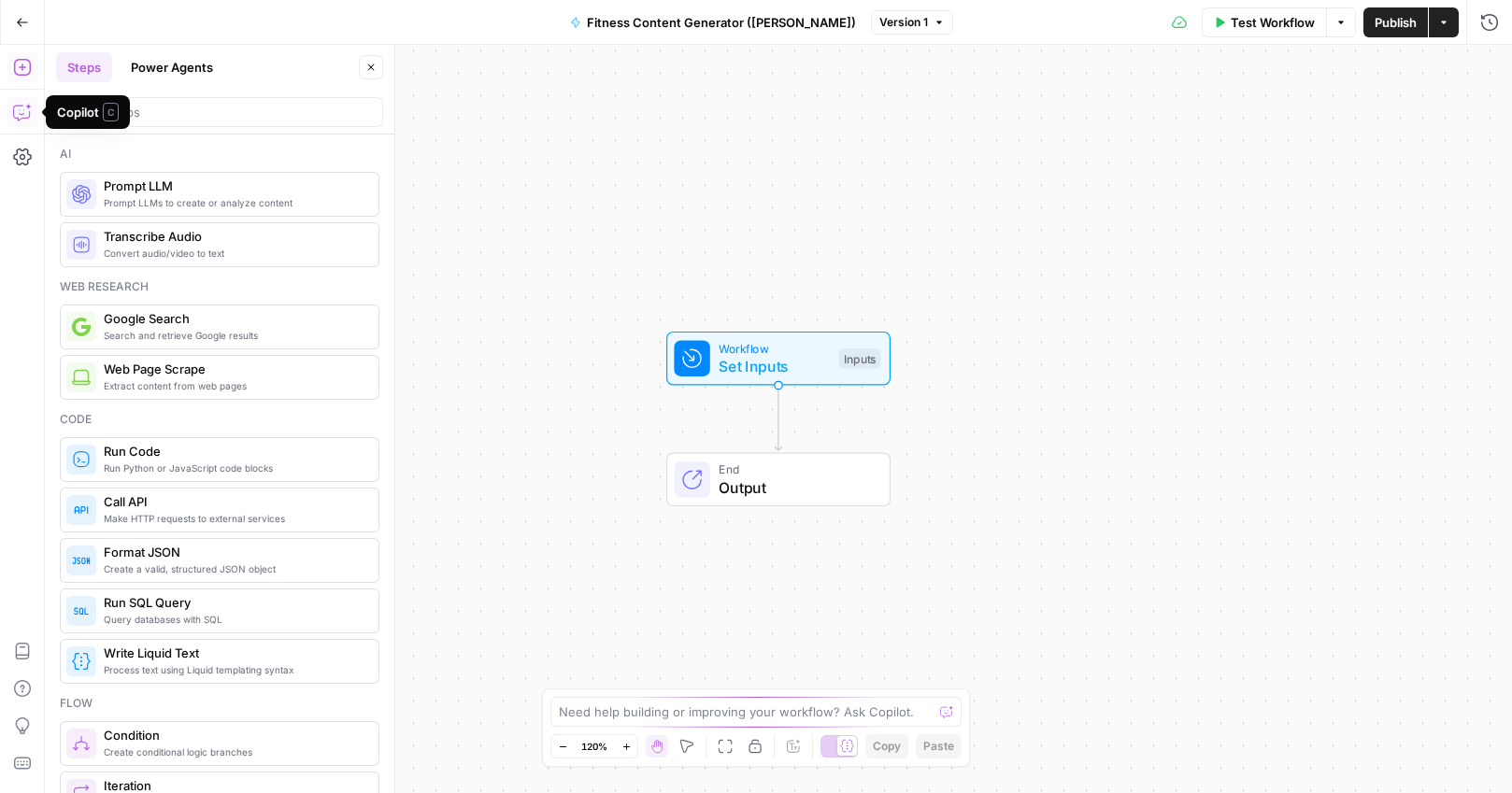
click at [25, 111] on icon "button" at bounding box center [22, 112] width 19 height 19
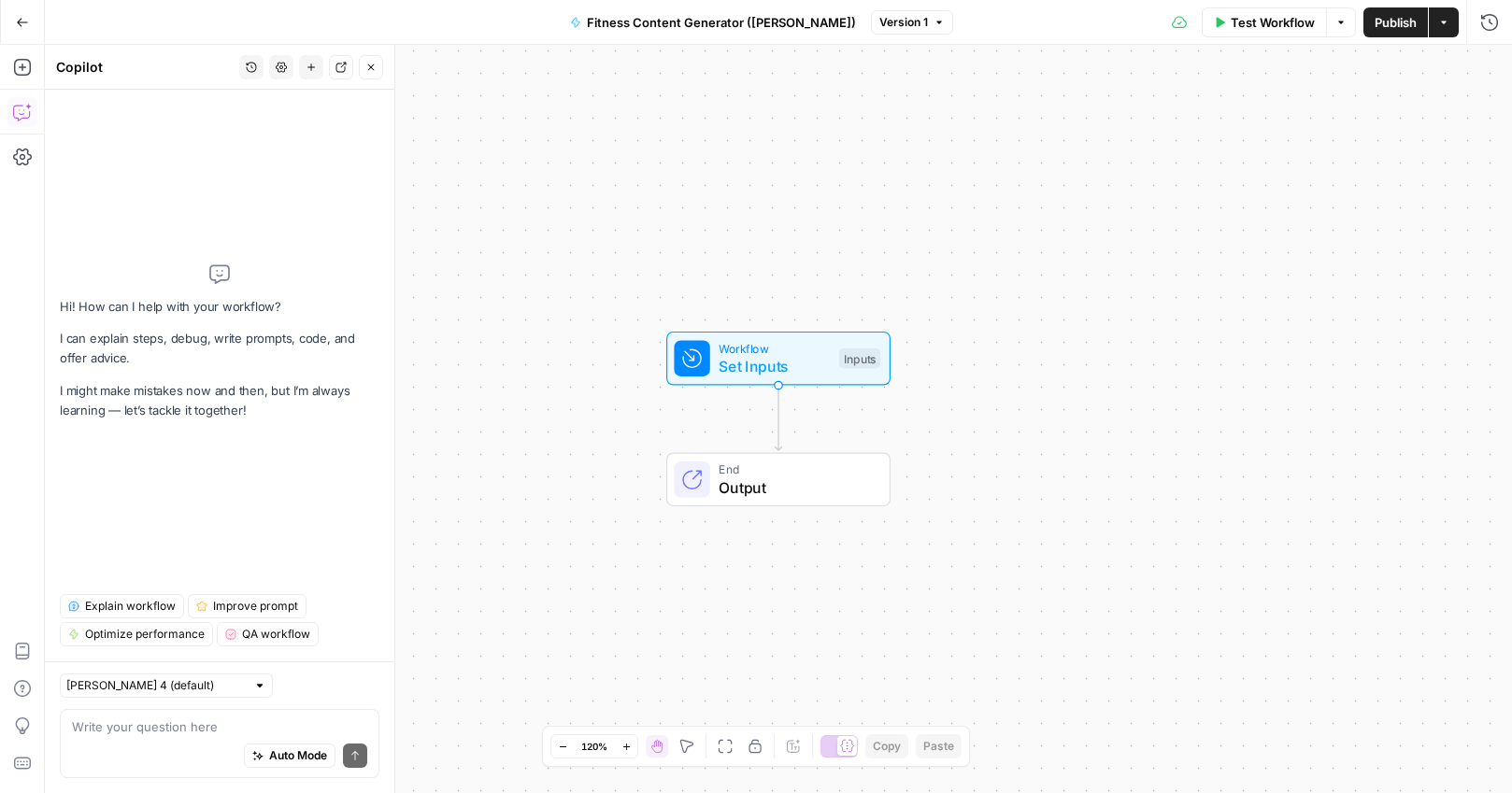
click at [171, 736] on div "Auto Mode Send" at bounding box center [220, 756] width 295 height 41
click at [173, 734] on textarea at bounding box center [220, 727] width 295 height 19
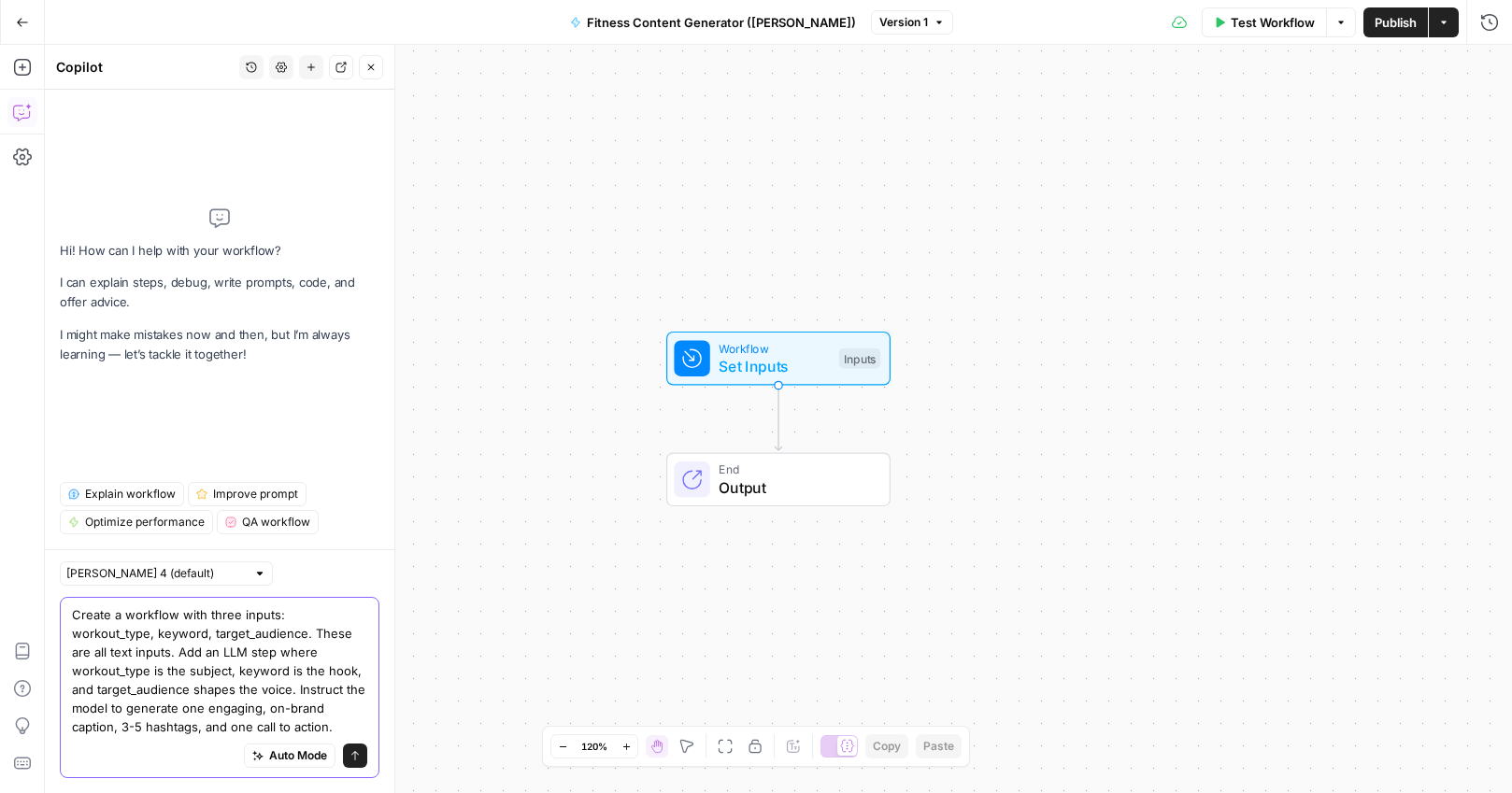
type textarea "Create a workflow with three inputs: workout_type, keyword, target_audience. Th…"
click at [353, 752] on icon "submit" at bounding box center [355, 755] width 8 height 9
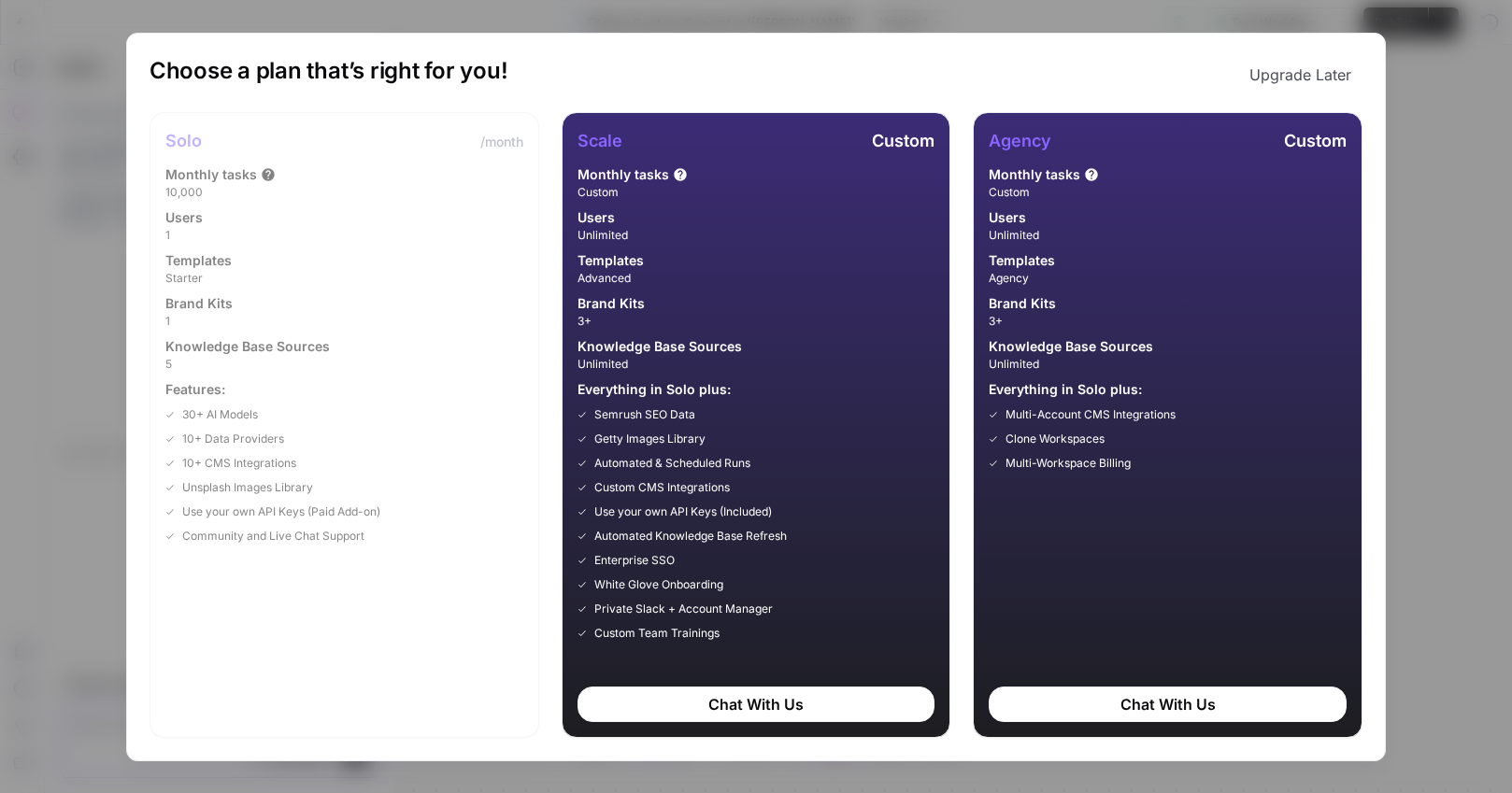
click at [1294, 74] on button "Upgrade Later" at bounding box center [1300, 75] width 124 height 38
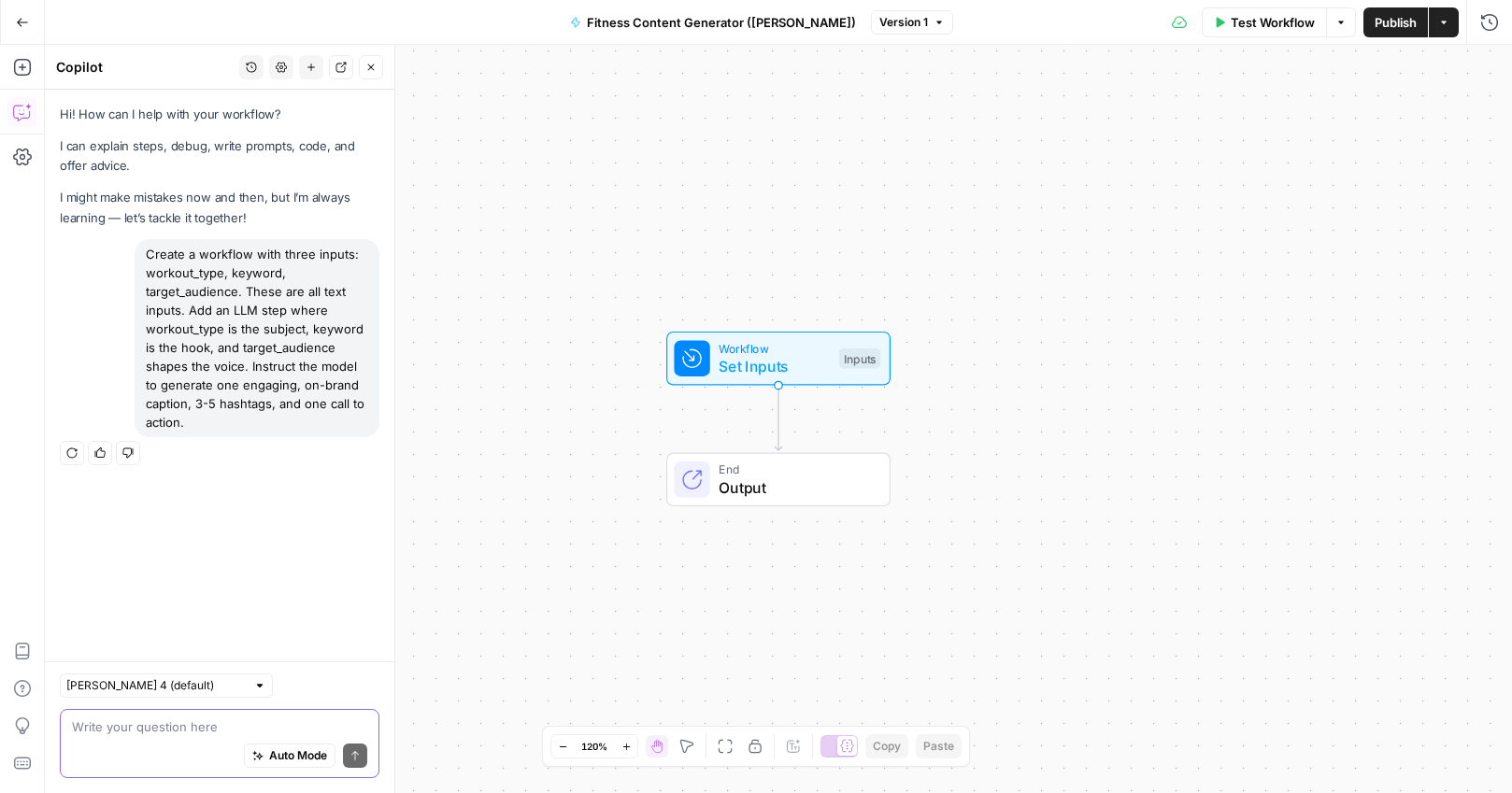
click at [270, 328] on div "Create a workflow with three inputs: workout_type, keyword, target_audience. Th…" at bounding box center [257, 338] width 245 height 198
click at [231, 470] on div "Hi! How can I help with your workflow? I can explain steps, debug, write prompt…" at bounding box center [219, 375] width 349 height 572
drag, startPoint x: 187, startPoint y: 422, endPoint x: 132, endPoint y: 240, distance: 190.1
click at [132, 240] on div "Create a workflow with three inputs: workout_type, keyword, target_audience. Th…" at bounding box center [219, 353] width 319 height 228
copy div "Create a workflow with three inputs: workout_type, keyword, target_audience. Th…"
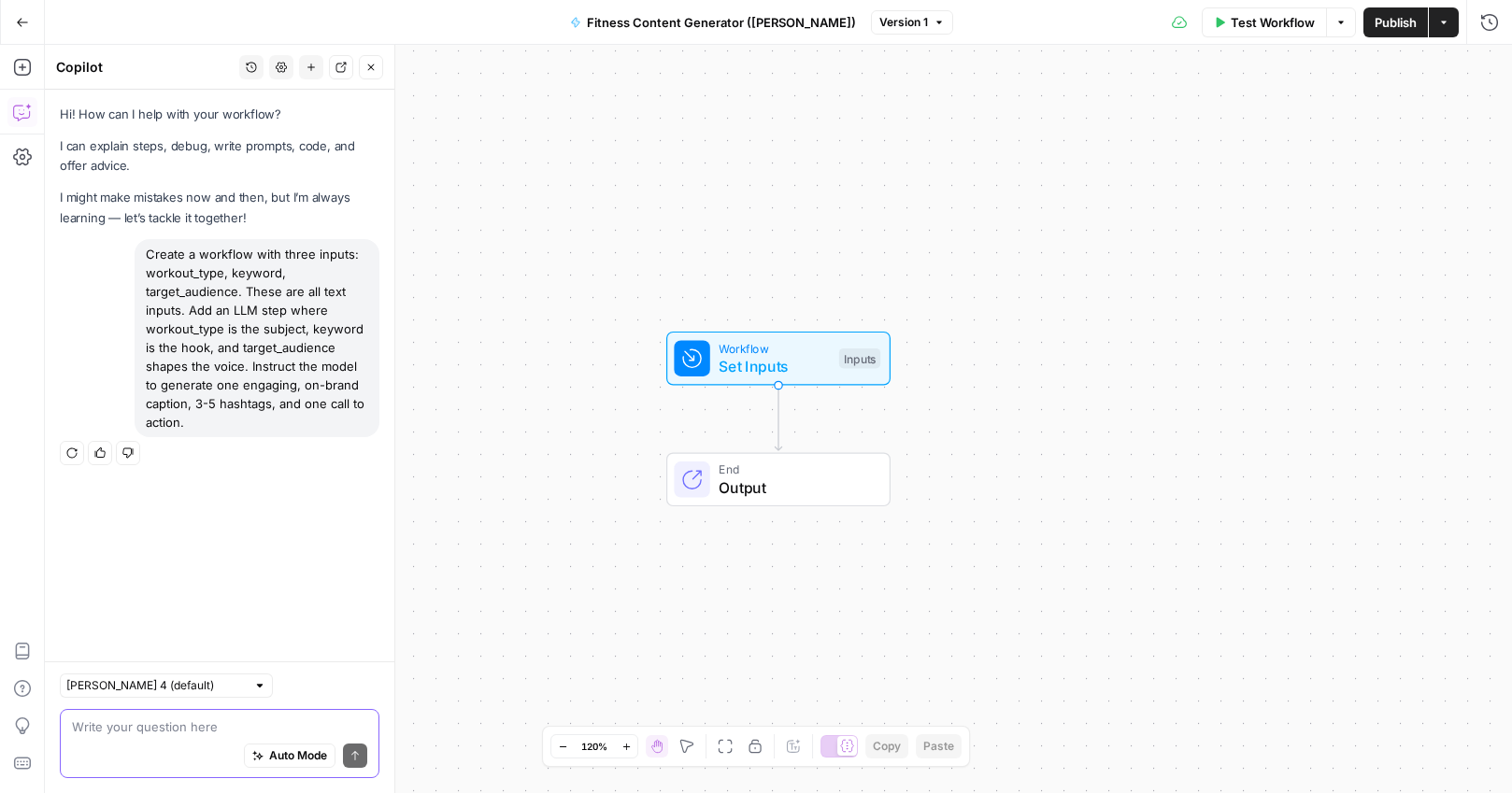
click at [104, 738] on div "Auto Mode Send" at bounding box center [220, 756] width 295 height 41
paste textarea "Create a workflow with three inputs: workout_type, keyword, target_audience. Th…"
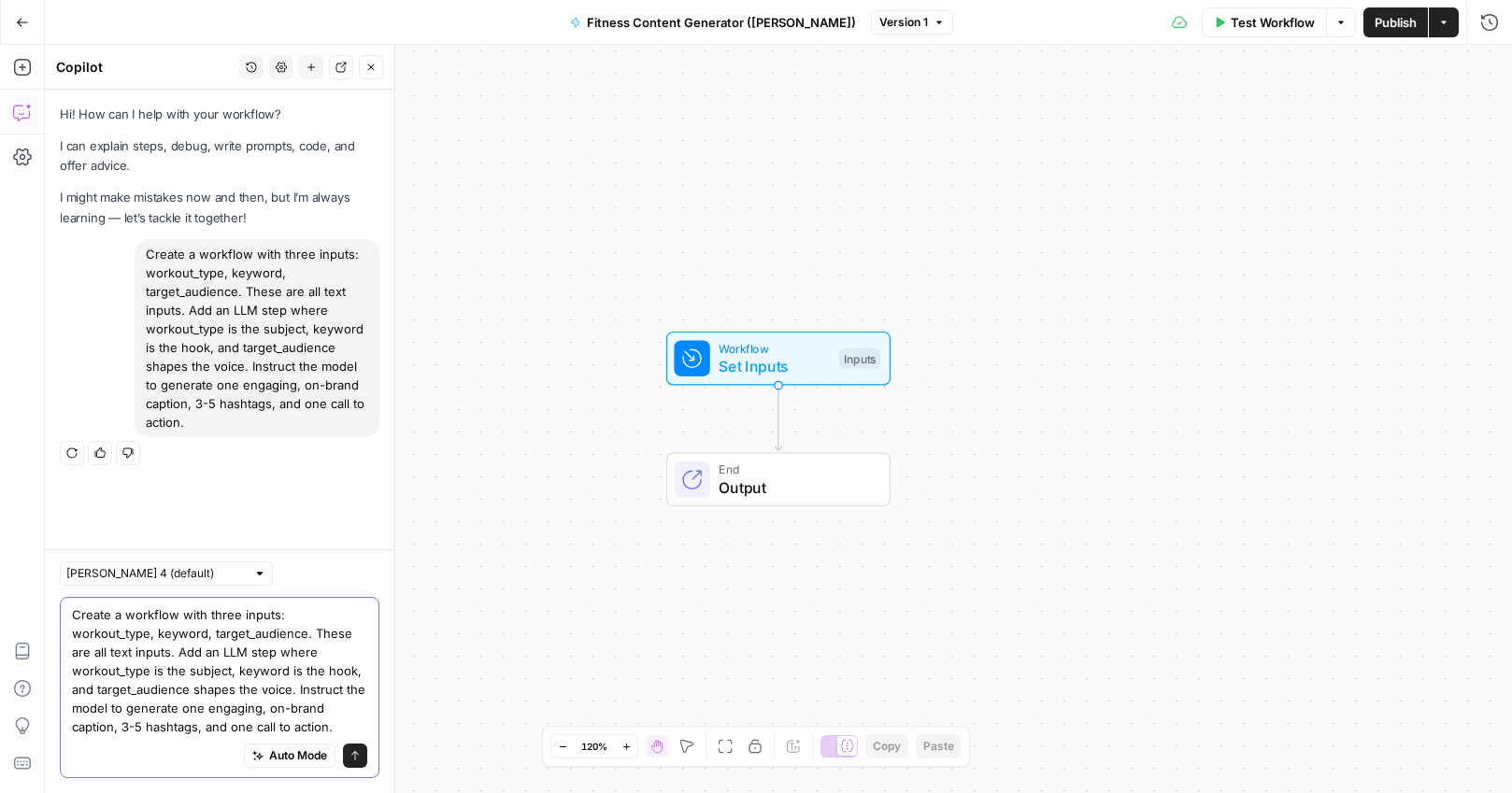
type textarea "Create a workflow with three inputs: workout_type, keyword, target_audience. Th…"
click at [362, 758] on button "Send" at bounding box center [355, 755] width 25 height 25
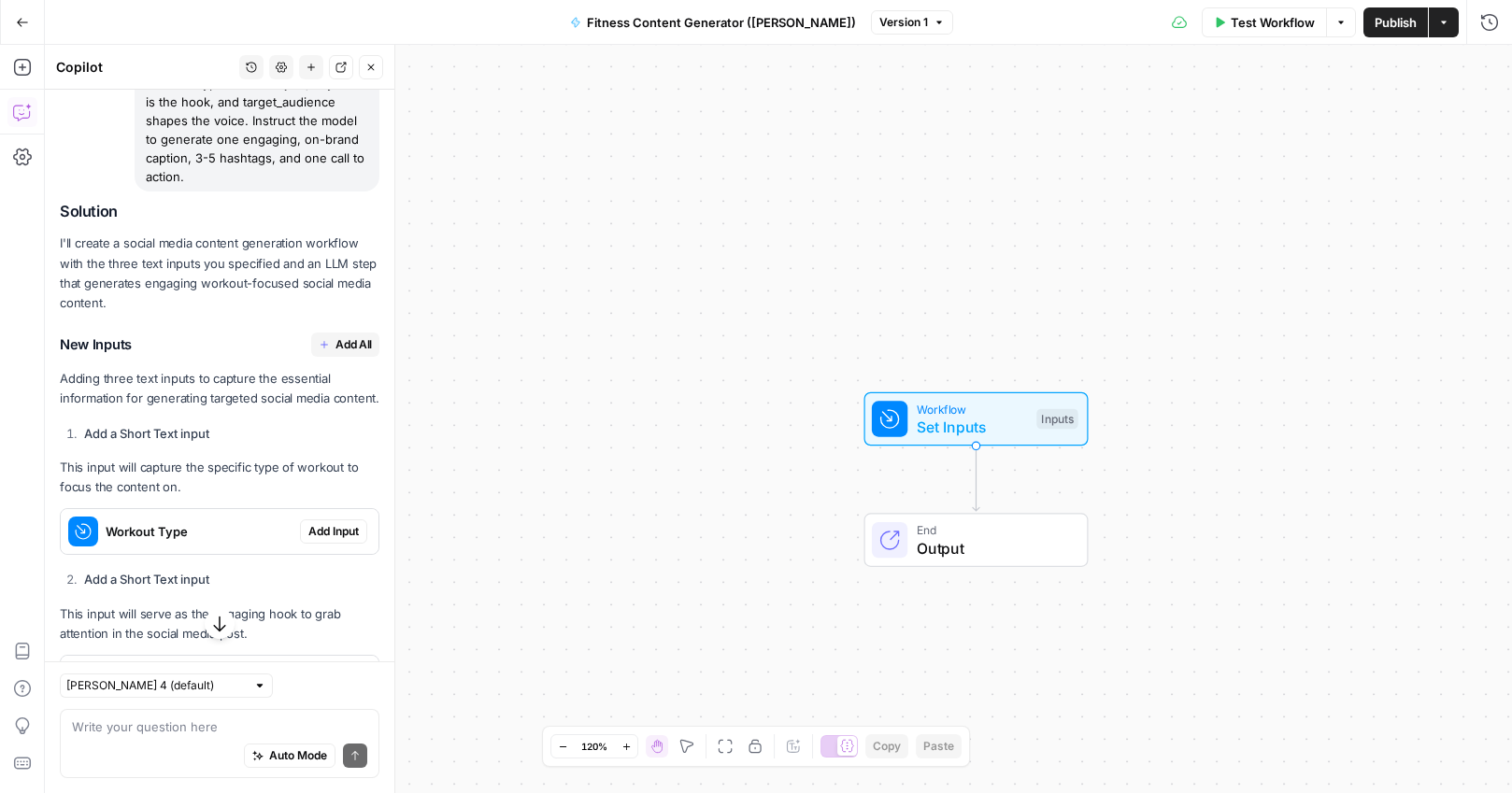
scroll to position [465, 0]
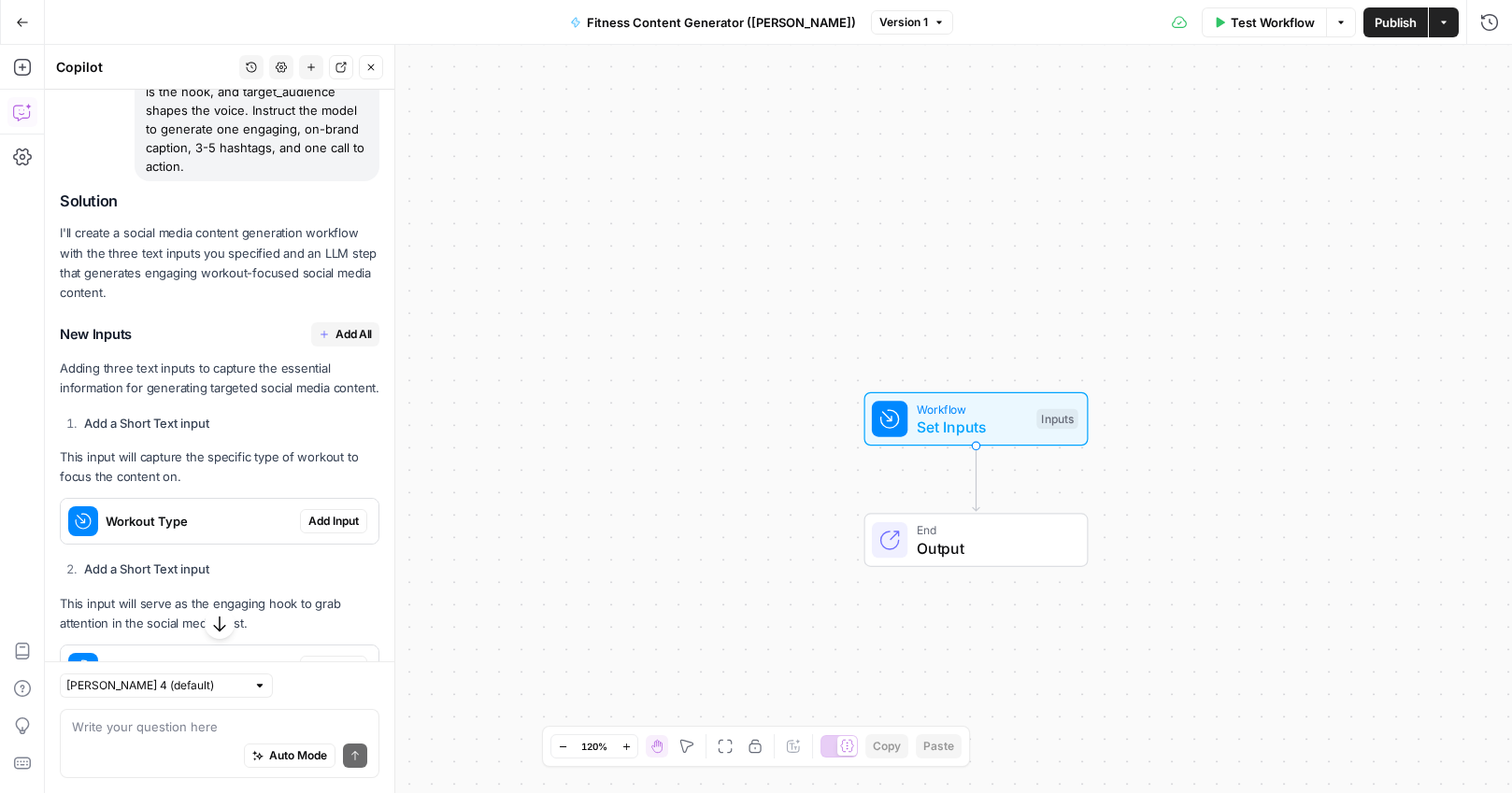
click at [335, 333] on span "Add All" at bounding box center [353, 334] width 37 height 17
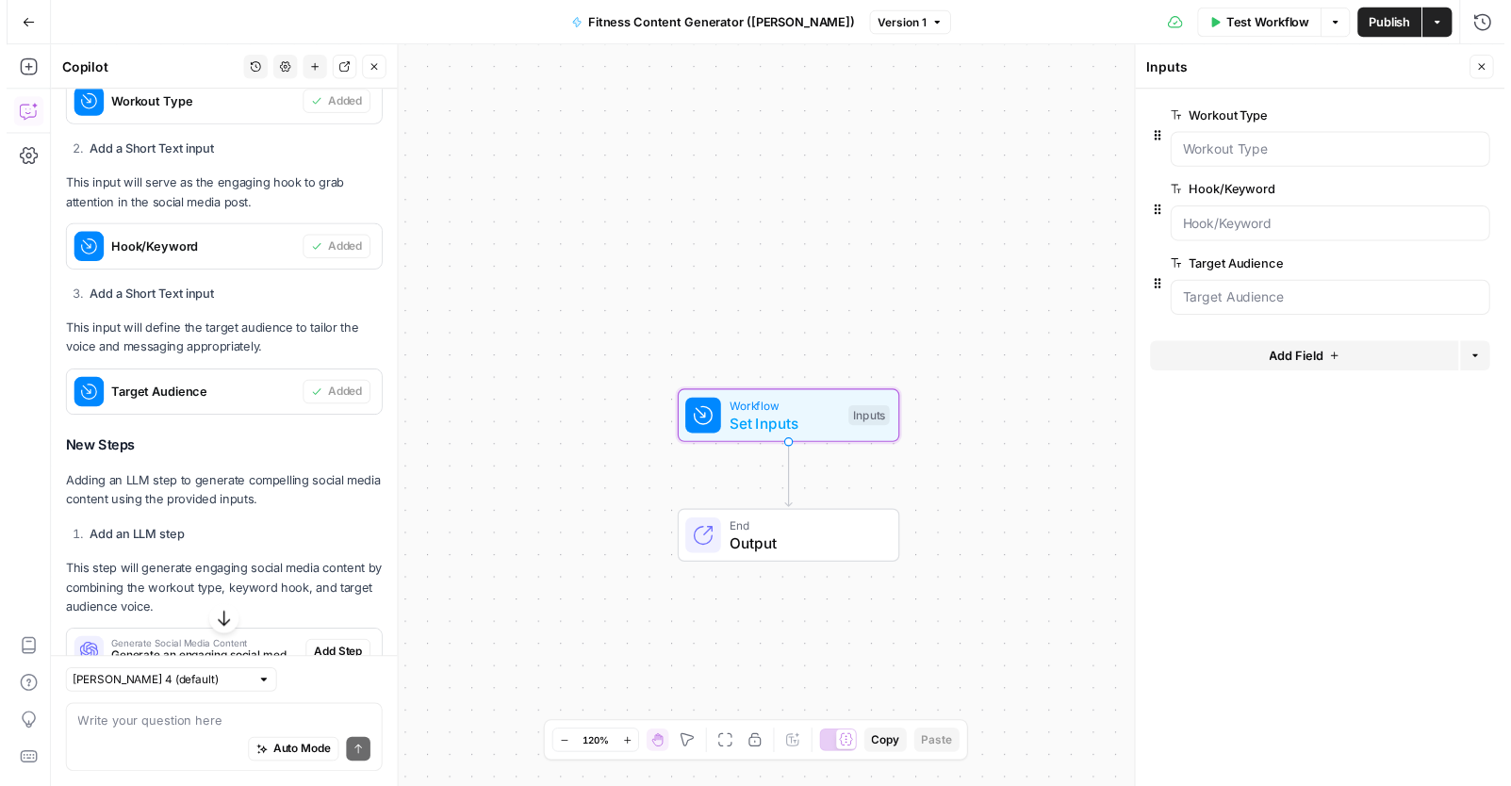
scroll to position [1037, 0]
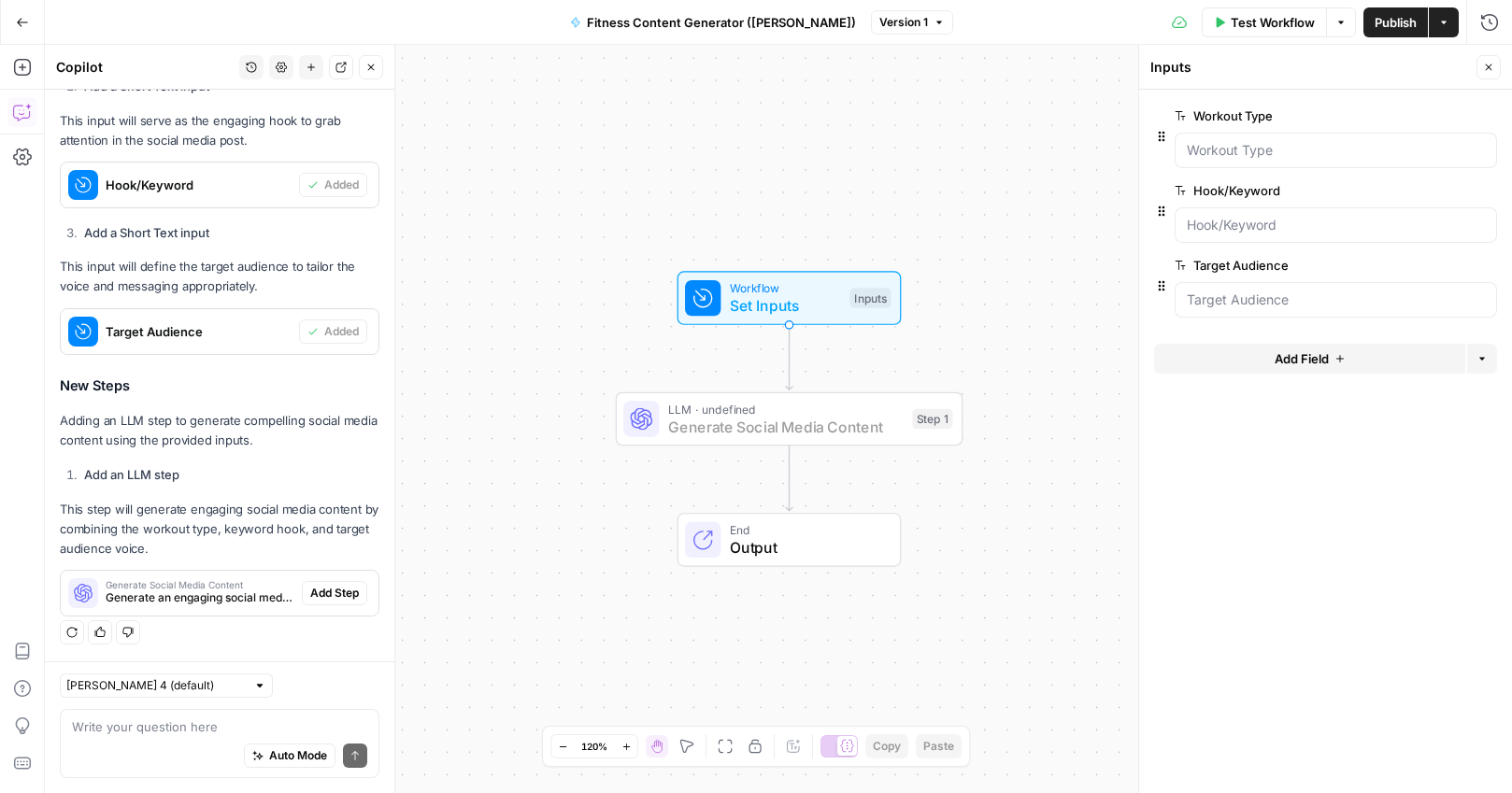
click at [325, 592] on span "Add Step" at bounding box center [334, 593] width 49 height 17
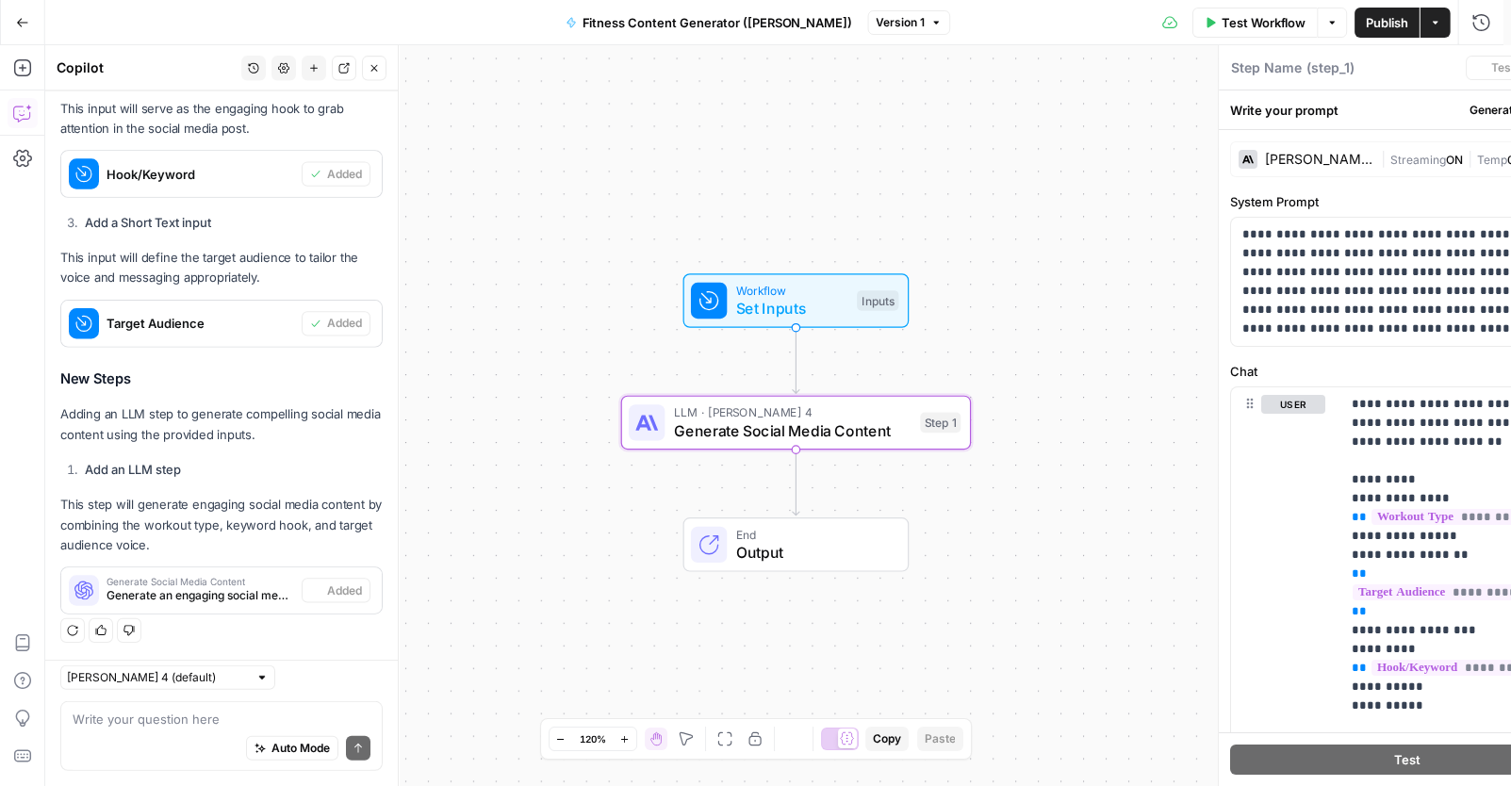
type textarea "Generate Social Media Content"
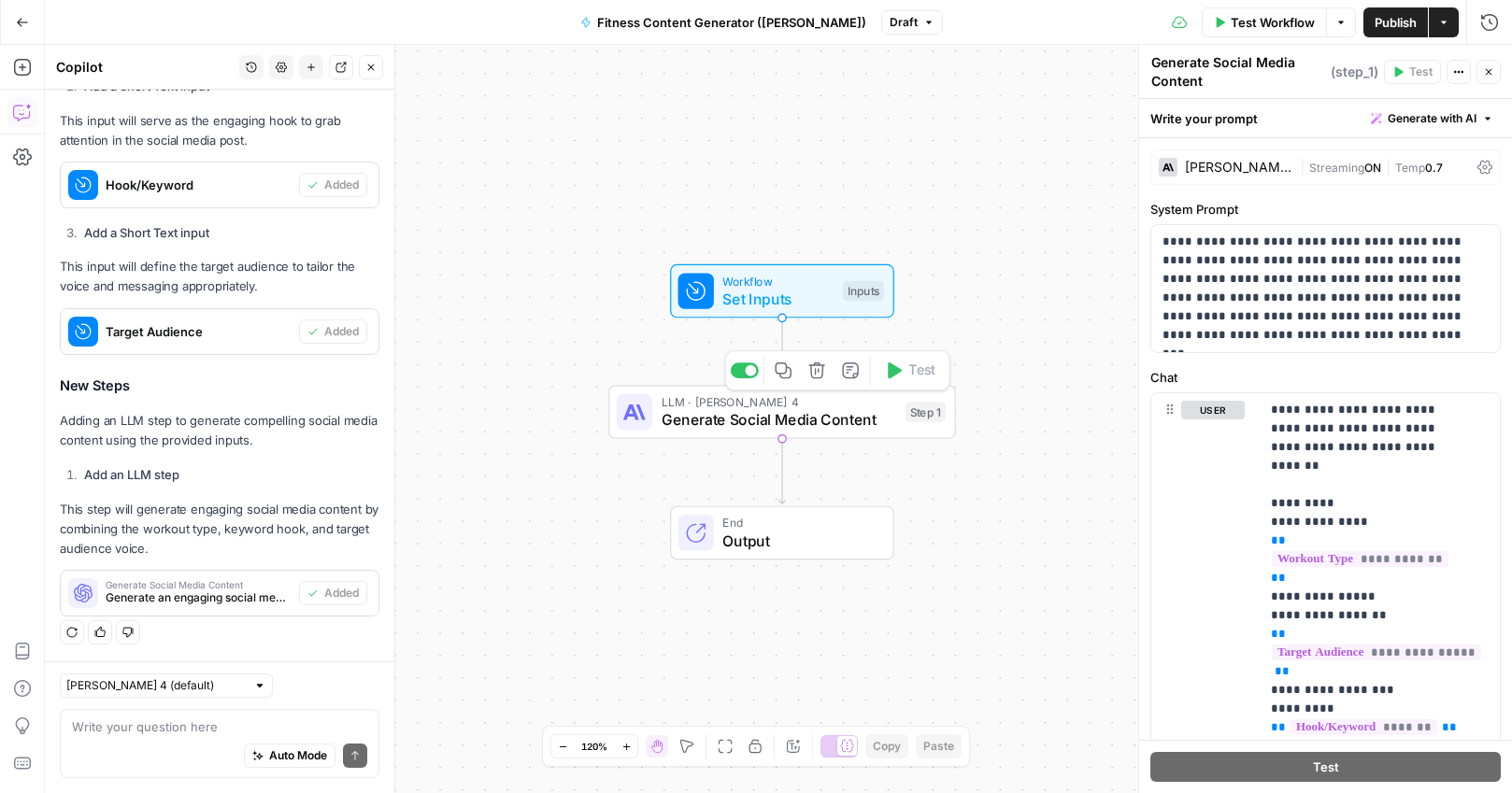
click at [812, 419] on span "Generate Social Media Content" at bounding box center [778, 419] width 235 height 23
click at [1263, 20] on span "Test Workflow" at bounding box center [1272, 22] width 84 height 19
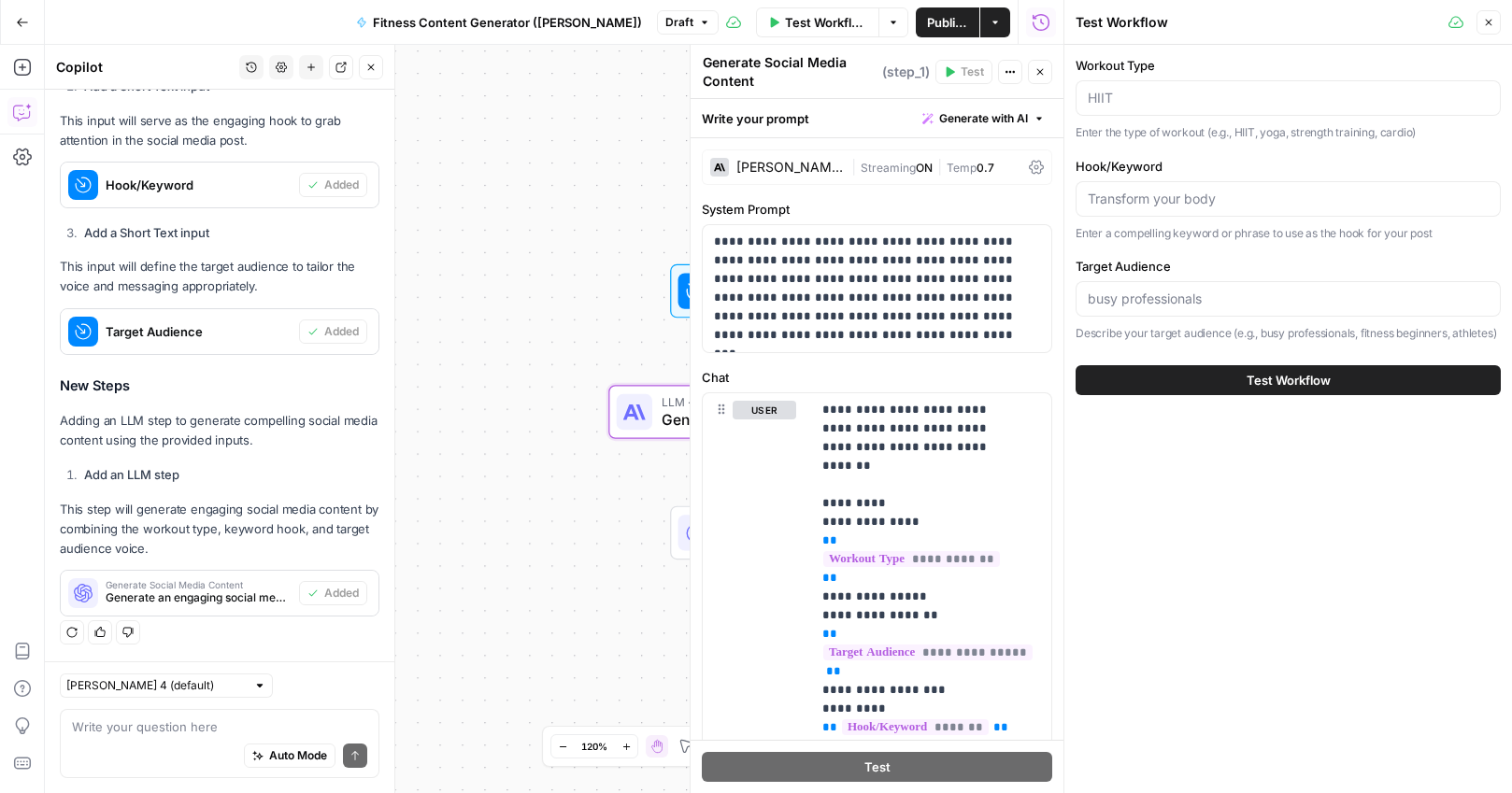
click at [1225, 168] on label "Hook/Keyword" at bounding box center [1288, 166] width 425 height 19
click at [1225, 189] on input "Hook/Keyword" at bounding box center [1288, 198] width 401 height 19
click at [1146, 283] on div at bounding box center [1288, 299] width 425 height 36
click at [1199, 252] on div "Workout Type Enter the type of workout (e.g., HIIT, yoga, strength training, ca…" at bounding box center [1288, 199] width 425 height 286
click at [1112, 85] on div at bounding box center [1288, 98] width 425 height 36
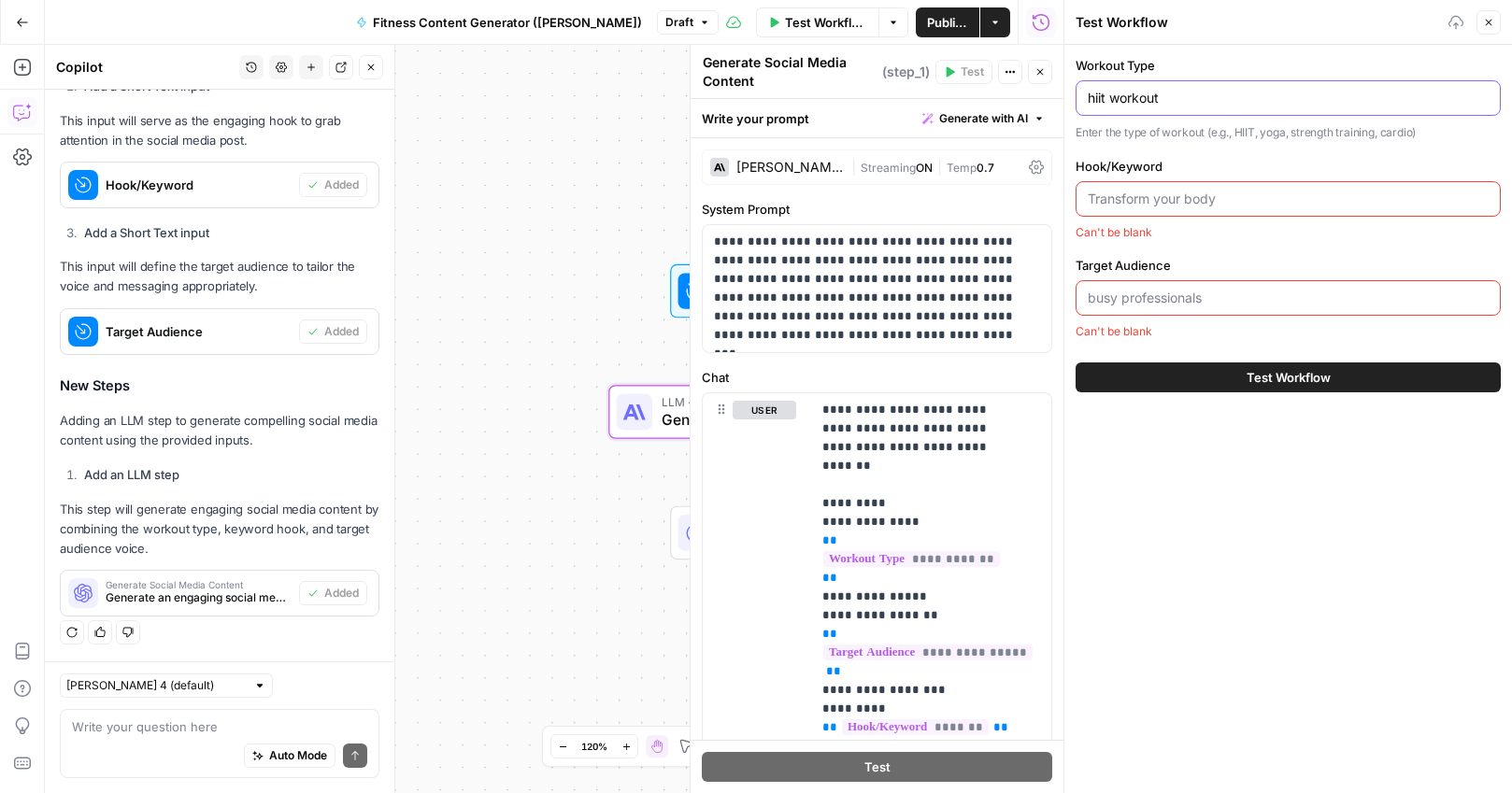
type input "hiit workout"
click at [1188, 194] on input "Hook/Keyword" at bounding box center [1288, 198] width 401 height 19
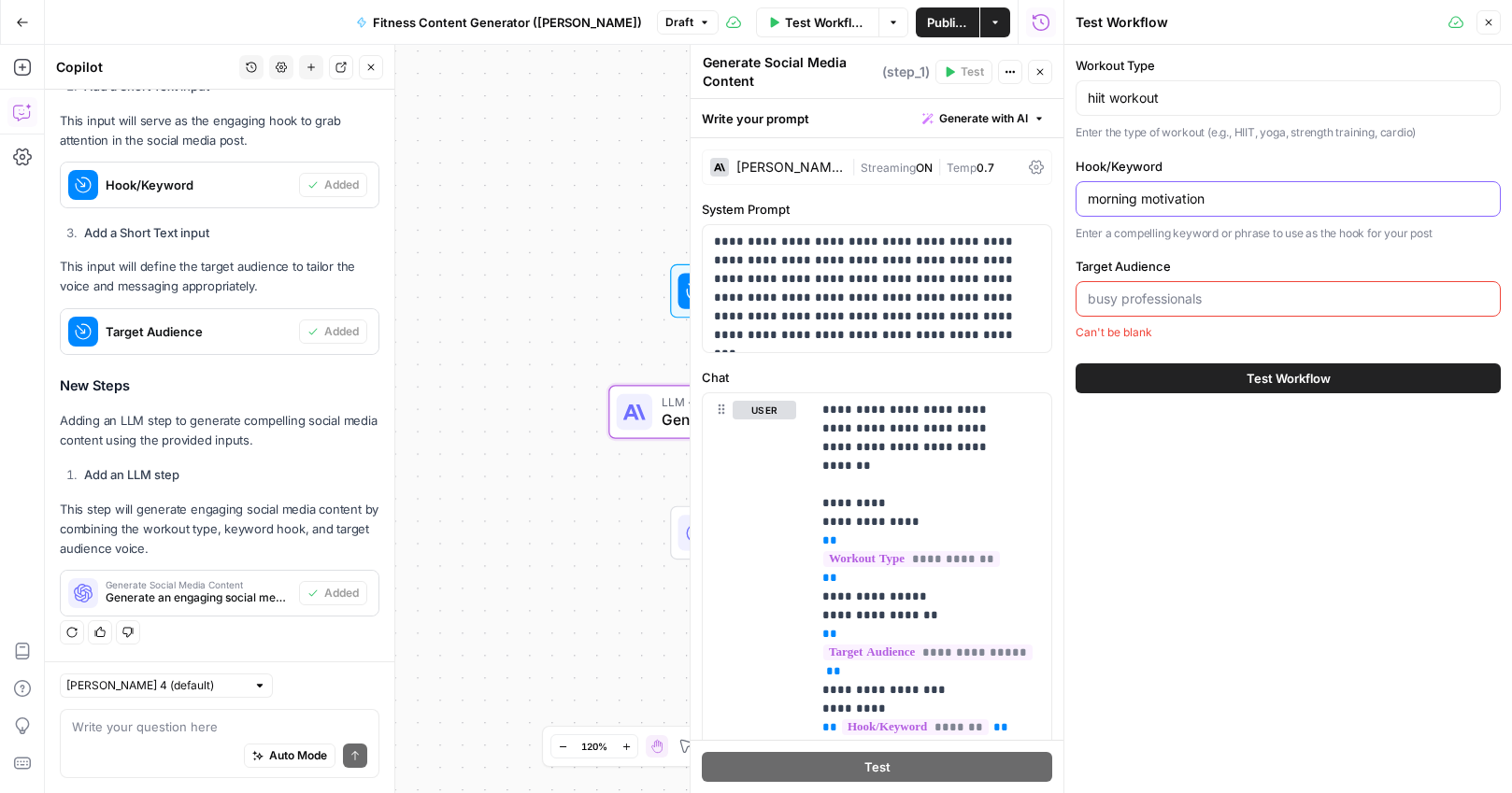
type input "morning motivation"
click at [1181, 279] on div "Target Audience Can't be blank" at bounding box center [1288, 298] width 425 height 84
click at [1175, 306] on input "Target Audience" at bounding box center [1288, 298] width 401 height 19
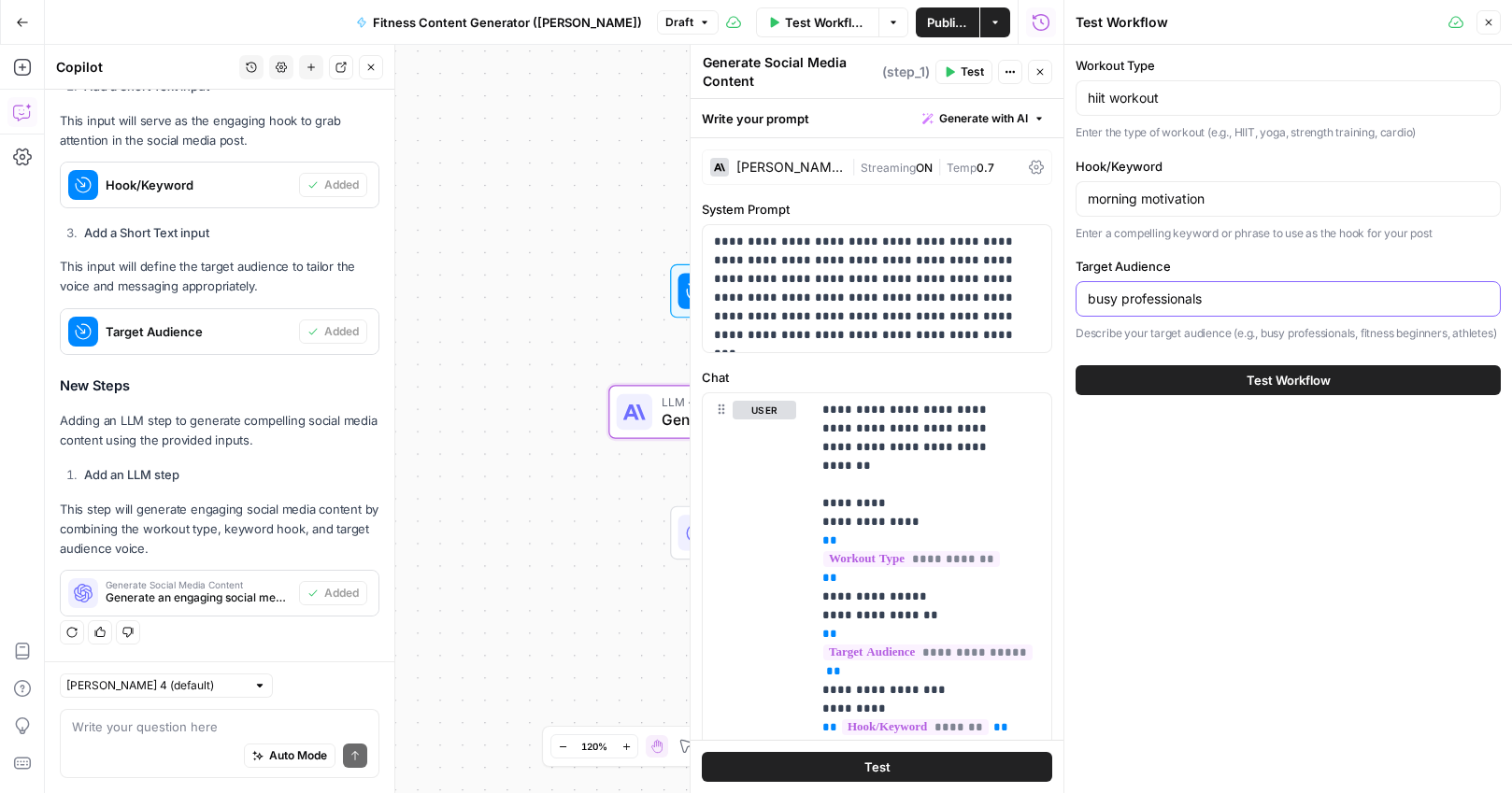
type input "busy professionals"
click at [1320, 390] on span "Test Workflow" at bounding box center [1288, 380] width 84 height 19
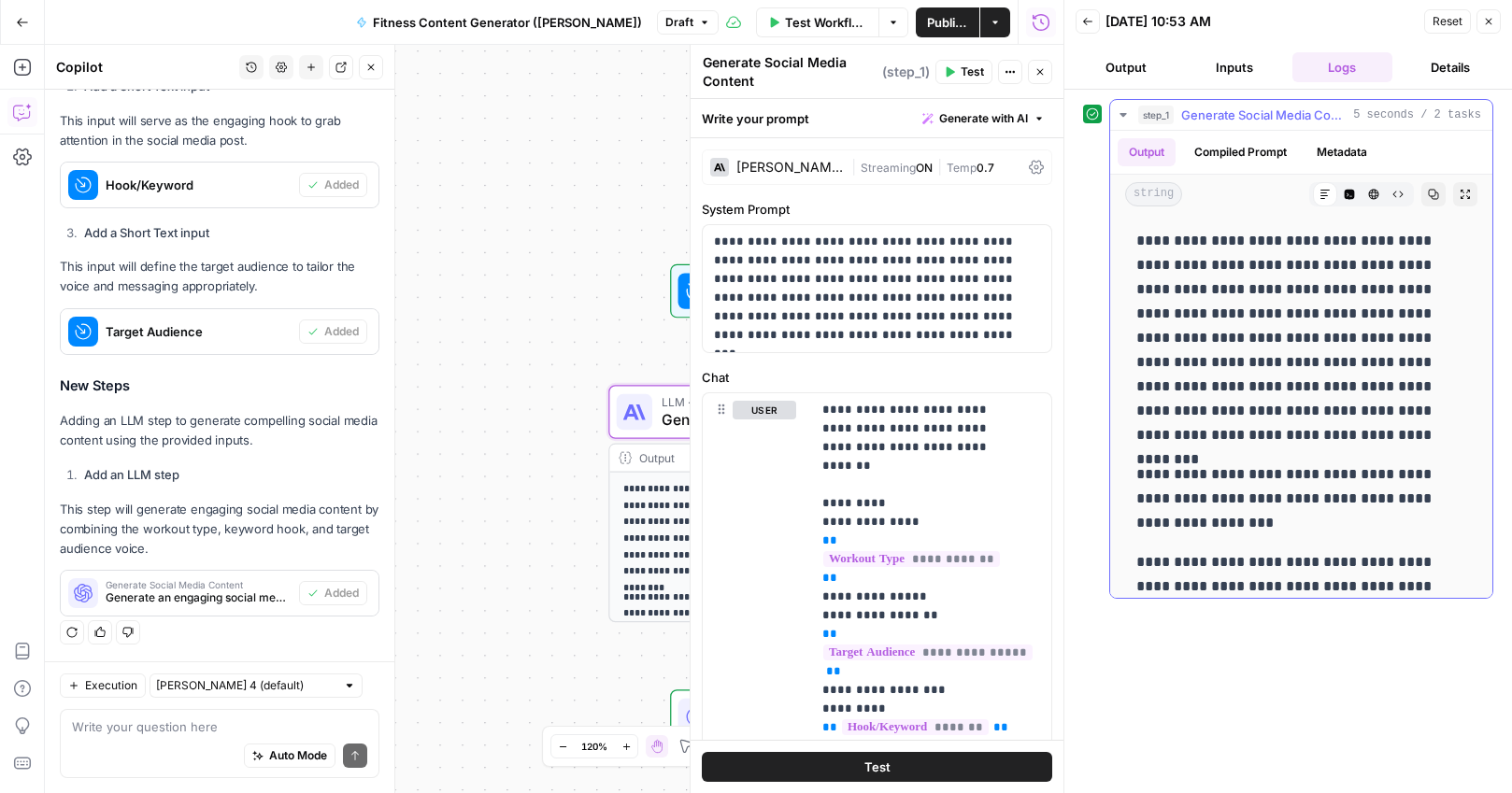
click at [1209, 448] on div "**********" at bounding box center [1301, 437] width 352 height 433
click at [1221, 434] on p "**********" at bounding box center [1294, 338] width 316 height 219
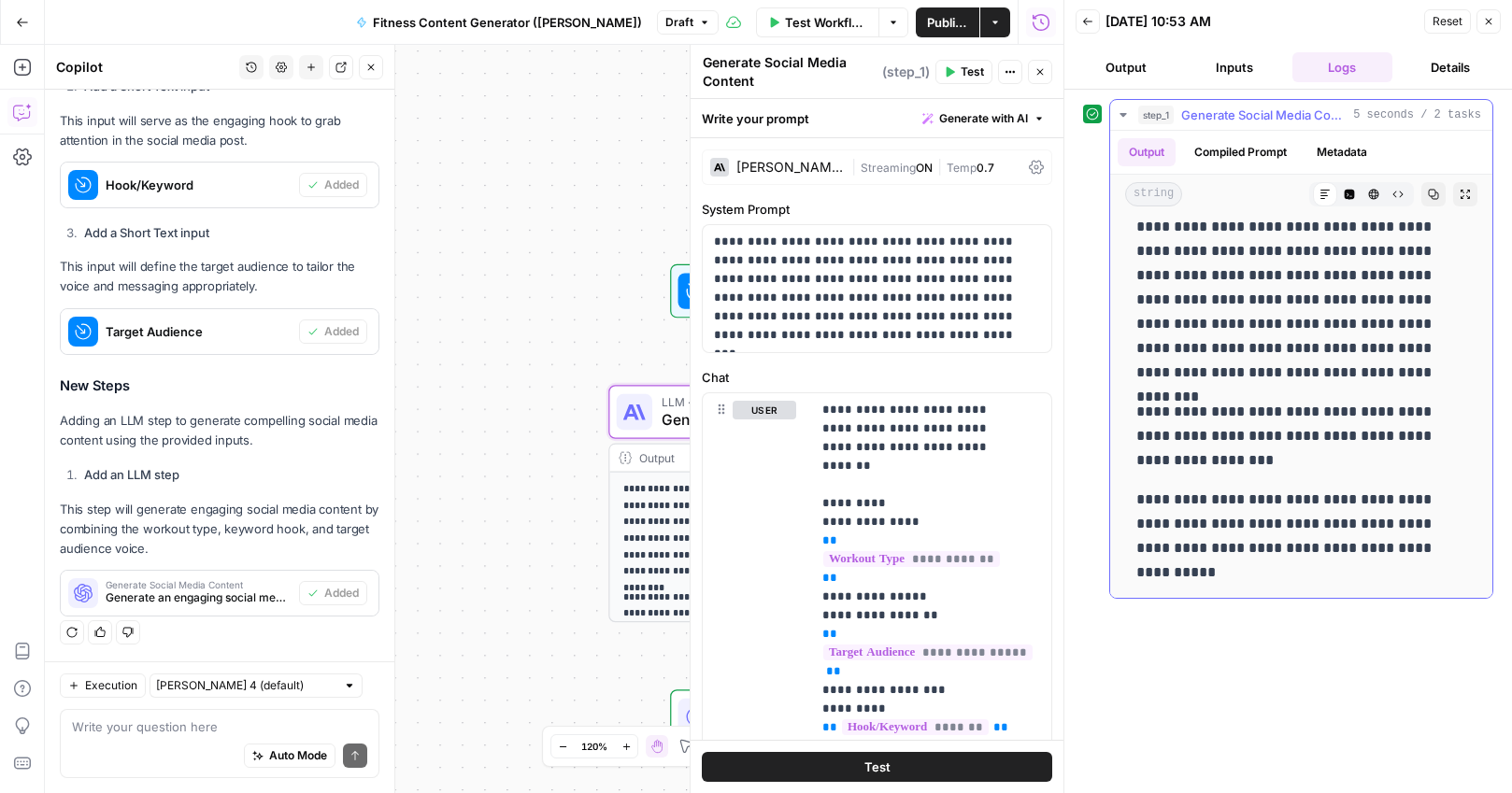
scroll to position [64, 0]
click at [1494, 19] on button "Close" at bounding box center [1488, 21] width 25 height 25
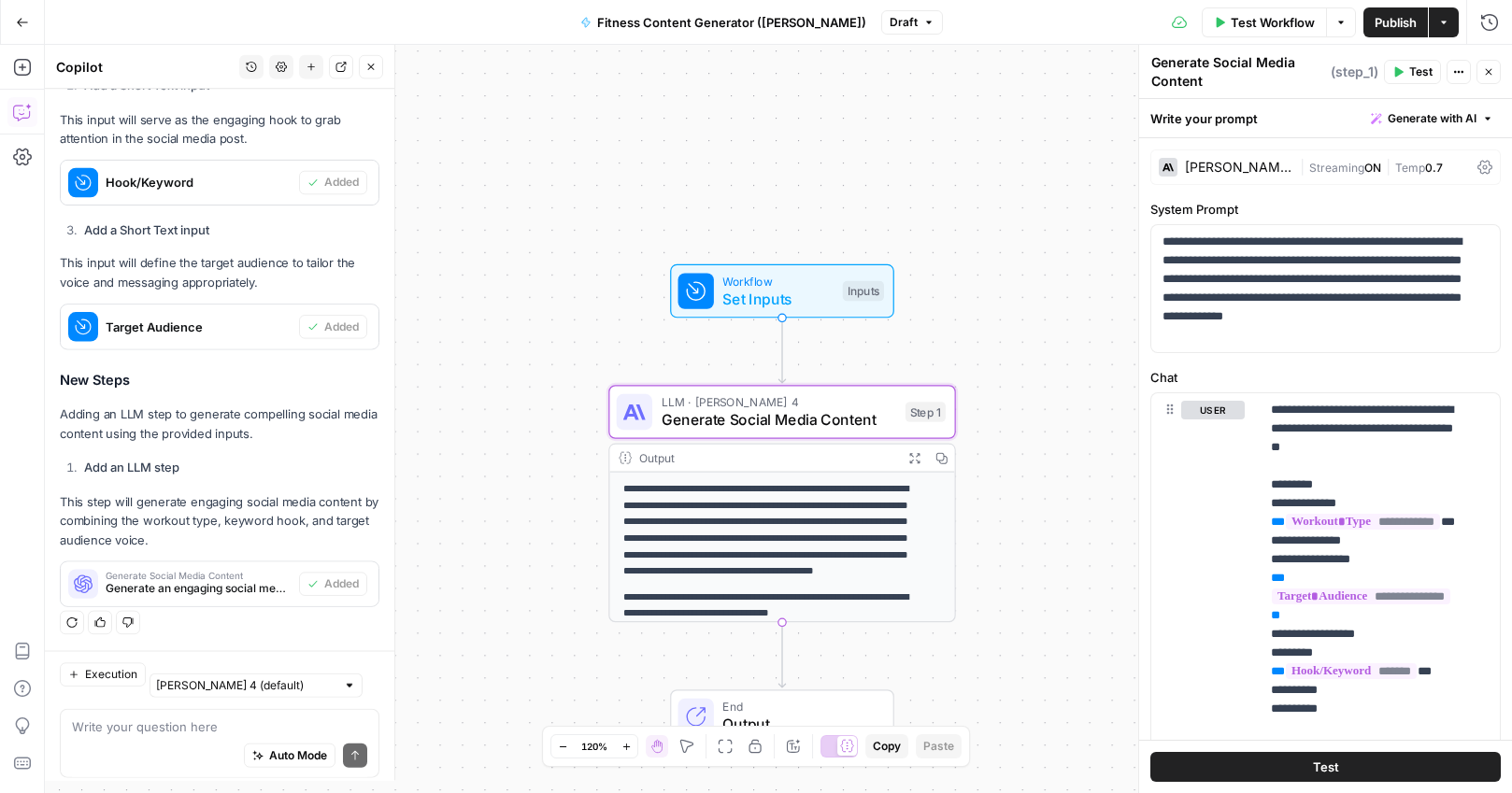
scroll to position [1028, 0]
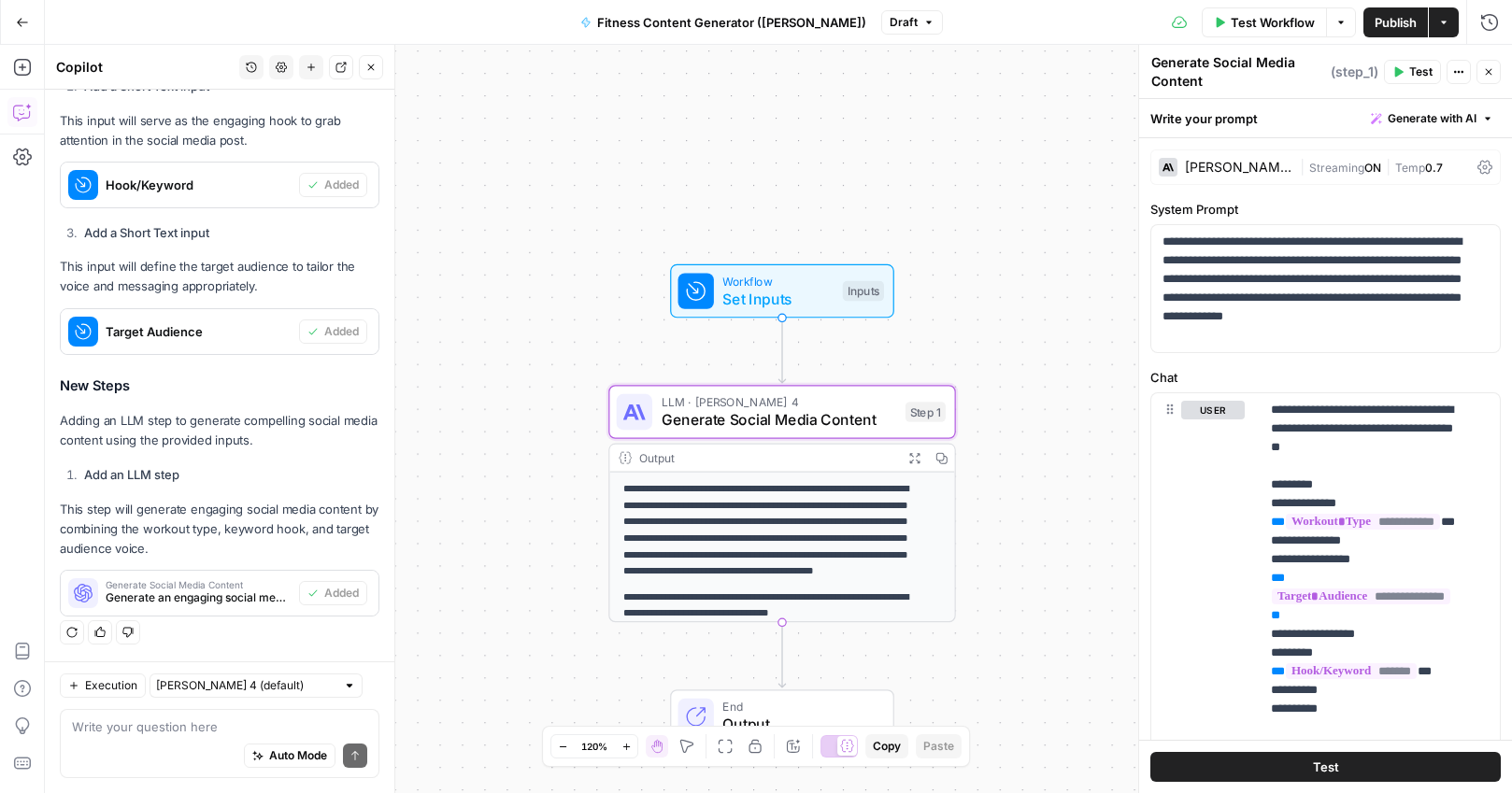
click at [1395, 27] on span "Publish" at bounding box center [1395, 22] width 42 height 19
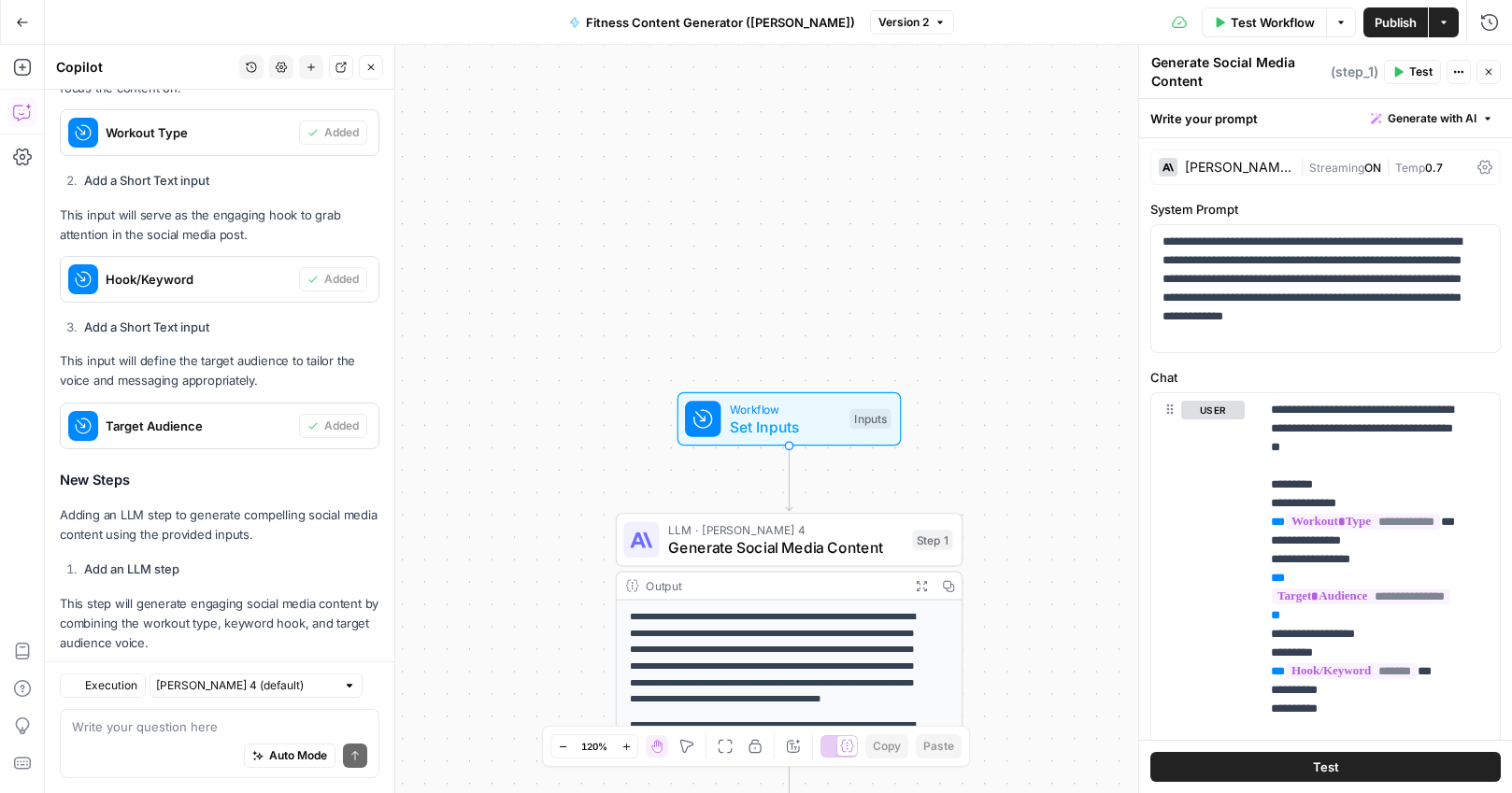
scroll to position [1028, 0]
